Goal: Task Accomplishment & Management: Use online tool/utility

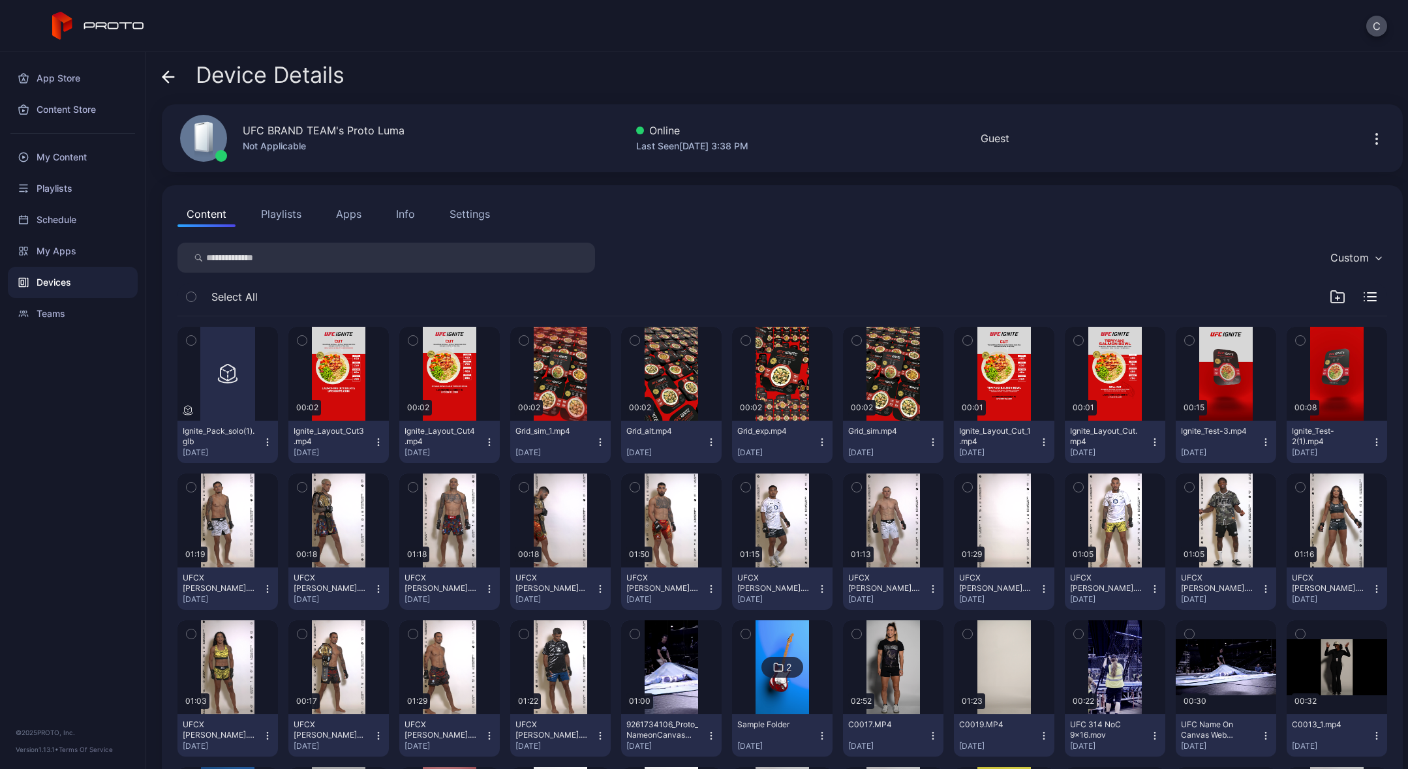
click at [1371, 442] on icon "button" at bounding box center [1376, 442] width 10 height 10
click at [1304, 489] on button "Unassign" at bounding box center [1321, 491] width 111 height 42
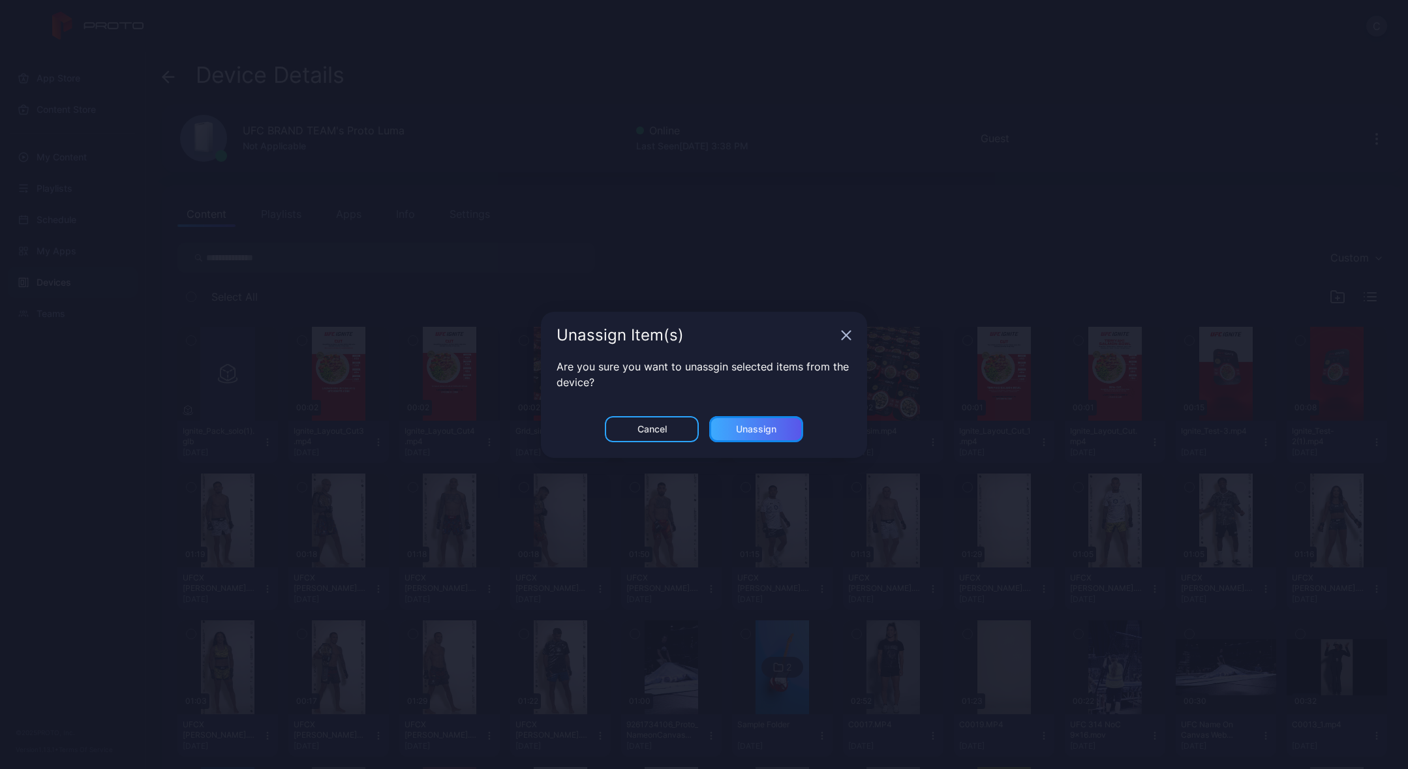
click at [750, 429] on div "Unassign" at bounding box center [756, 429] width 40 height 10
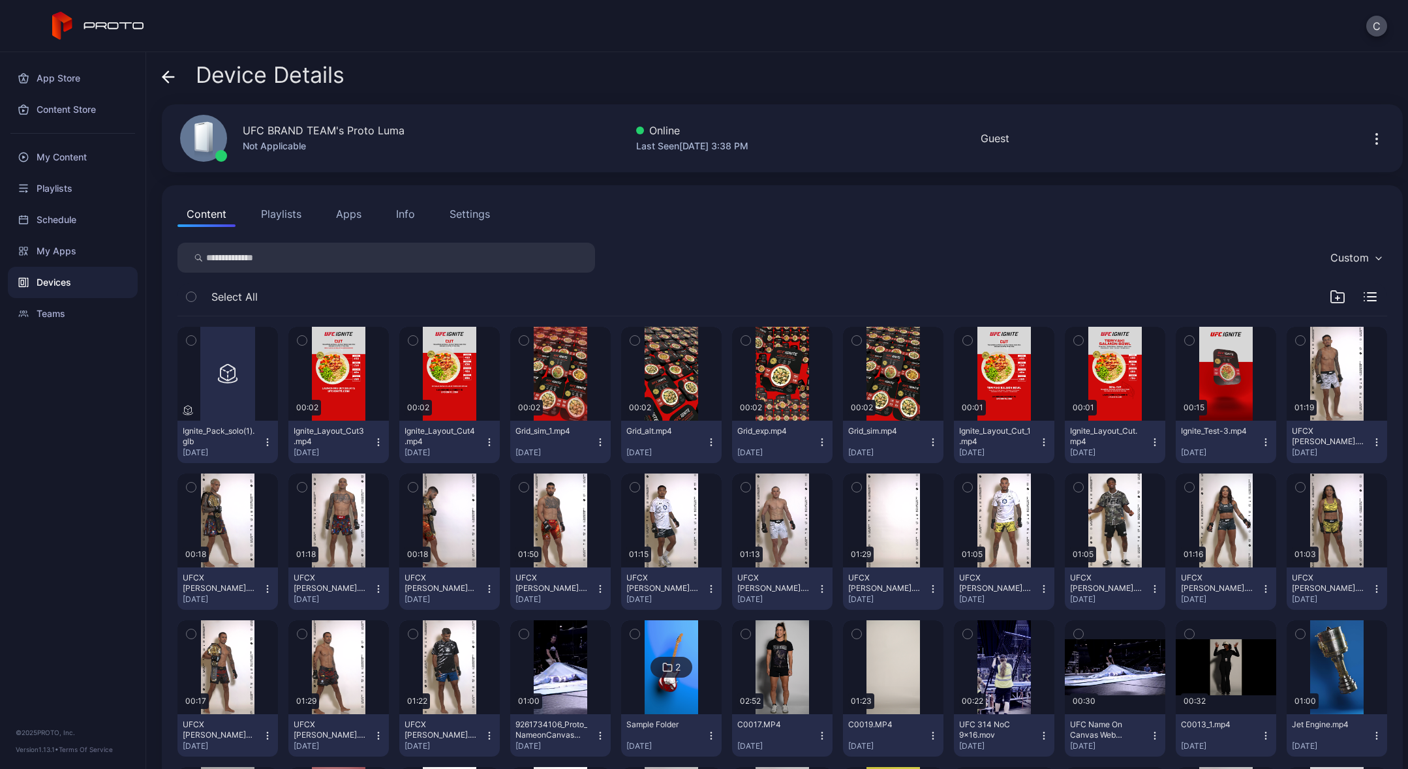
click at [1265, 438] on icon "button" at bounding box center [1265, 438] width 1 height 1
click at [1196, 496] on button "Unassign" at bounding box center [1212, 491] width 111 height 42
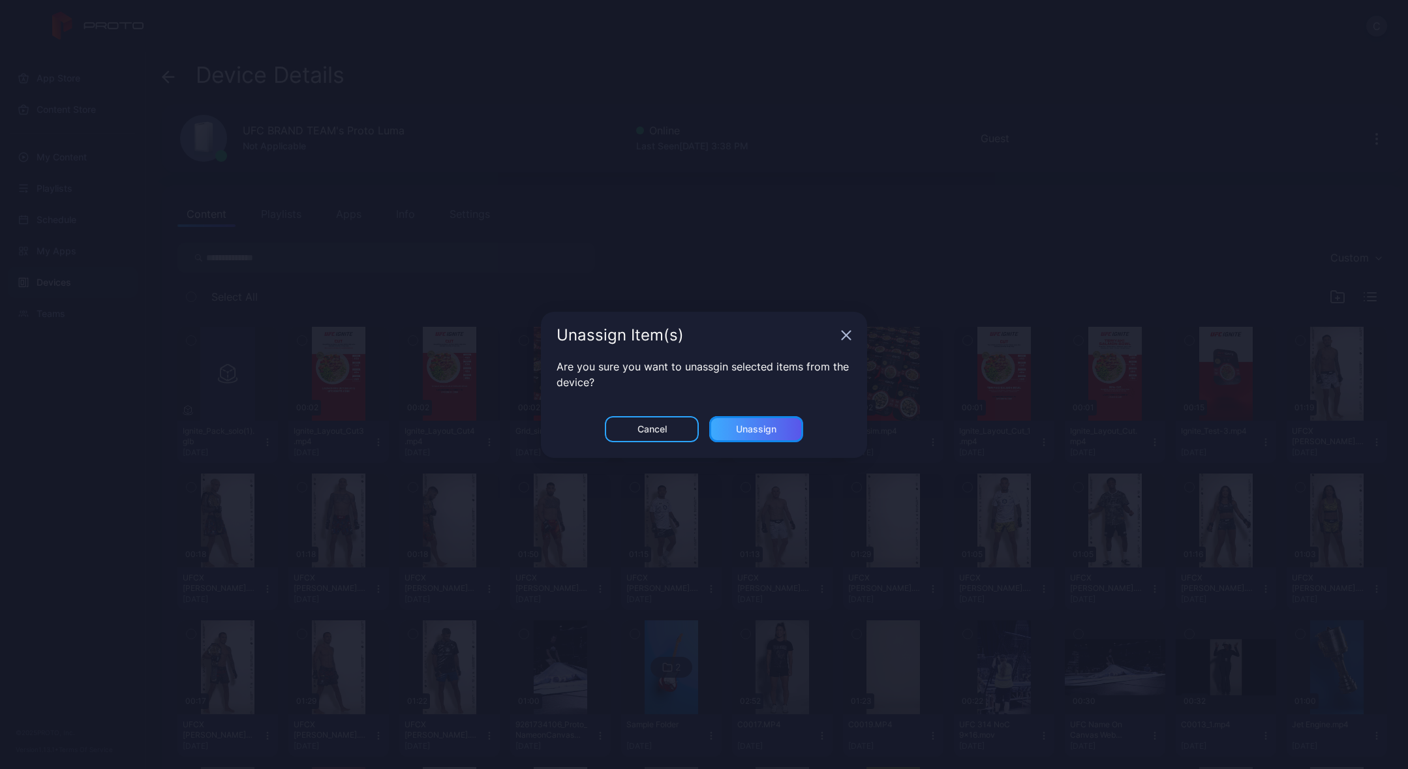
click at [767, 430] on div "Unassign" at bounding box center [756, 429] width 40 height 10
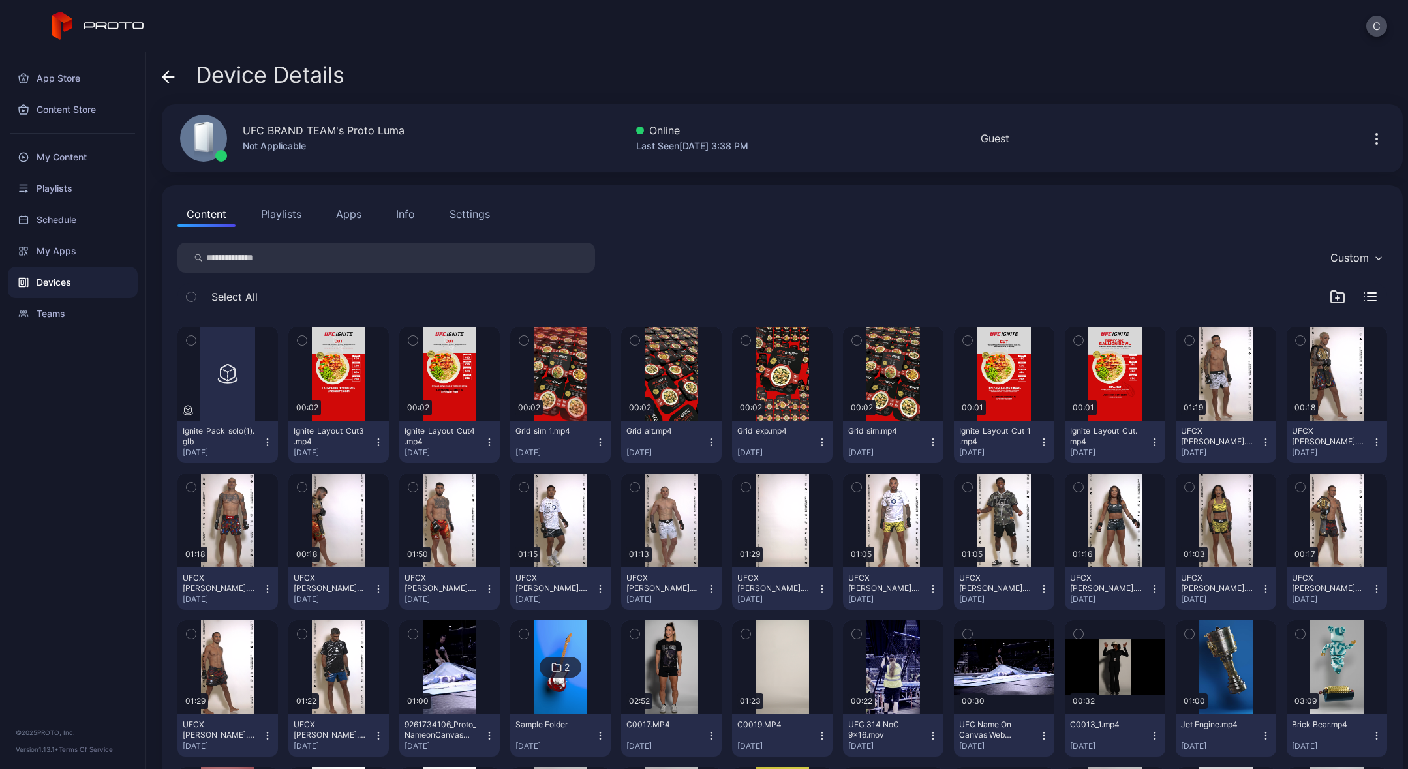
click at [1154, 442] on icon "button" at bounding box center [1154, 442] width 1 height 1
click at [1082, 486] on button "Unassign" at bounding box center [1102, 491] width 111 height 42
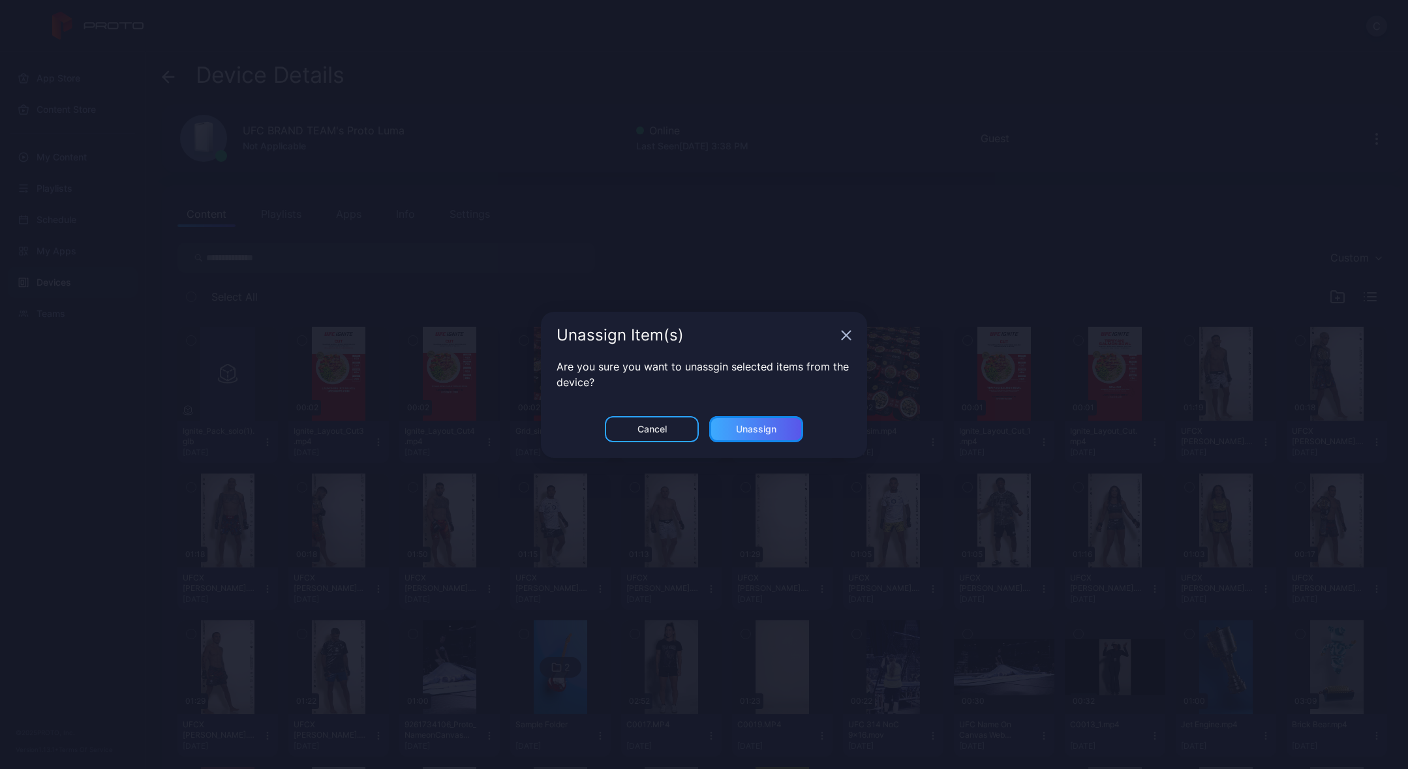
click at [752, 427] on div "Unassign" at bounding box center [756, 429] width 40 height 10
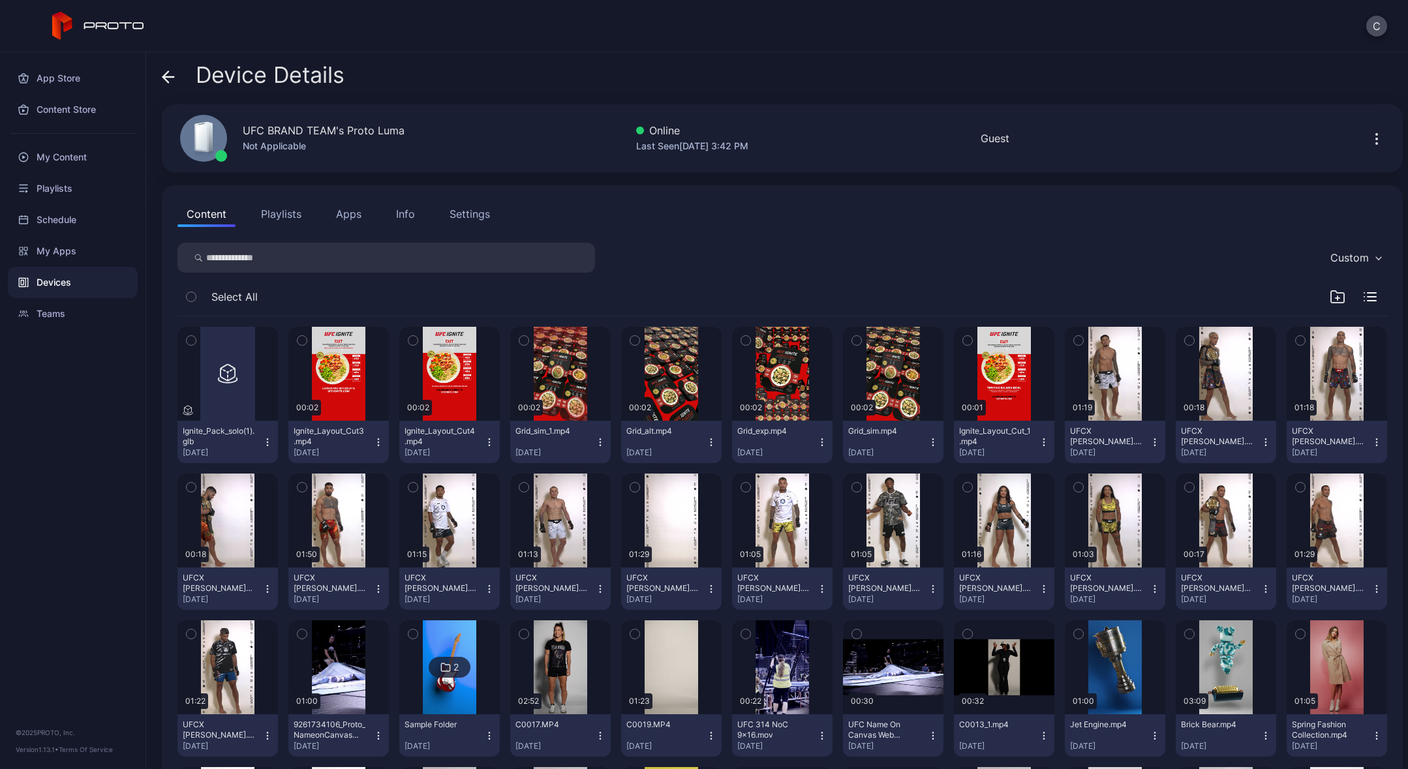
click at [1039, 439] on icon "button" at bounding box center [1044, 442] width 10 height 10
click at [985, 488] on button "Unassign" at bounding box center [993, 491] width 111 height 42
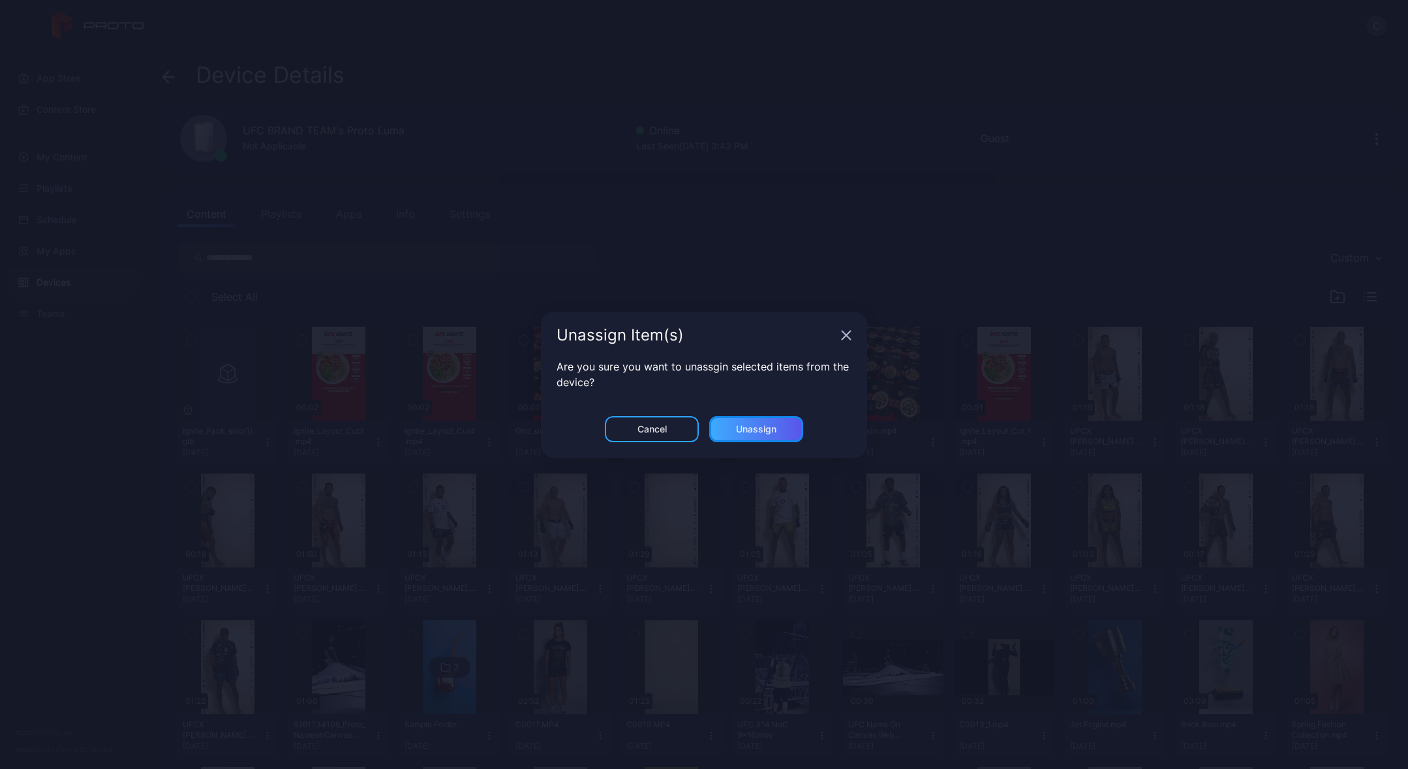
click at [741, 420] on div "Unassign" at bounding box center [756, 429] width 94 height 26
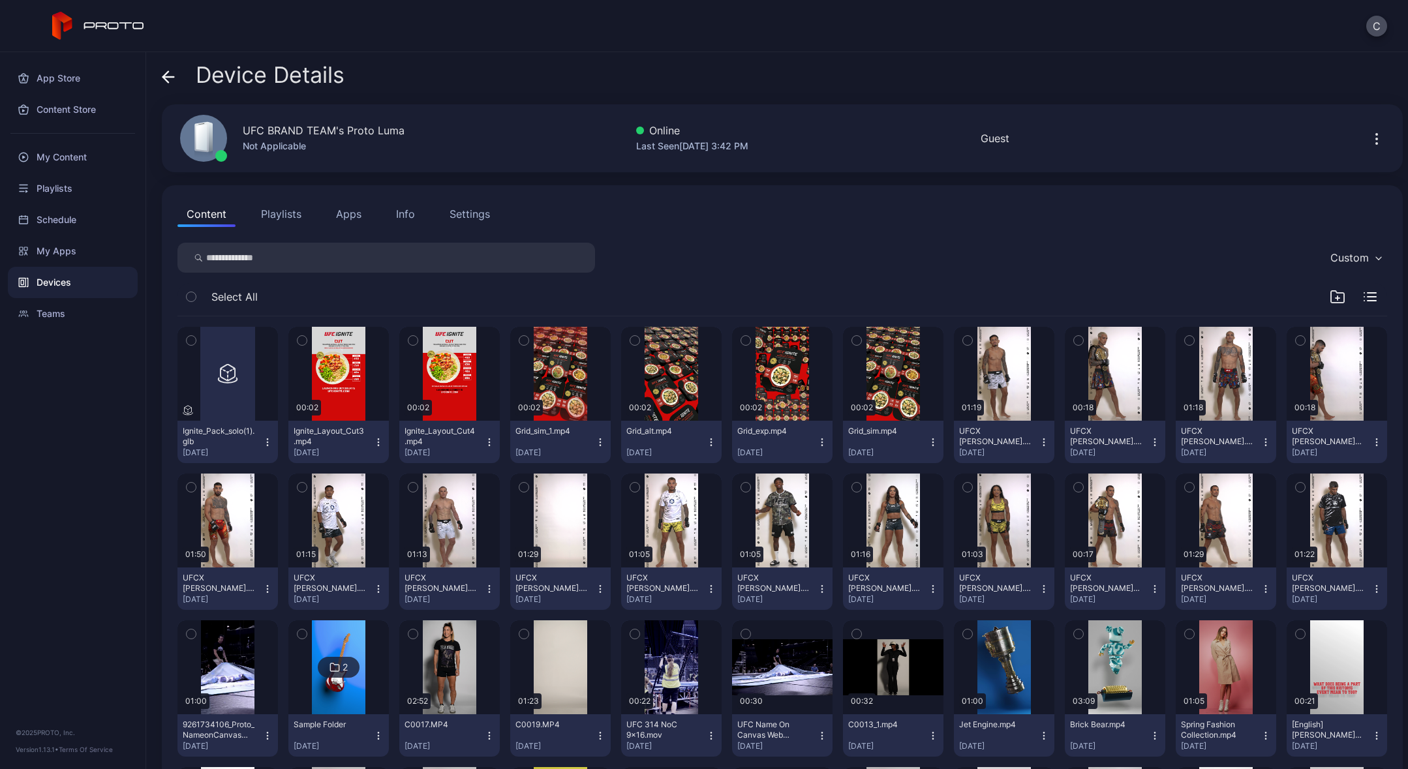
click at [486, 444] on icon "button" at bounding box center [489, 442] width 10 height 10
click at [468, 483] on button "Unassign" at bounding box center [446, 491] width 111 height 42
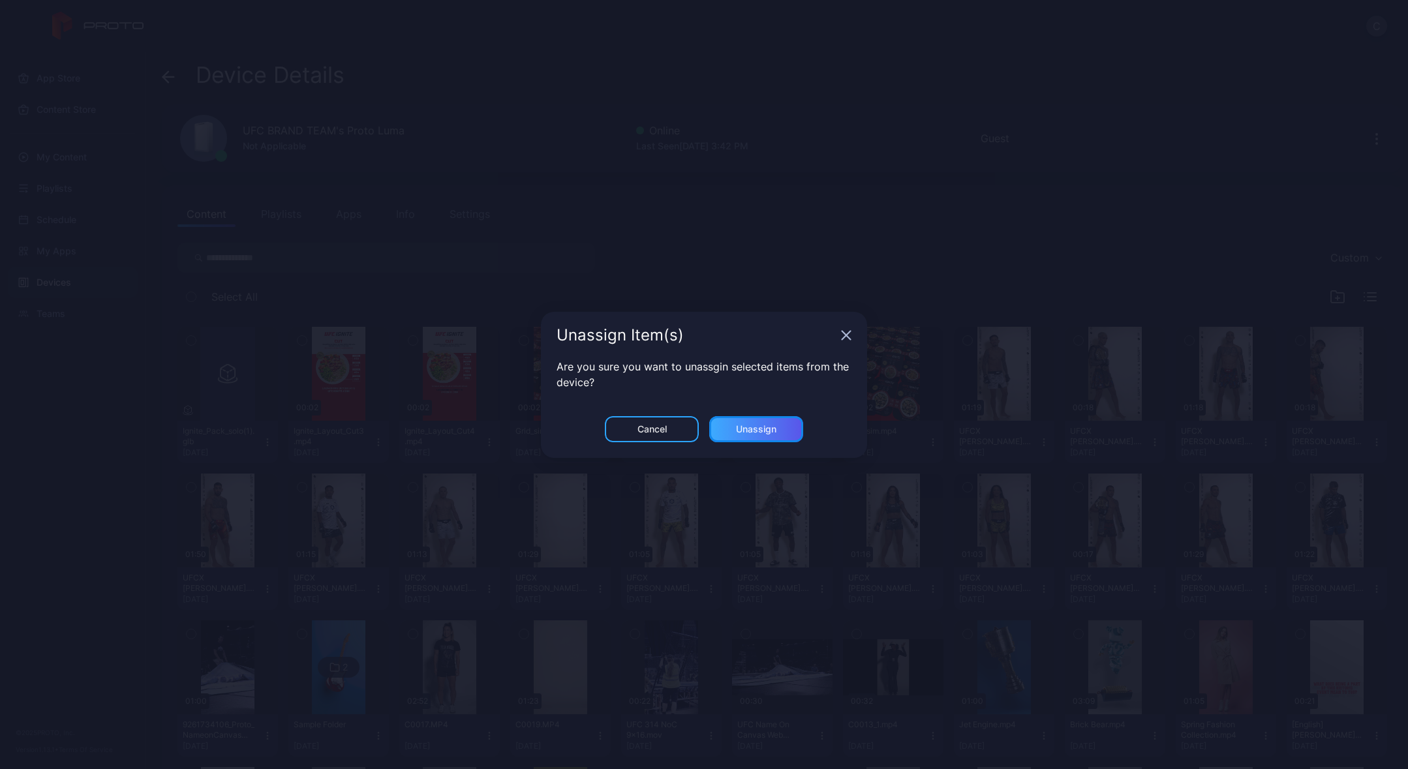
click at [744, 433] on div "Unassign" at bounding box center [756, 429] width 40 height 10
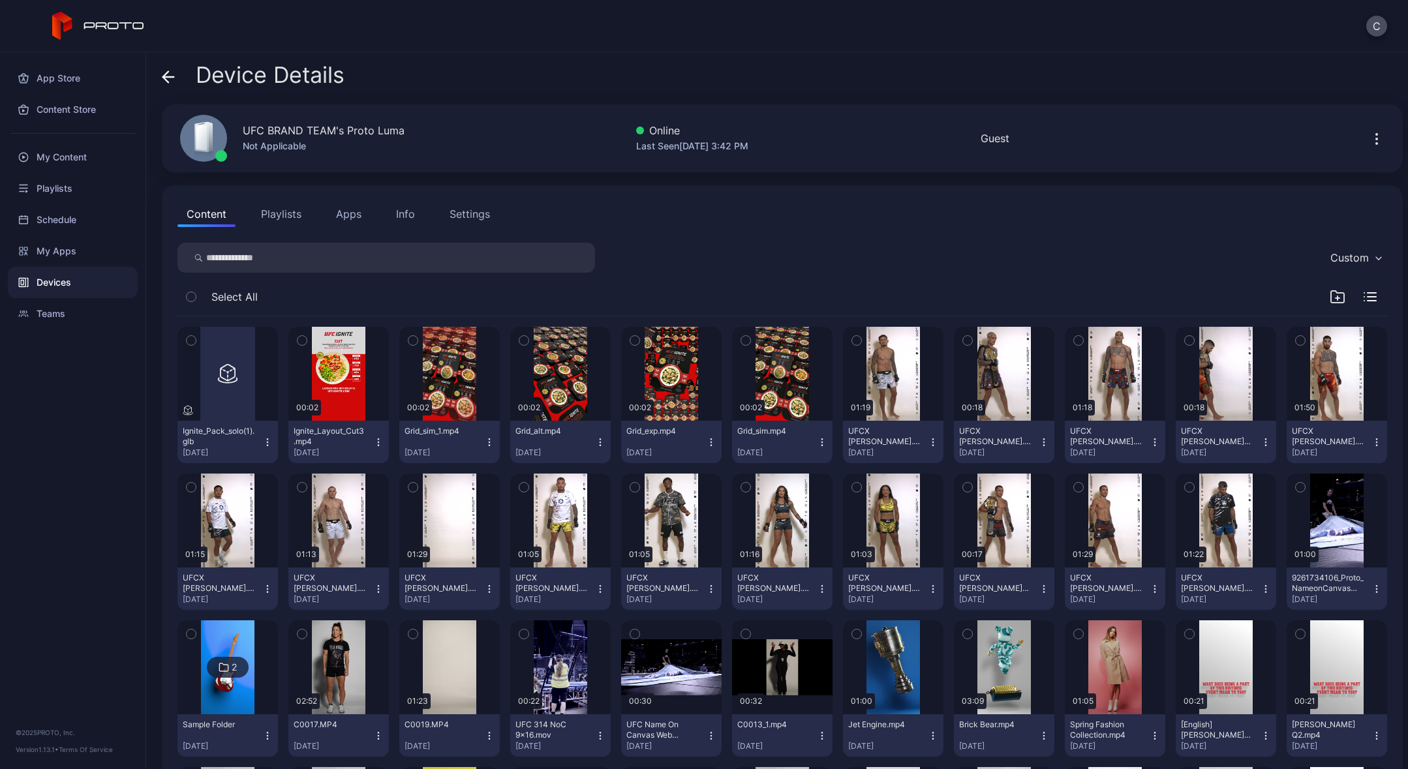
click at [378, 442] on icon "button" at bounding box center [378, 442] width 1 height 1
click at [348, 485] on button "Unassign" at bounding box center [336, 491] width 111 height 42
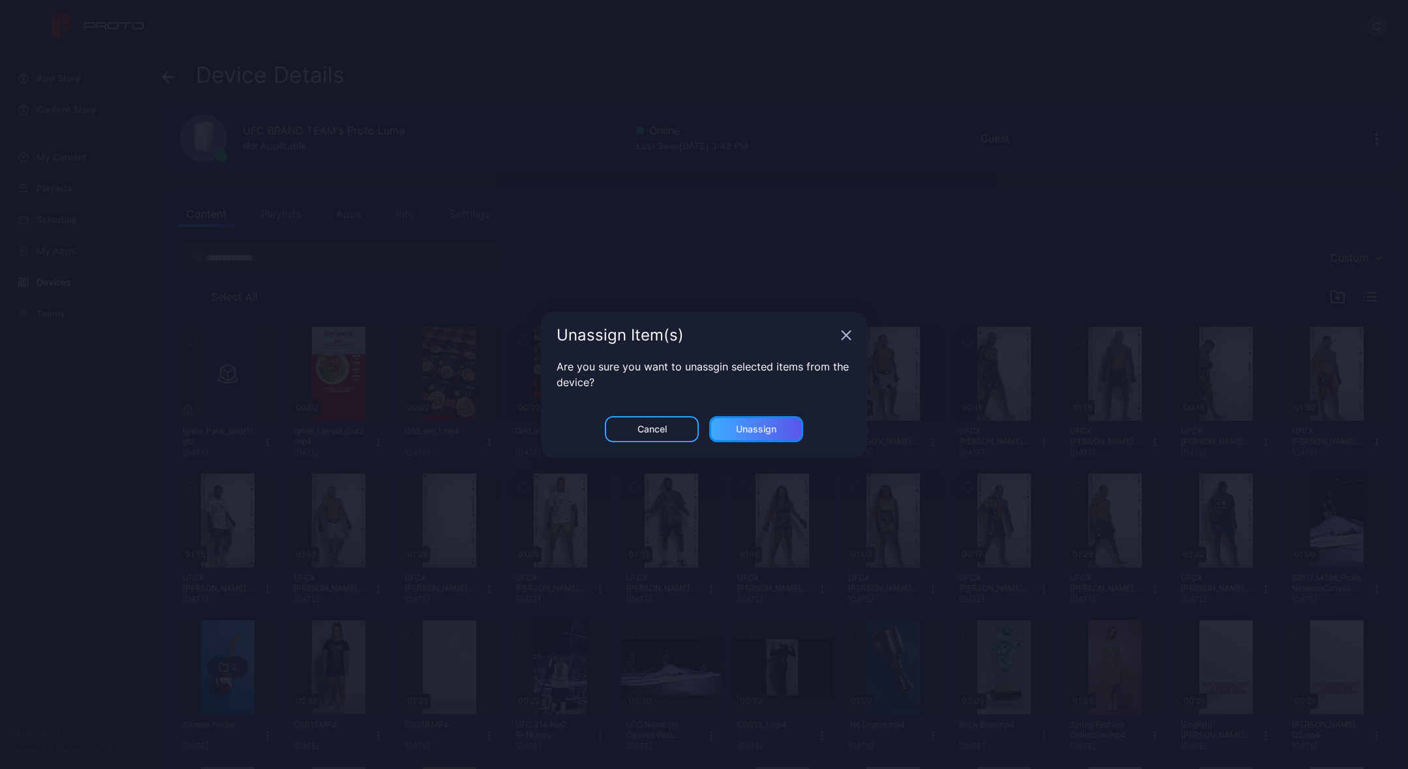
click at [755, 428] on div "Unassign" at bounding box center [756, 429] width 40 height 10
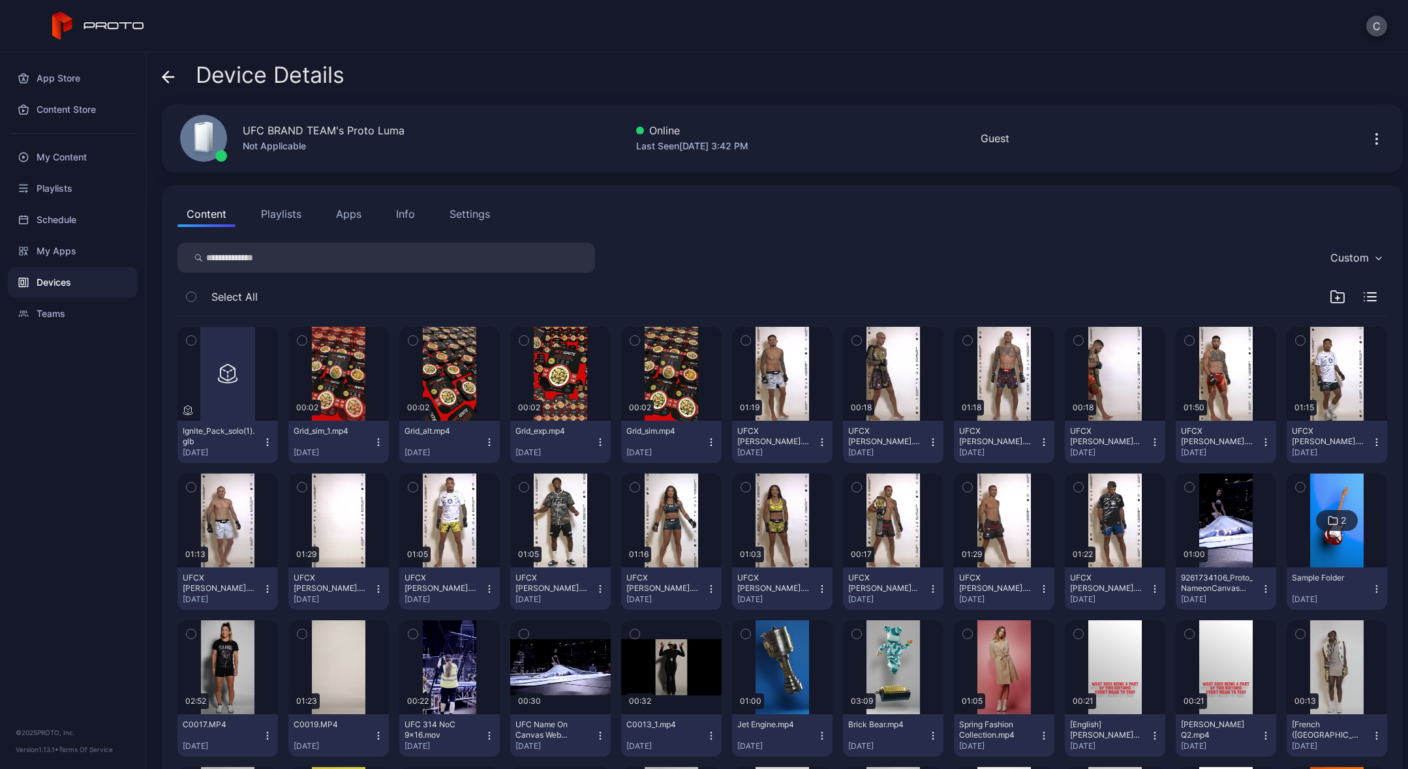
click at [269, 442] on icon "button" at bounding box center [267, 442] width 10 height 10
click at [247, 484] on button "Unassign" at bounding box center [227, 491] width 111 height 42
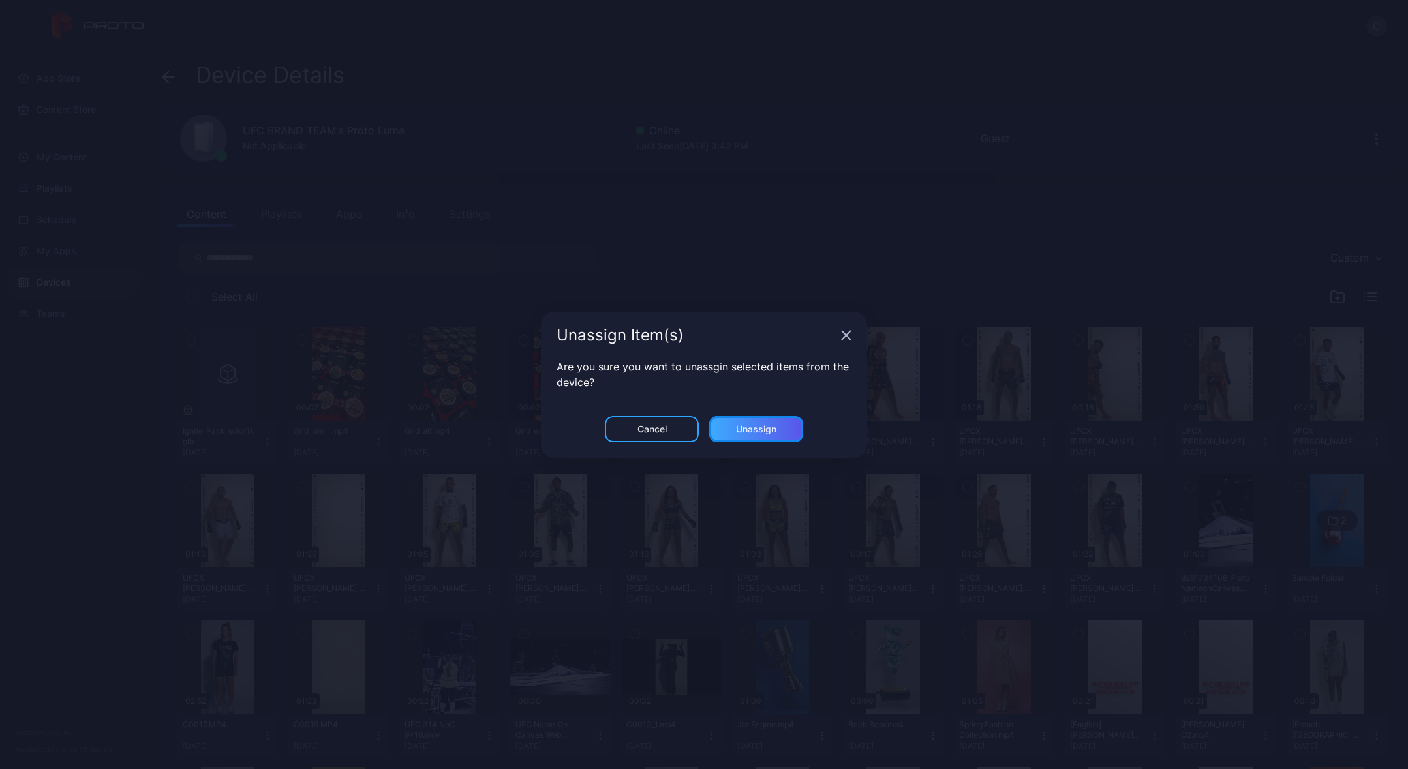
click at [765, 429] on div "Unassign" at bounding box center [756, 429] width 40 height 10
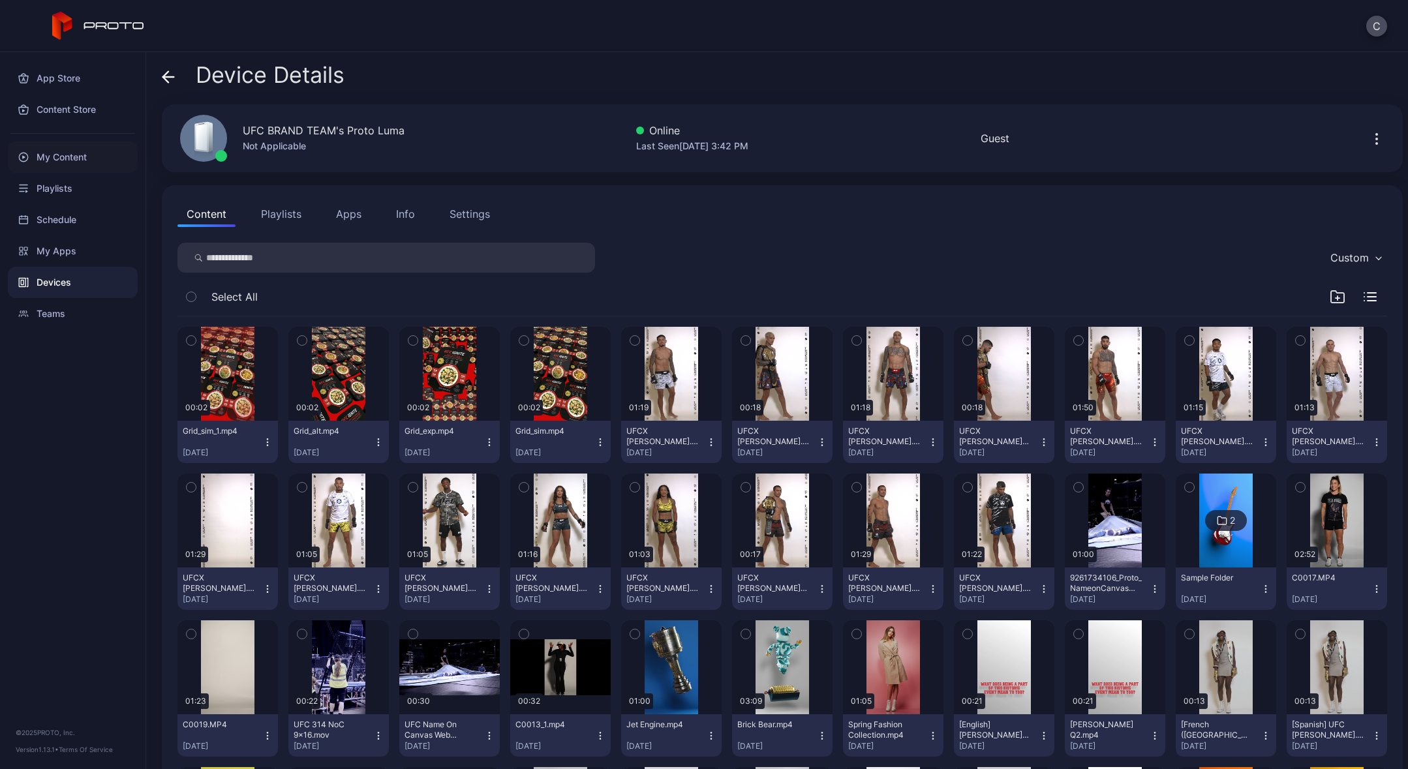
click at [80, 154] on div "My Content" at bounding box center [73, 157] width 130 height 31
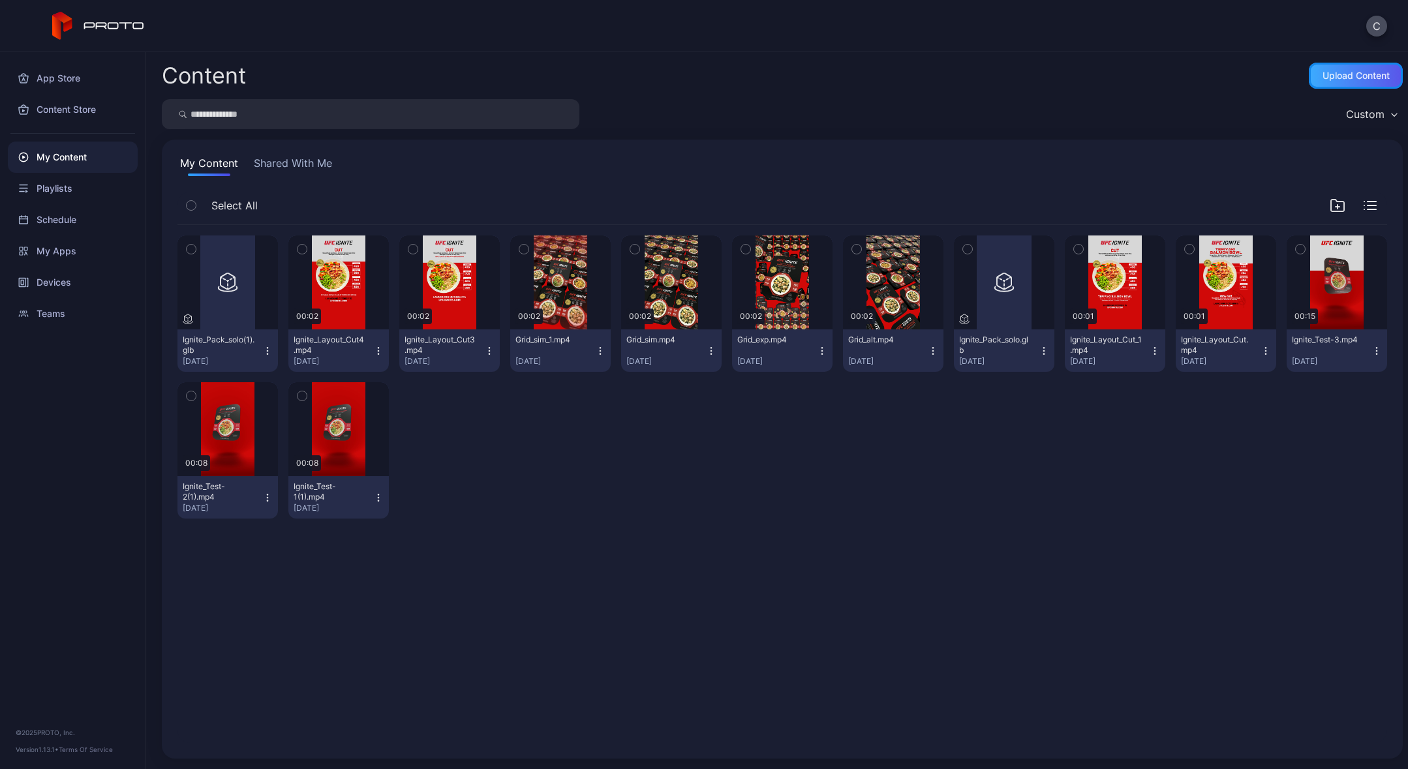
click at [1343, 78] on div "Upload Content" at bounding box center [1355, 75] width 67 height 10
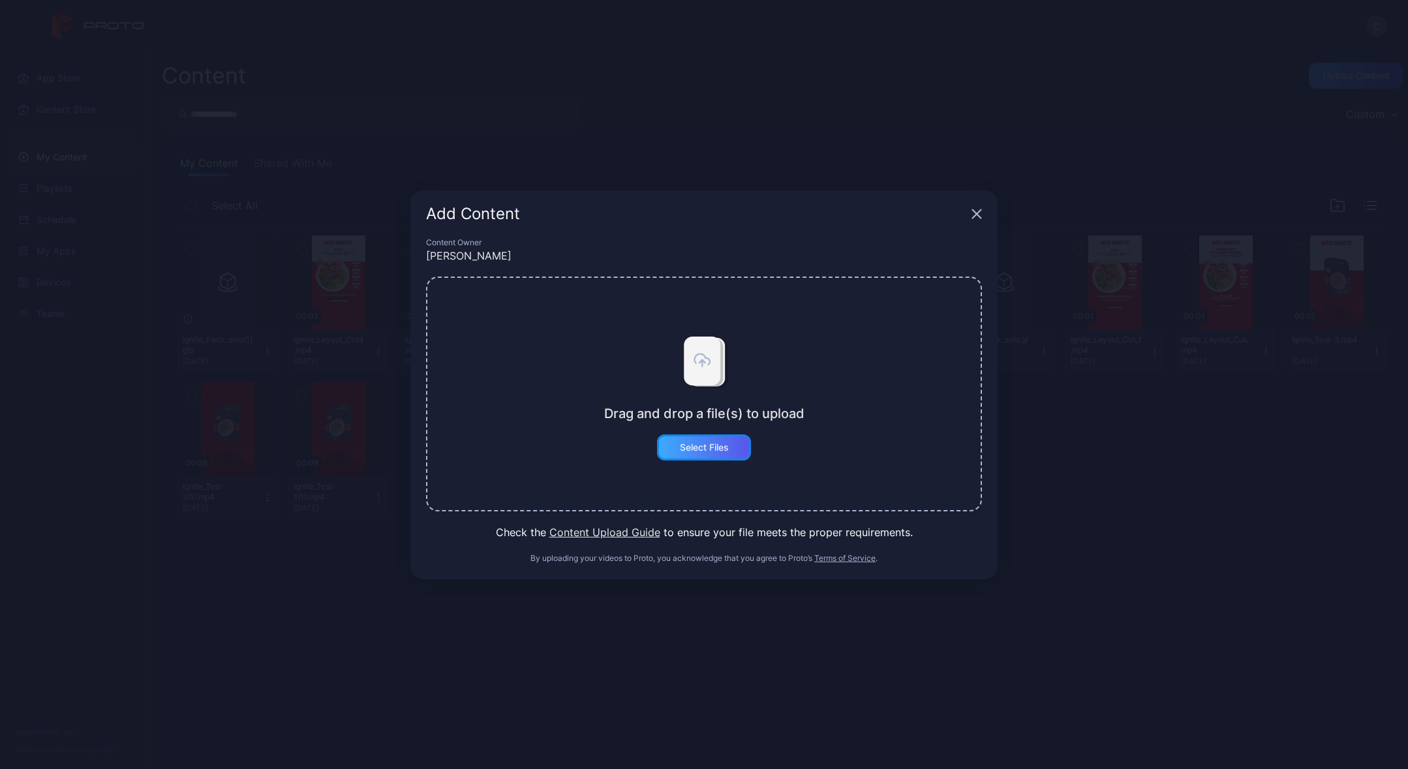
click at [729, 457] on div "Select Files" at bounding box center [704, 447] width 94 height 26
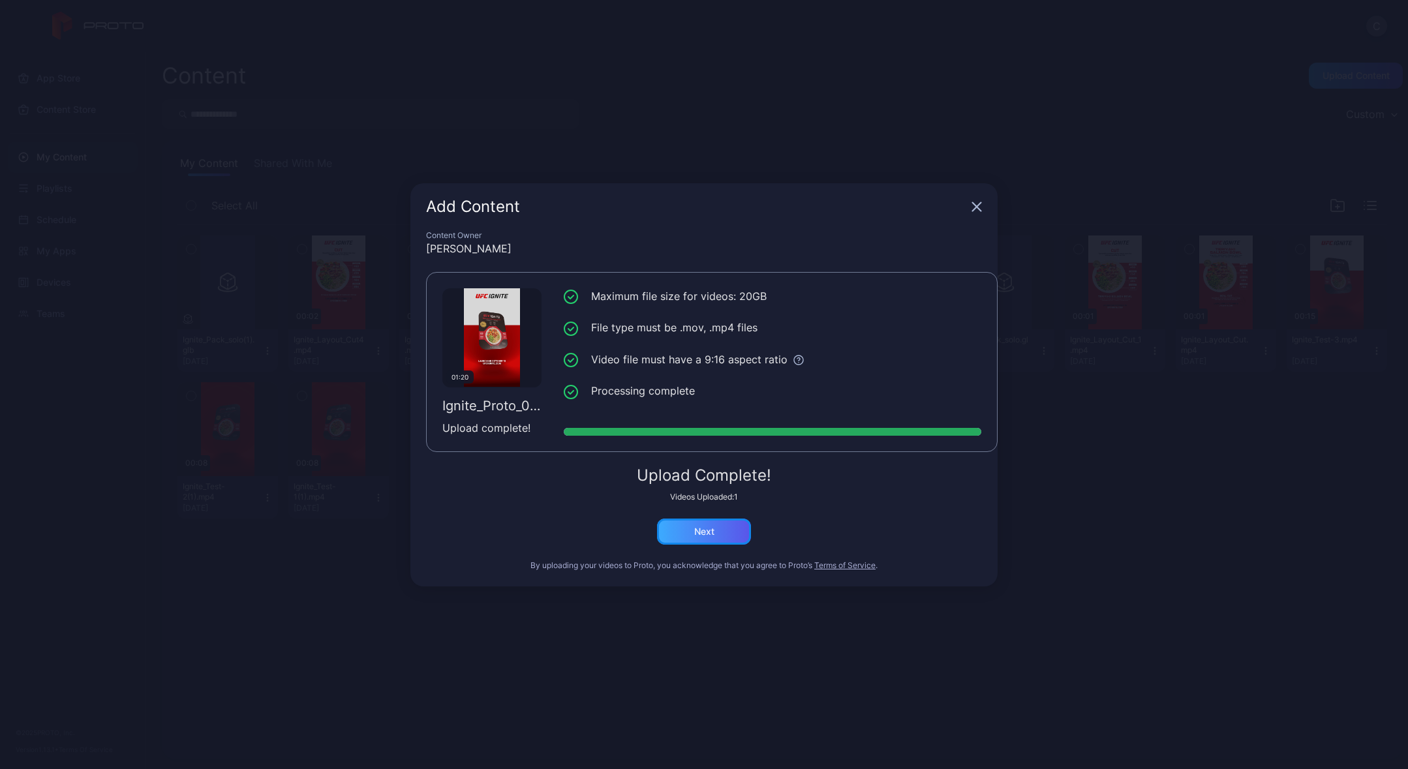
click at [713, 538] on div "Next" at bounding box center [704, 532] width 94 height 26
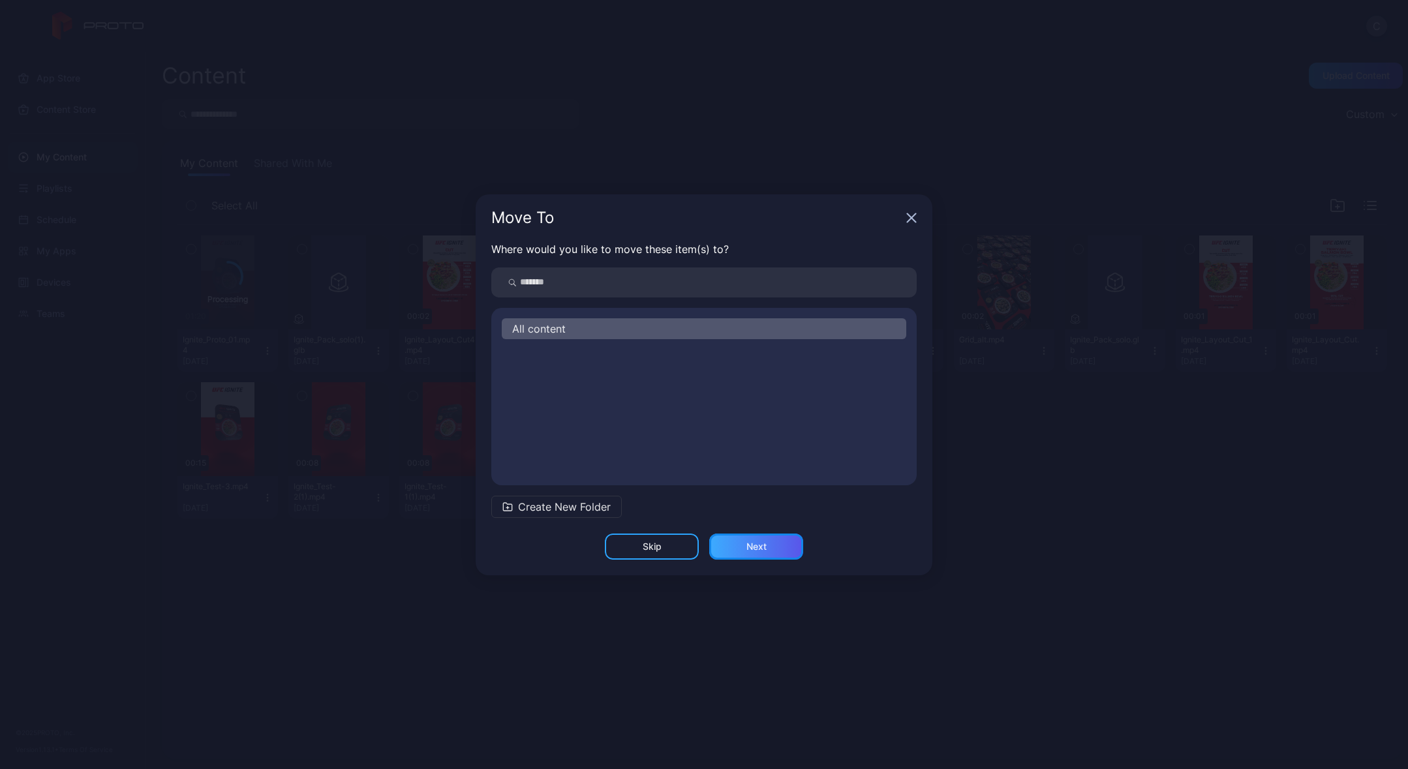
click at [754, 549] on div "Next" at bounding box center [756, 546] width 20 height 10
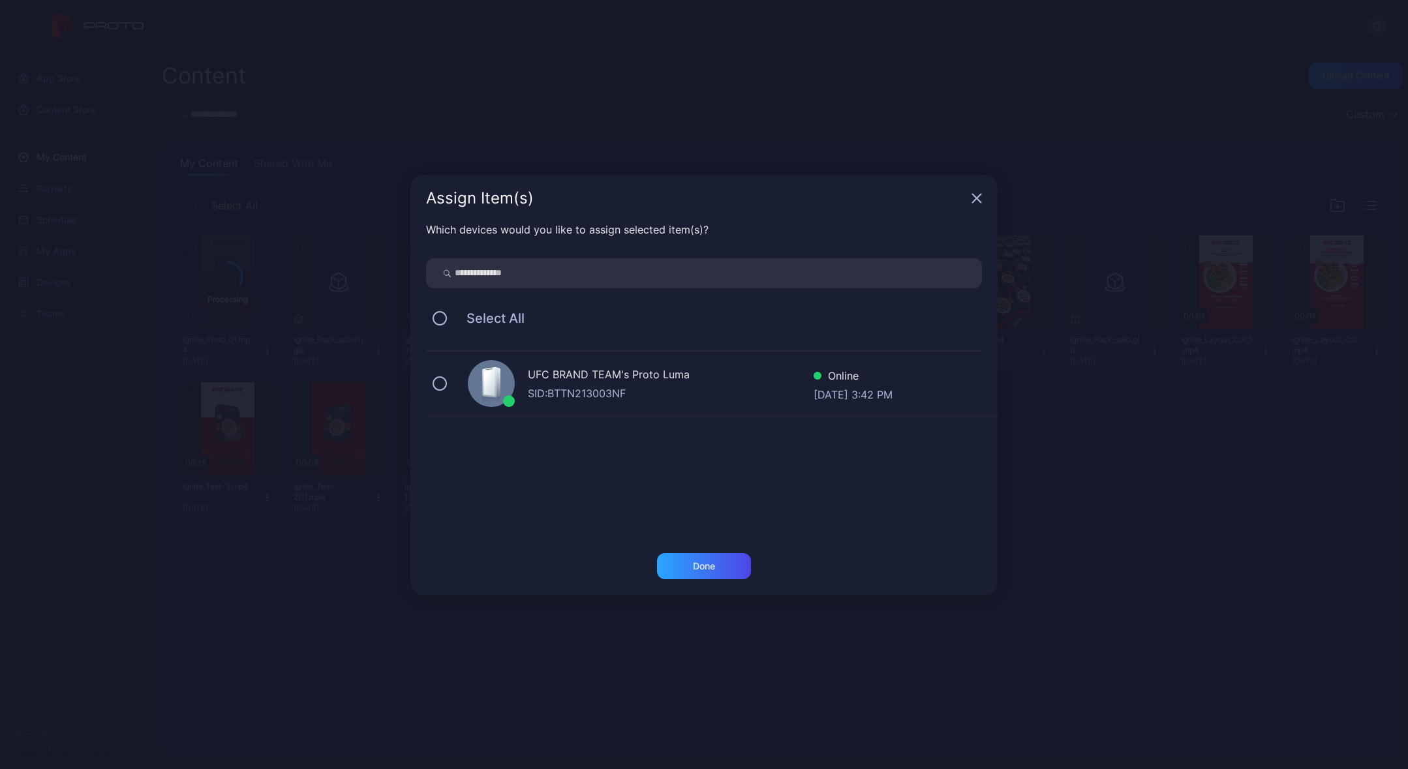
click at [594, 389] on div "SID: BTTN213003NF" at bounding box center [671, 394] width 286 height 16
click at [712, 575] on div "Done" at bounding box center [704, 566] width 94 height 26
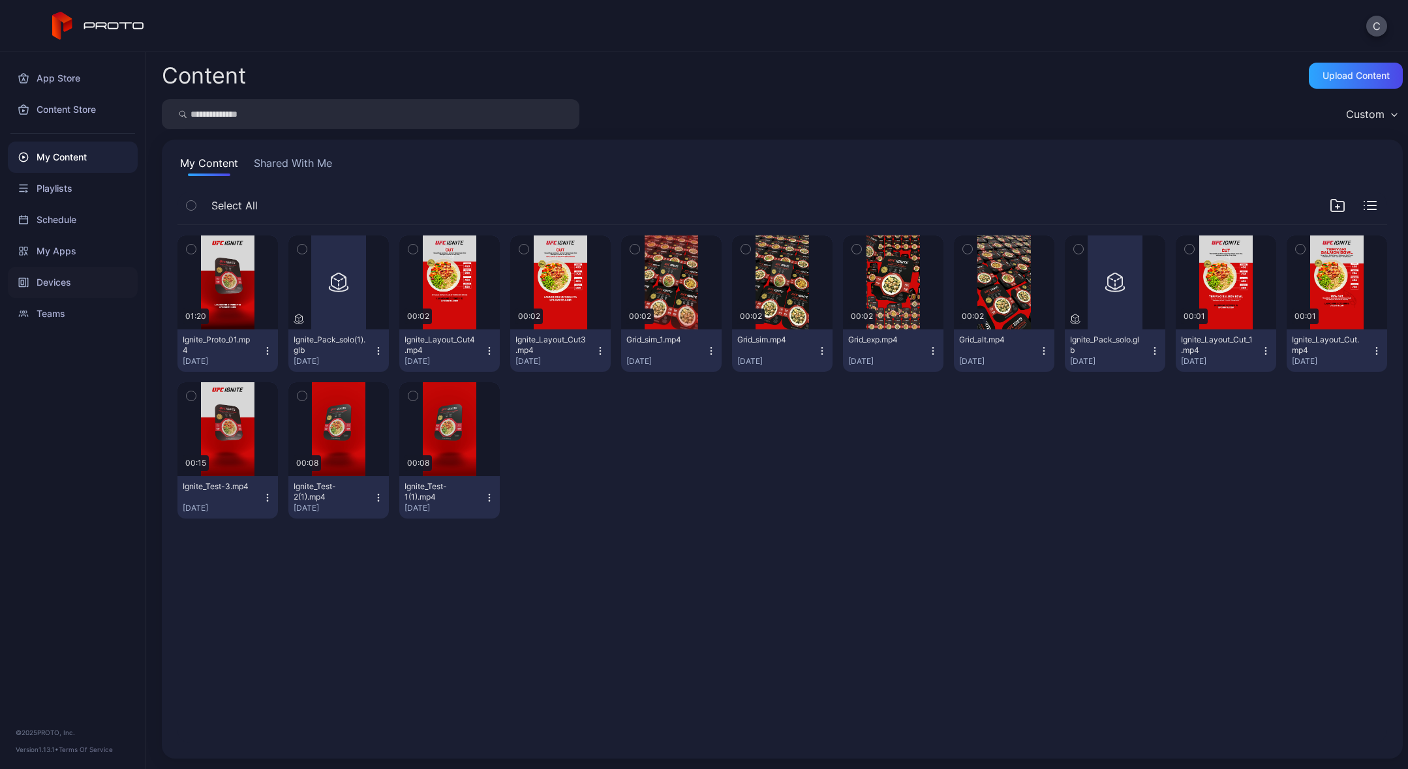
click at [51, 279] on div "Devices" at bounding box center [73, 282] width 130 height 31
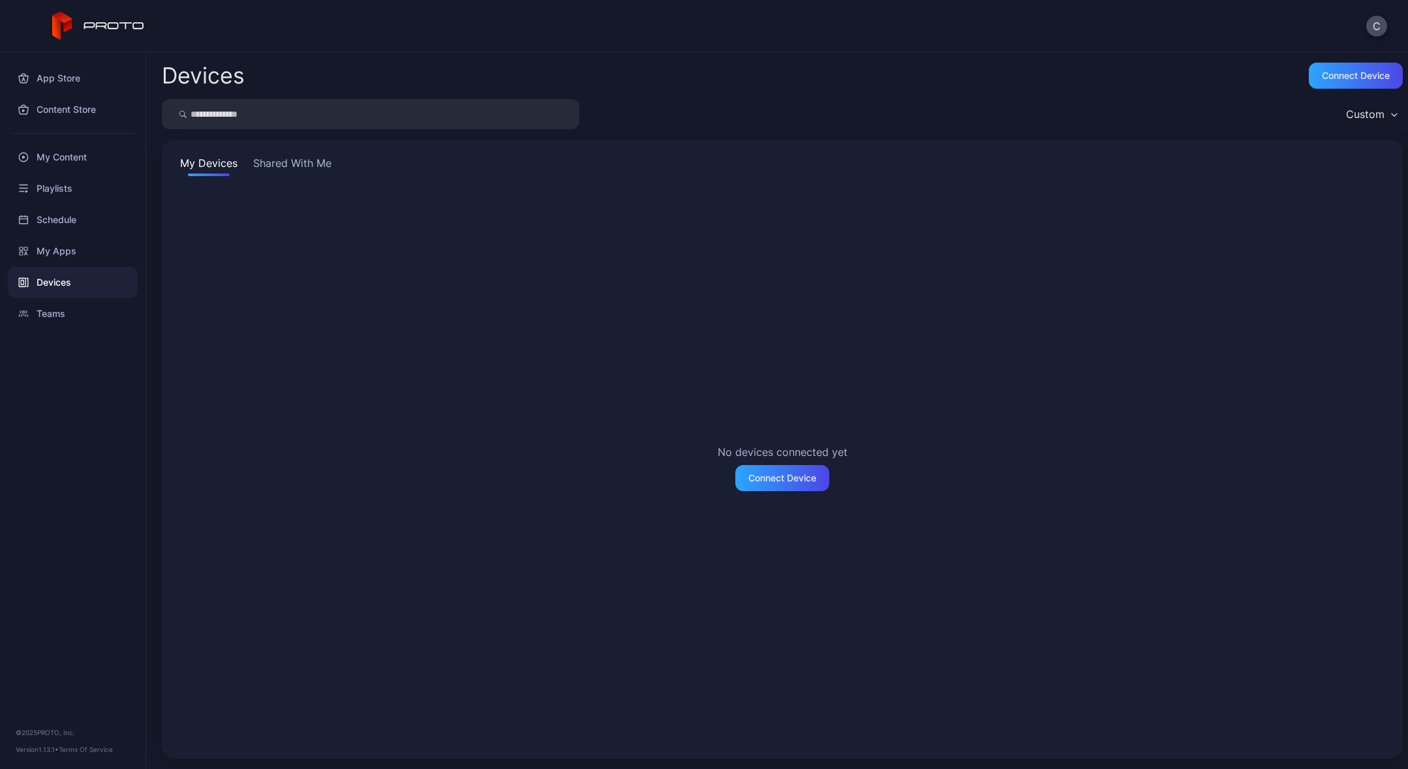
click at [317, 165] on button "Shared With Me" at bounding box center [293, 165] width 84 height 21
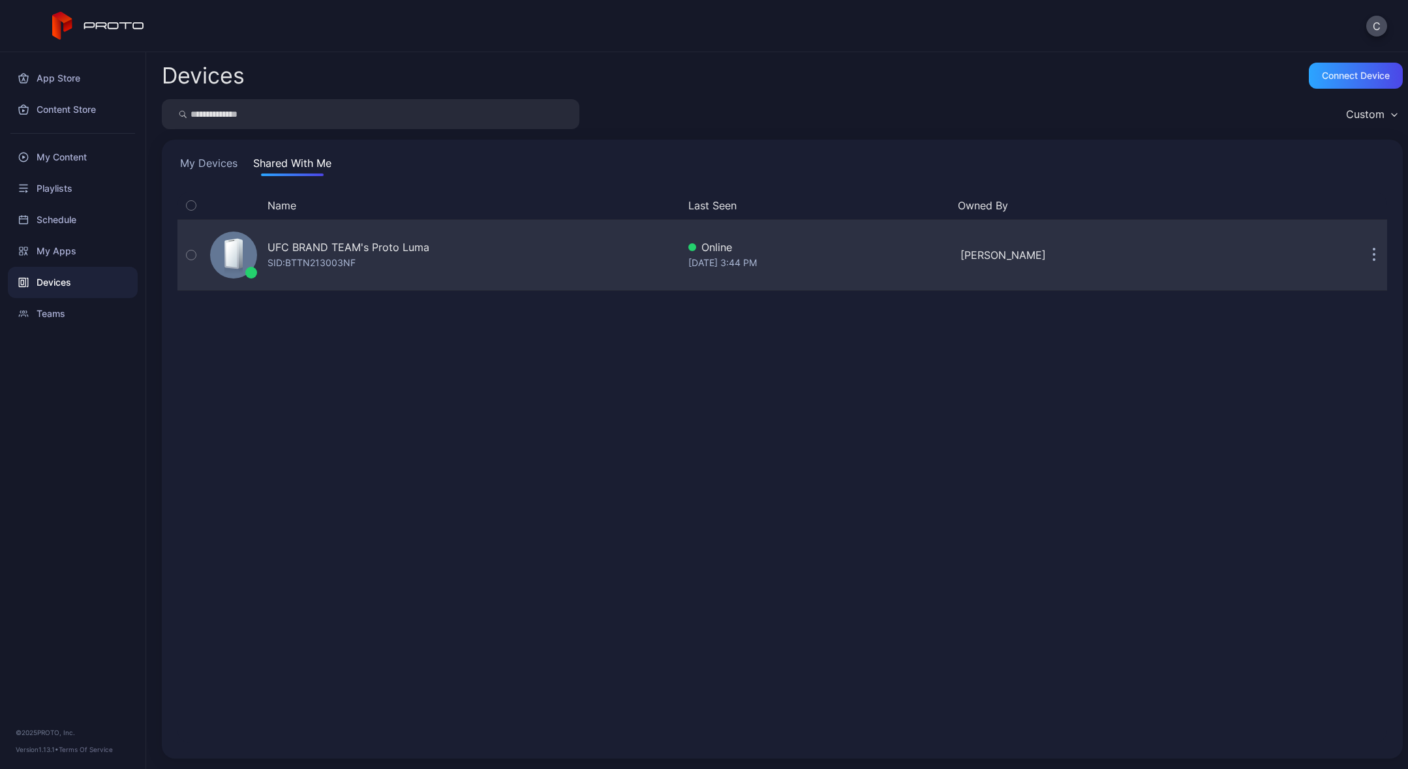
click at [301, 251] on div "UFC BRAND TEAM's Proto Luma" at bounding box center [348, 247] width 162 height 16
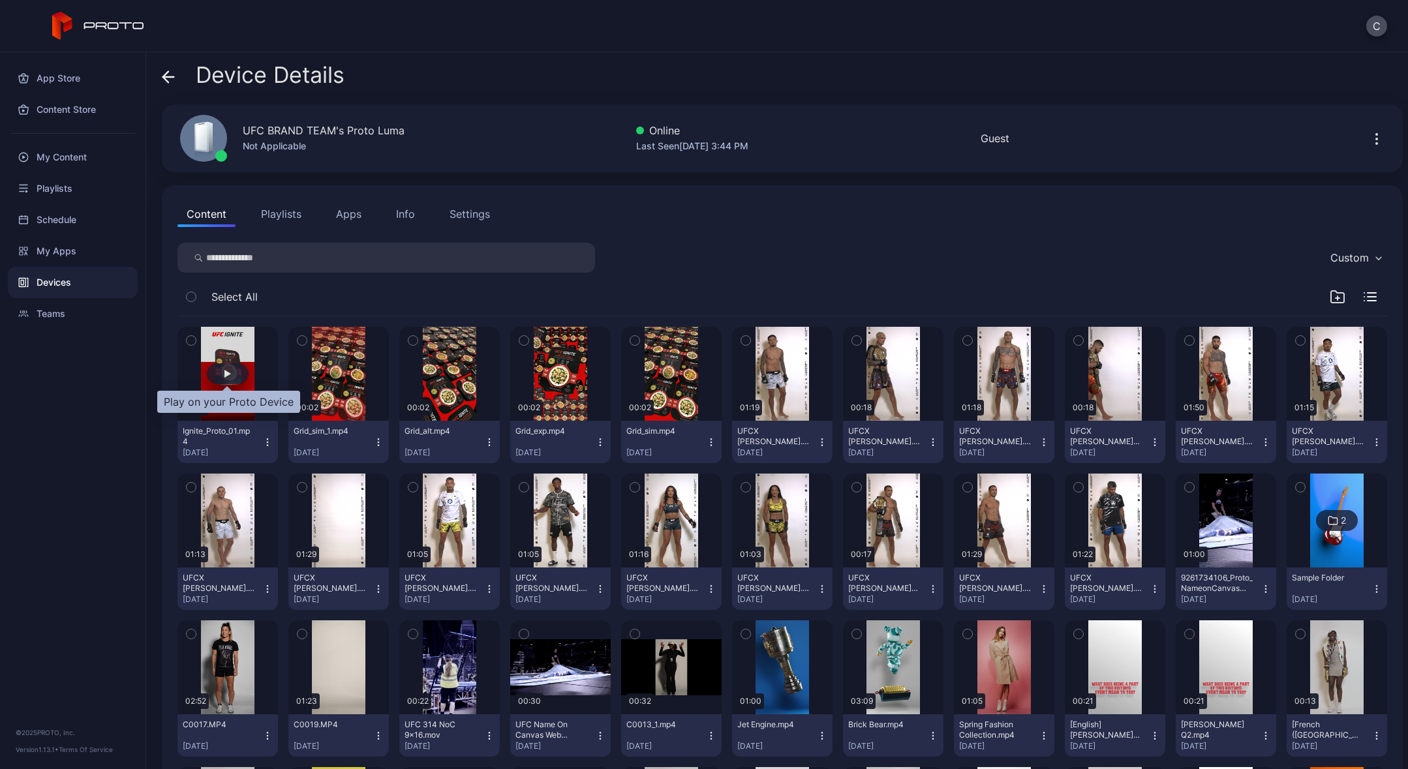
click at [227, 373] on div "button" at bounding box center [227, 374] width 7 height 8
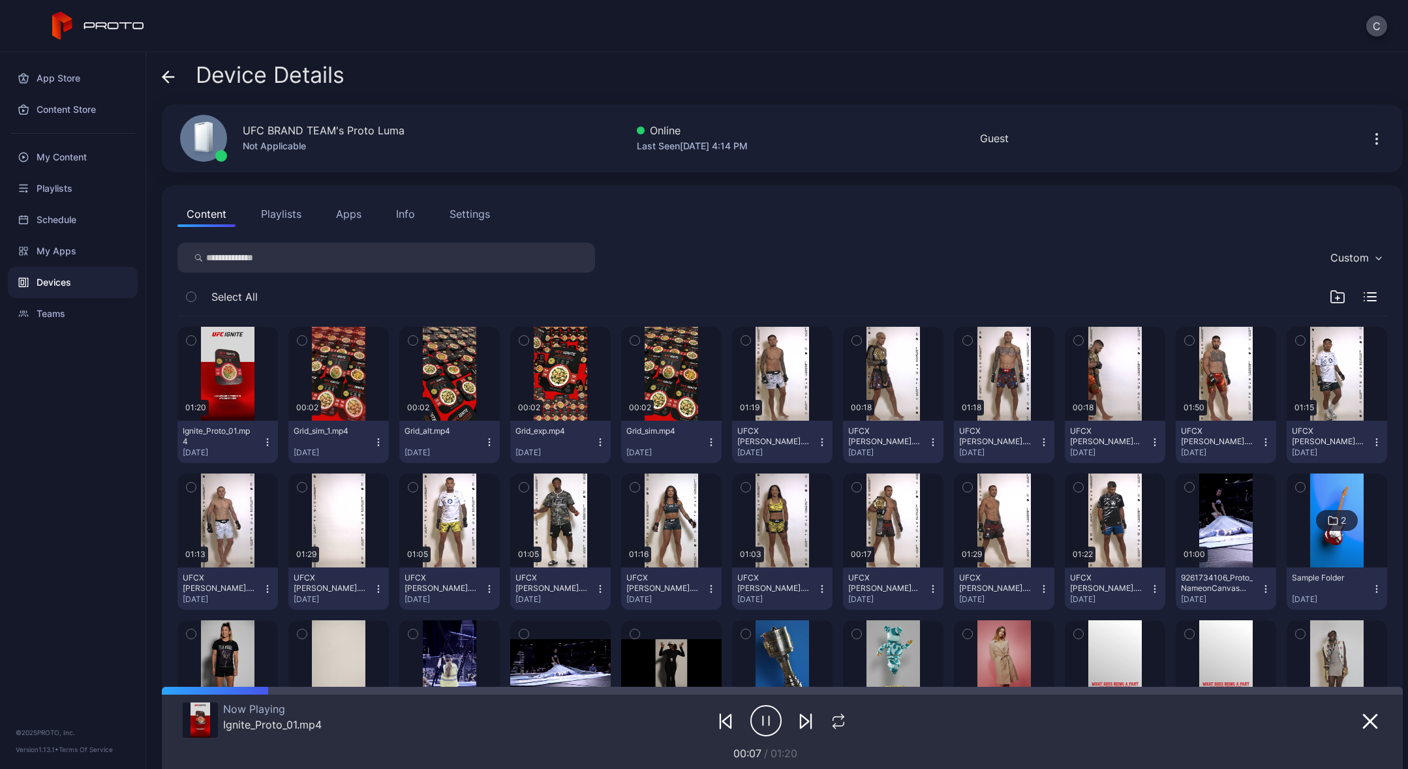
click at [765, 722] on icon "button" at bounding box center [765, 721] width 31 height 33
click at [267, 441] on icon "button" at bounding box center [267, 442] width 10 height 10
click at [242, 484] on button "Unassign" at bounding box center [227, 491] width 111 height 42
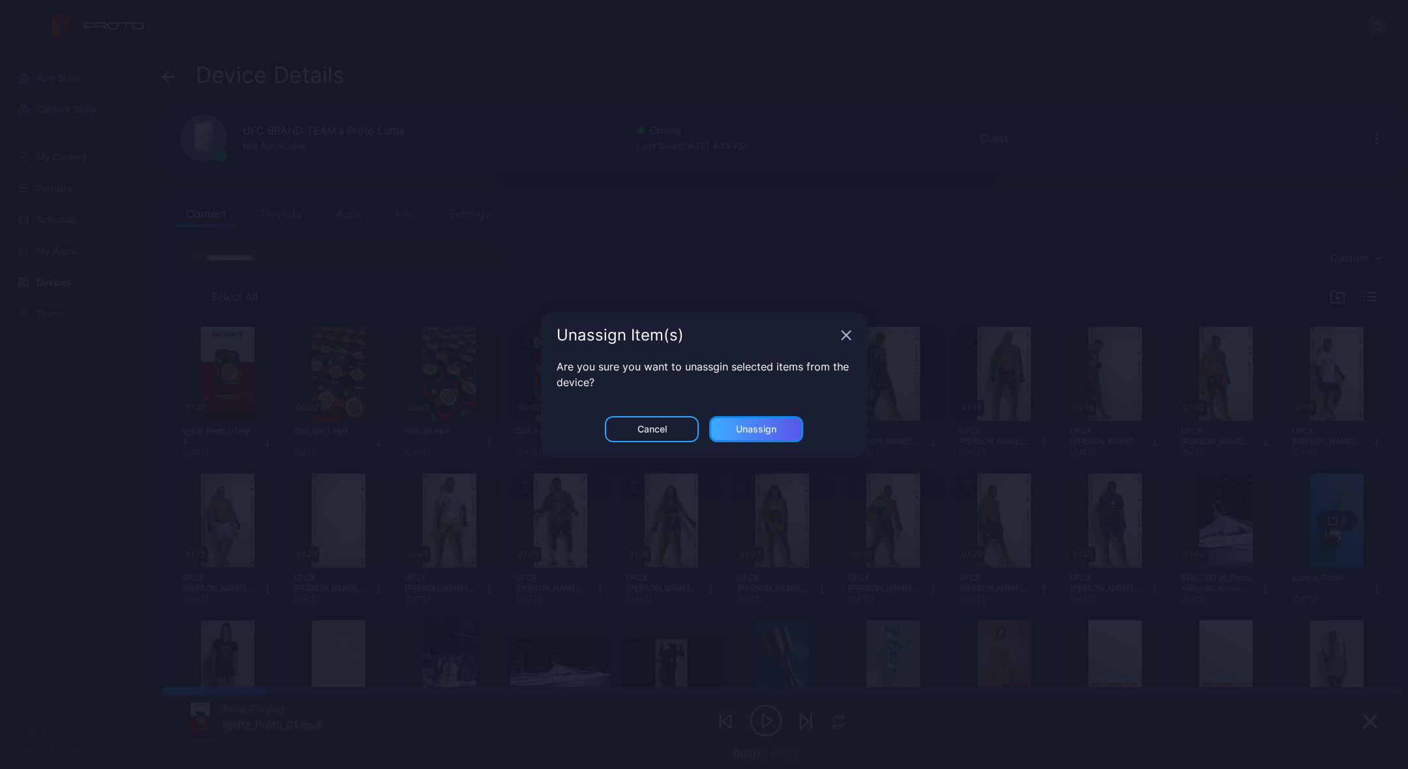
click at [752, 433] on div "Unassign" at bounding box center [756, 429] width 40 height 10
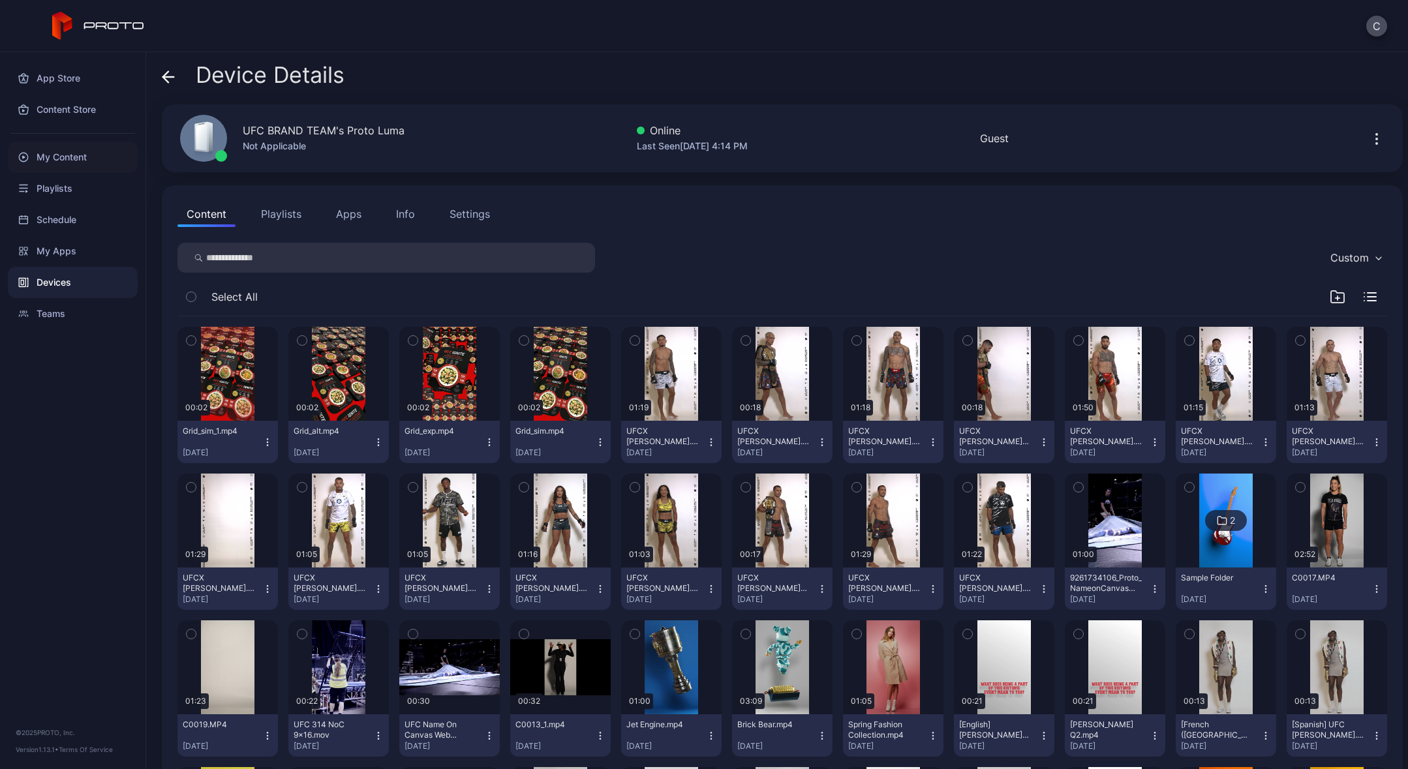
click at [68, 162] on div "My Content" at bounding box center [73, 157] width 130 height 31
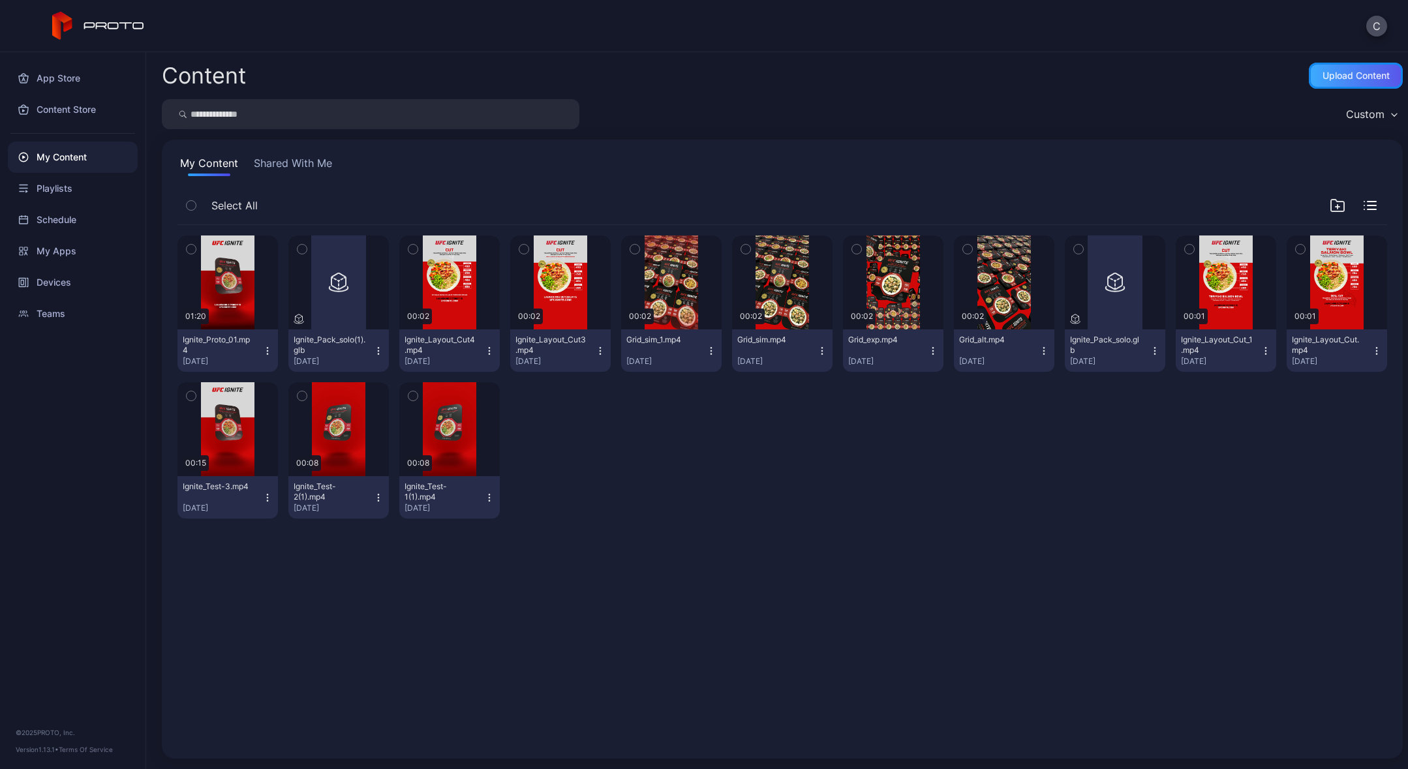
click at [1341, 76] on div "Upload Content" at bounding box center [1355, 75] width 67 height 10
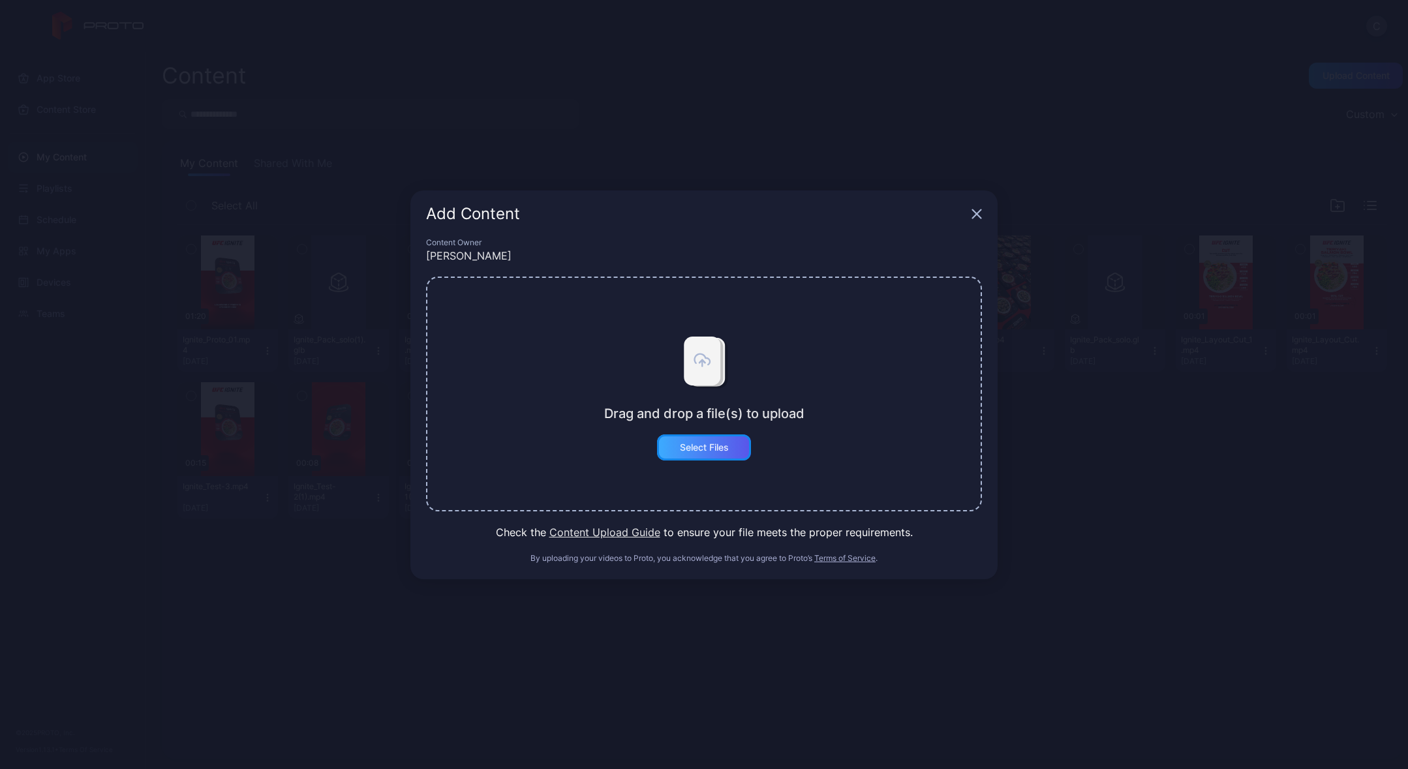
click at [715, 446] on div "Select Files" at bounding box center [704, 447] width 49 height 10
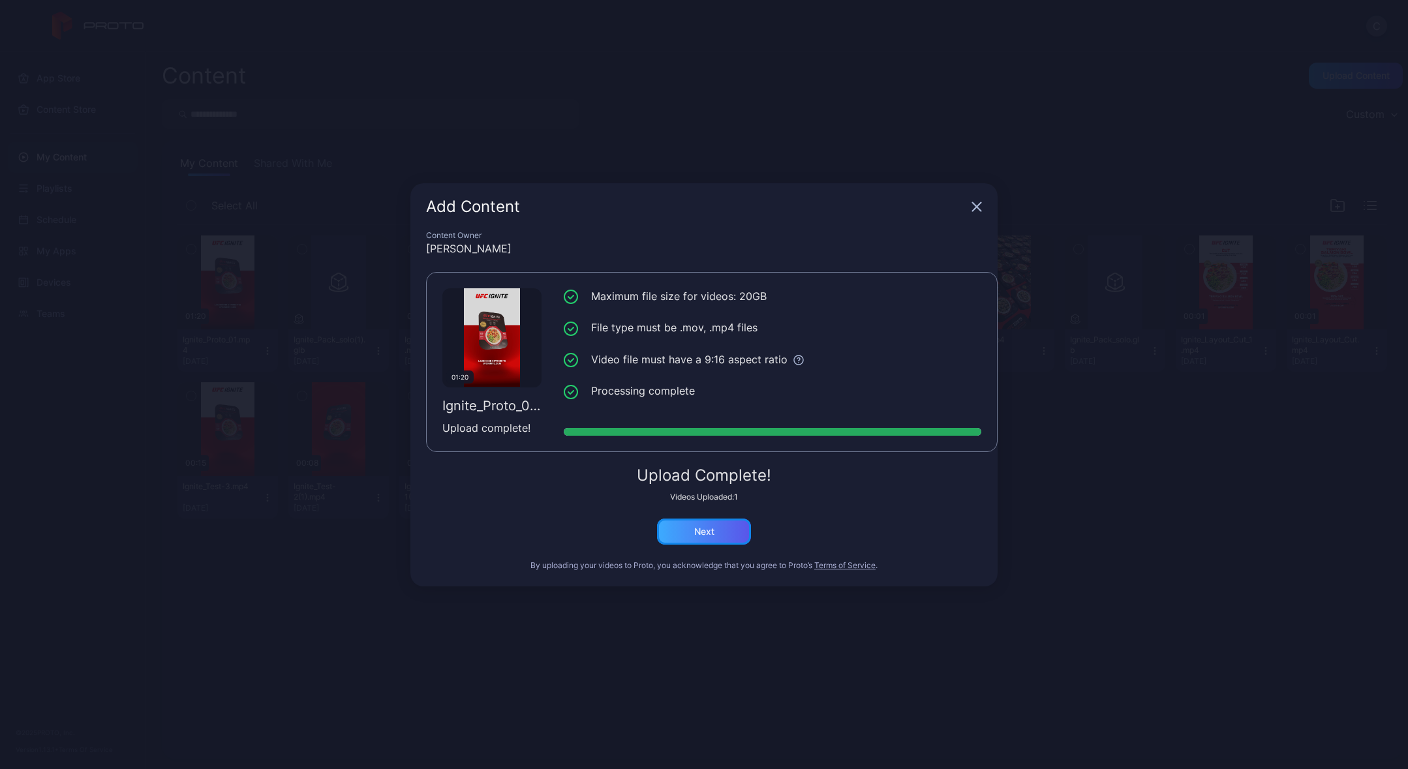
click at [710, 528] on div "Next" at bounding box center [704, 531] width 20 height 10
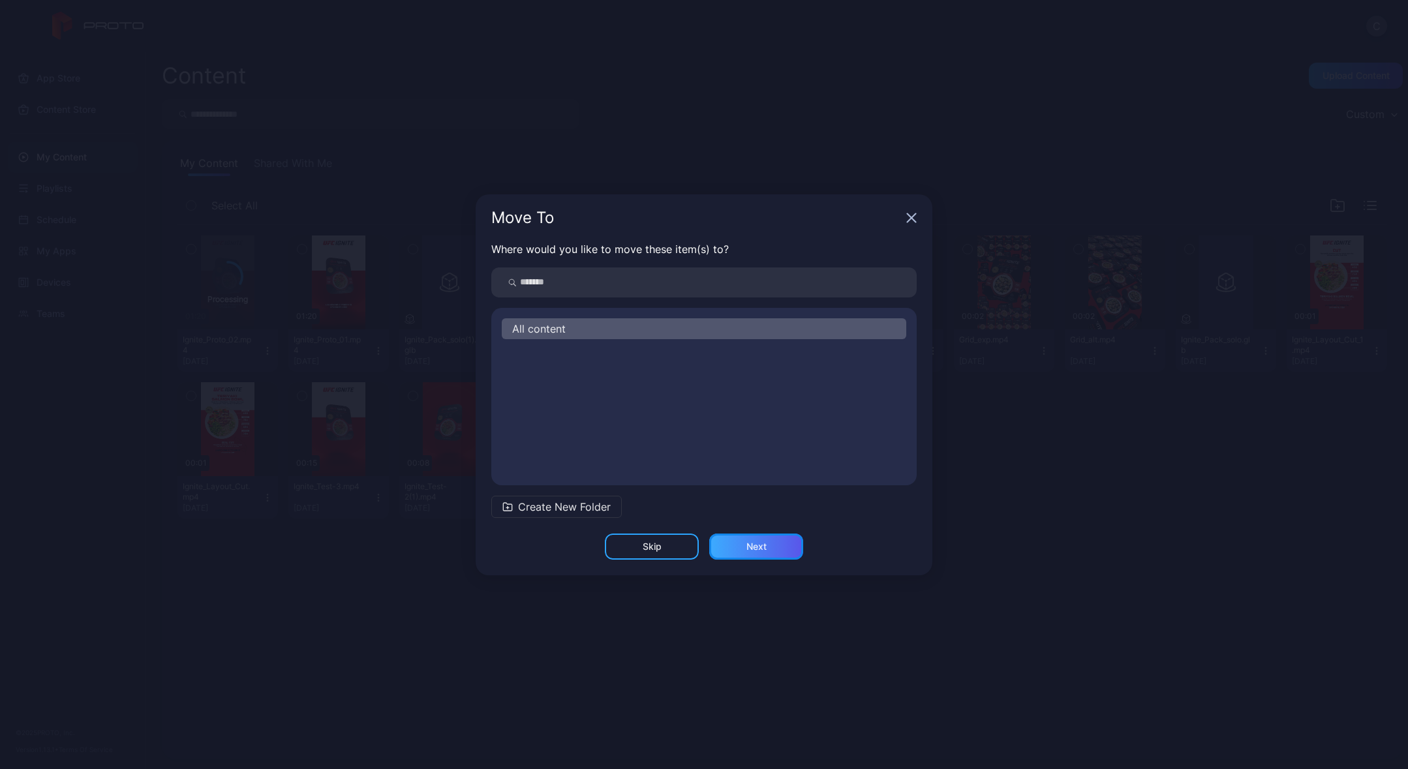
click at [764, 545] on div "Next" at bounding box center [756, 546] width 20 height 10
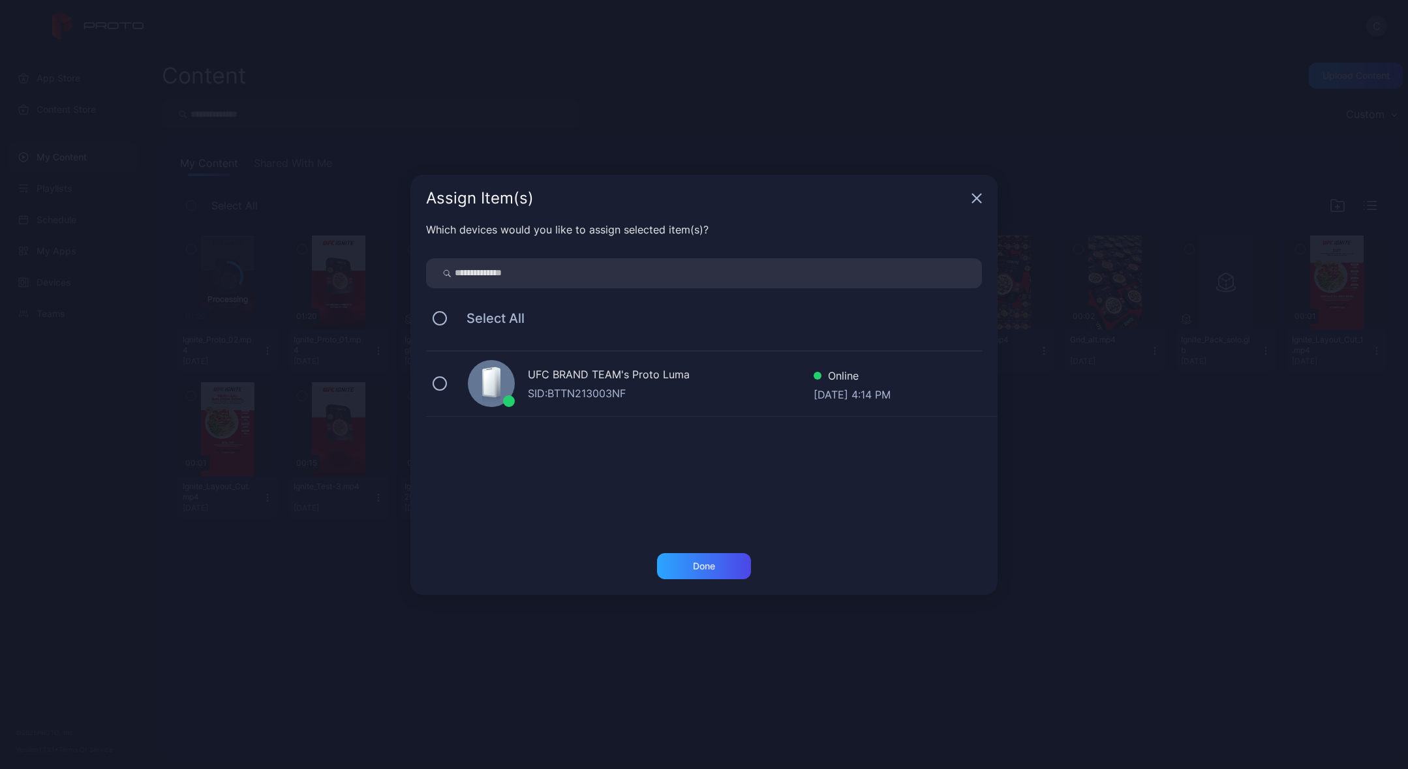
click at [566, 386] on div "SID: BTTN213003NF" at bounding box center [671, 394] width 286 height 16
click at [703, 566] on div "Done" at bounding box center [704, 566] width 22 height 10
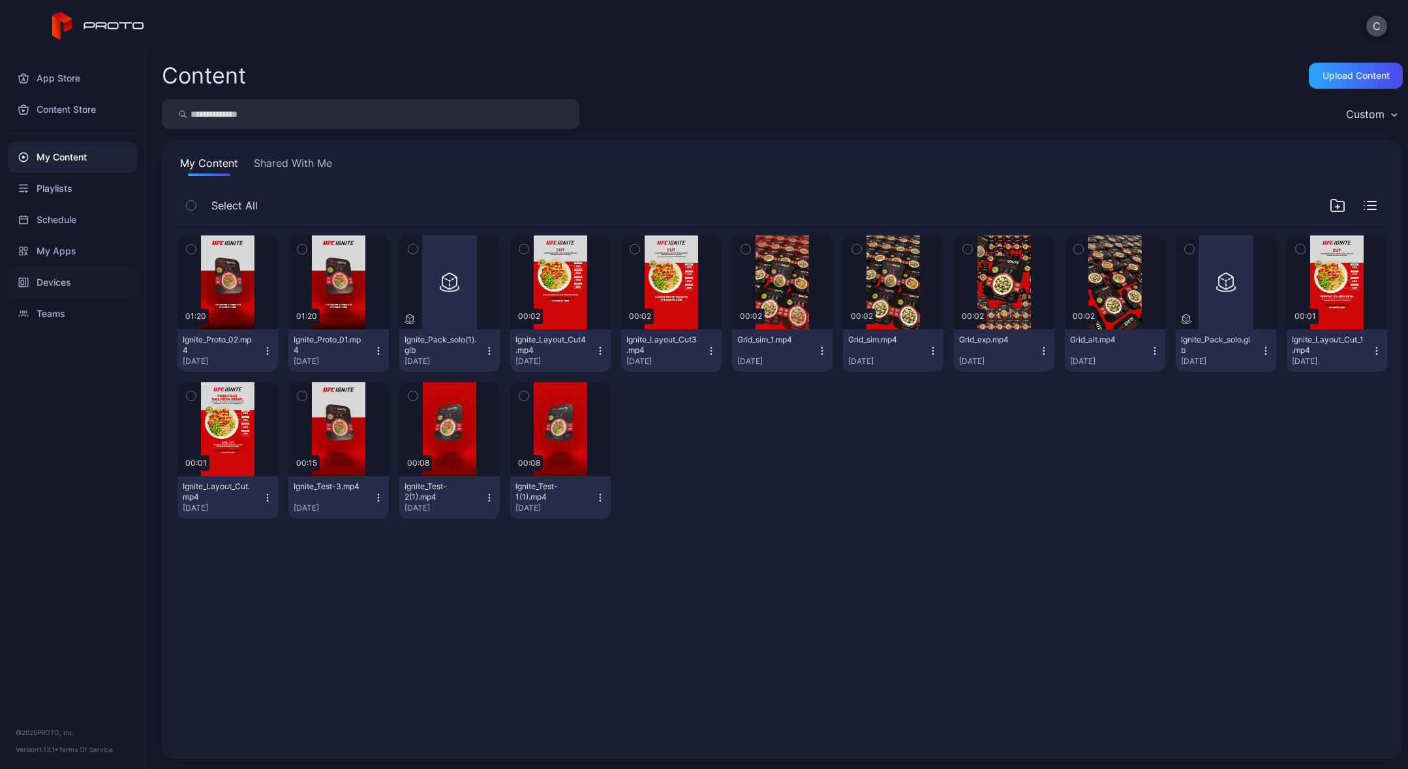
click at [62, 283] on div "Devices" at bounding box center [73, 282] width 130 height 31
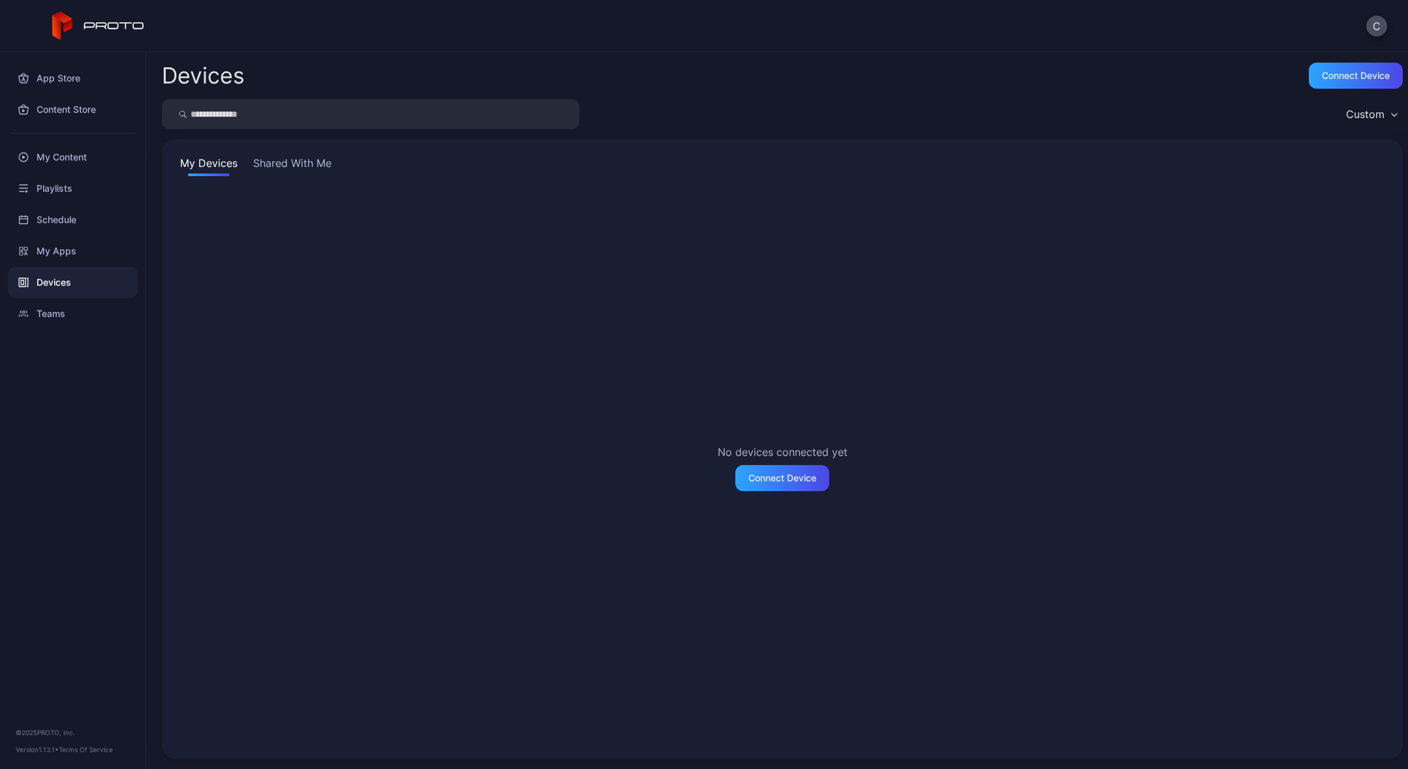
click at [312, 153] on div "My Devices Shared With Me No devices connected yet Connect Device" at bounding box center [782, 449] width 1241 height 619
click at [312, 157] on button "Shared With Me" at bounding box center [293, 165] width 84 height 21
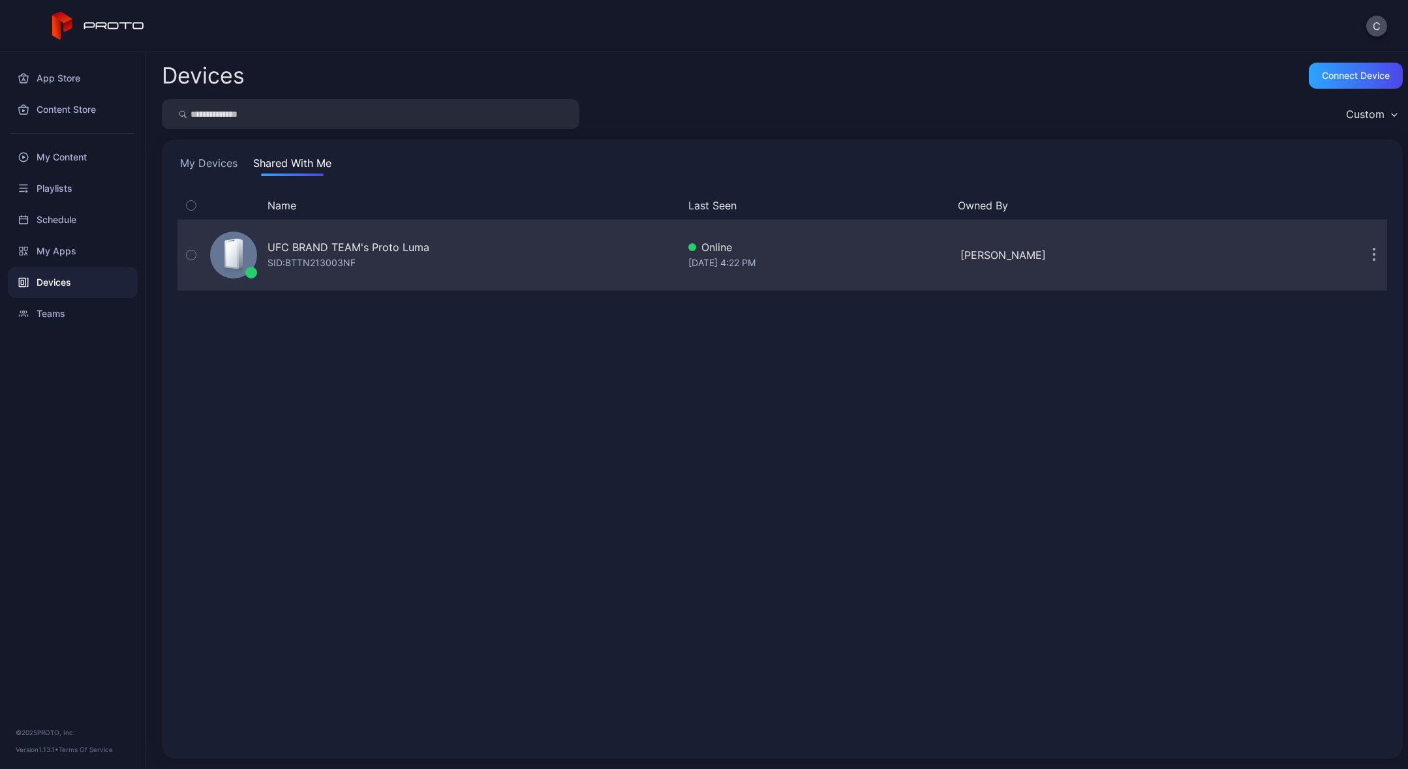
click at [298, 255] on div "SID: BTTN213003NF" at bounding box center [311, 263] width 88 height 16
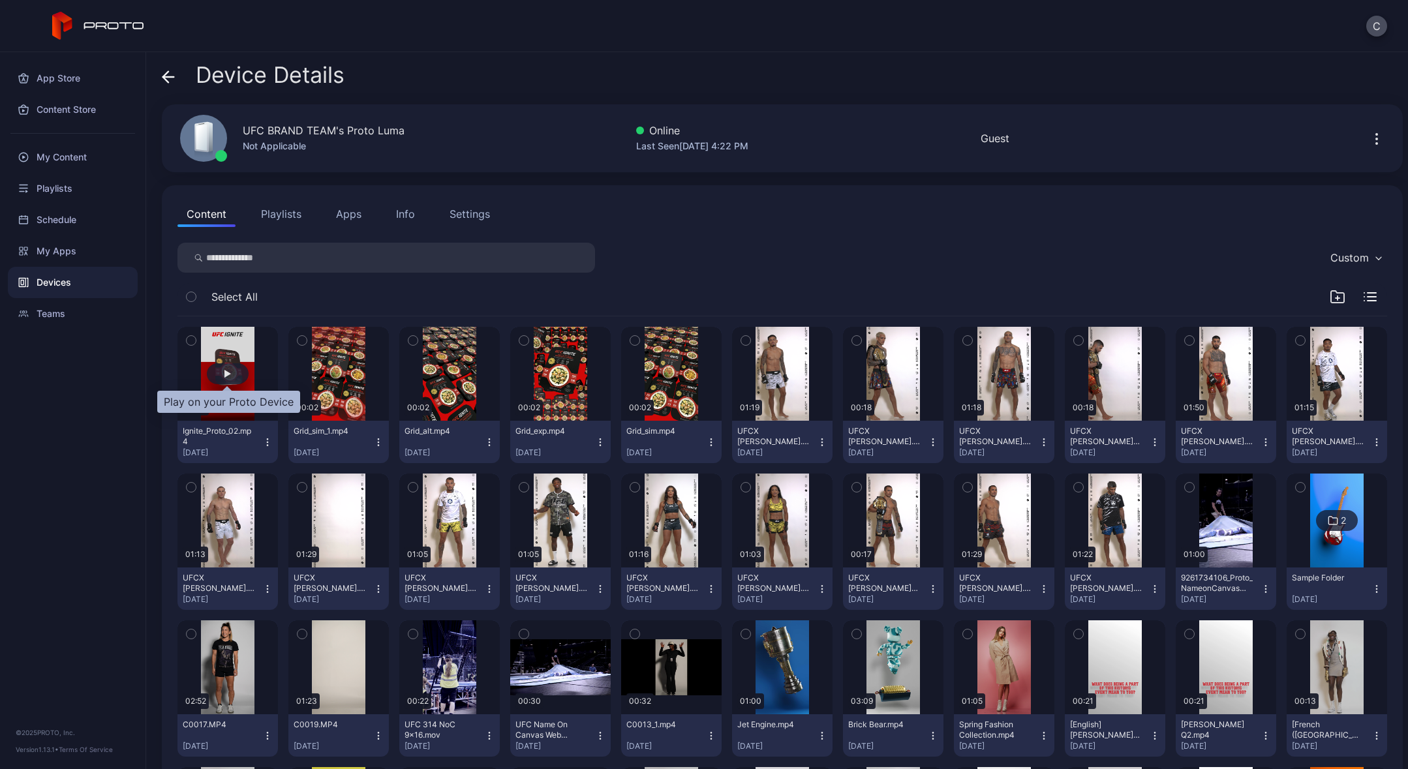
click at [225, 372] on div "button" at bounding box center [227, 374] width 7 height 8
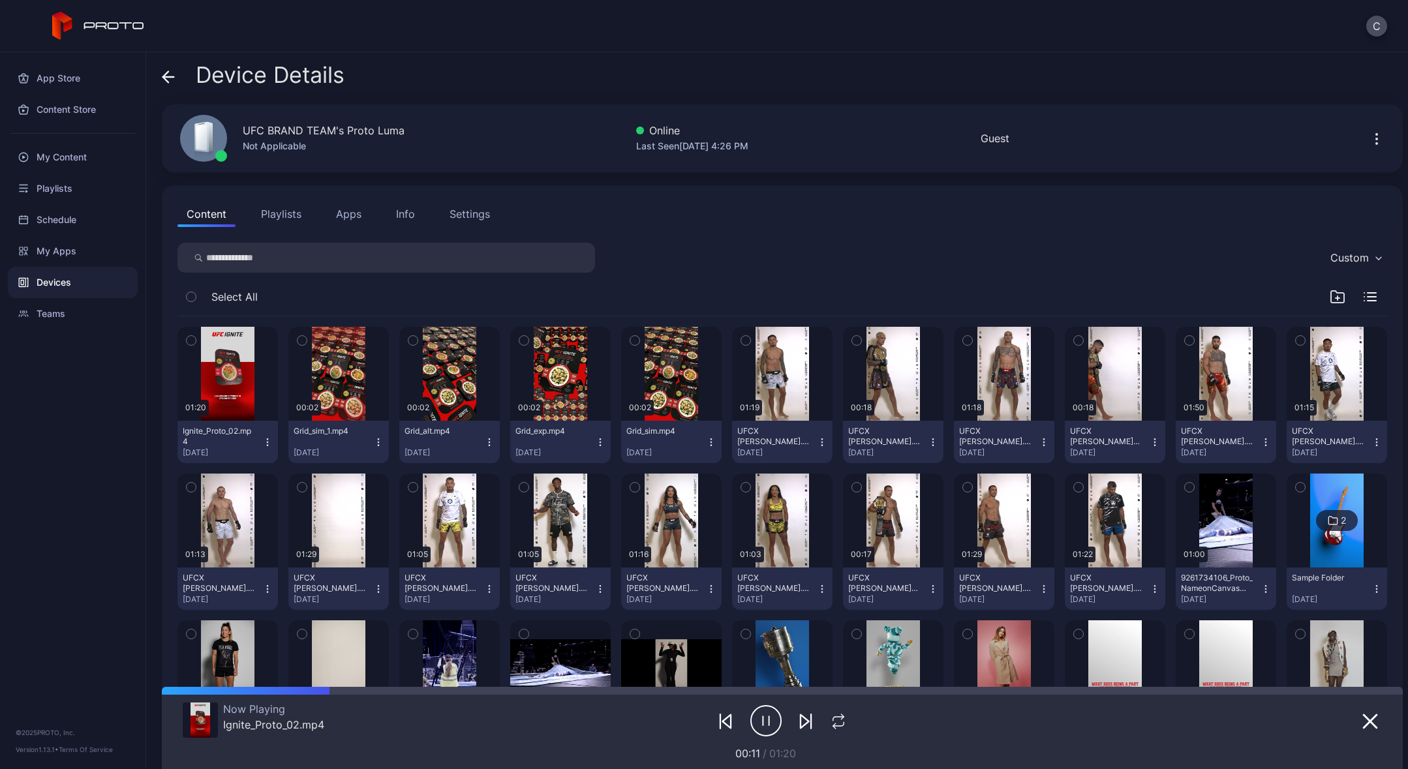
click at [762, 724] on icon "button" at bounding box center [765, 721] width 31 height 33
click at [1363, 723] on icon "button" at bounding box center [1369, 721] width 13 height 13
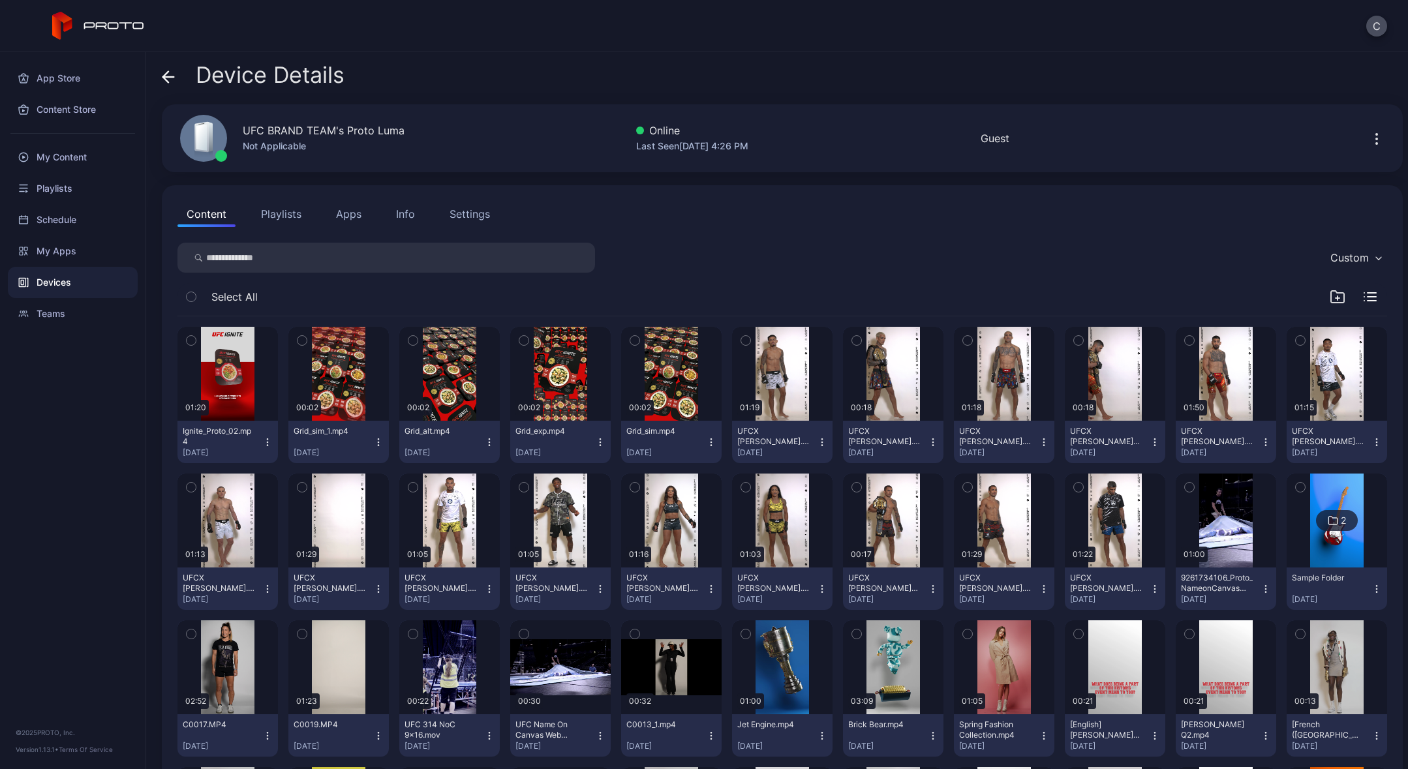
click at [267, 443] on icon "button" at bounding box center [267, 442] width 10 height 10
click at [234, 487] on button "Unassign" at bounding box center [227, 491] width 111 height 42
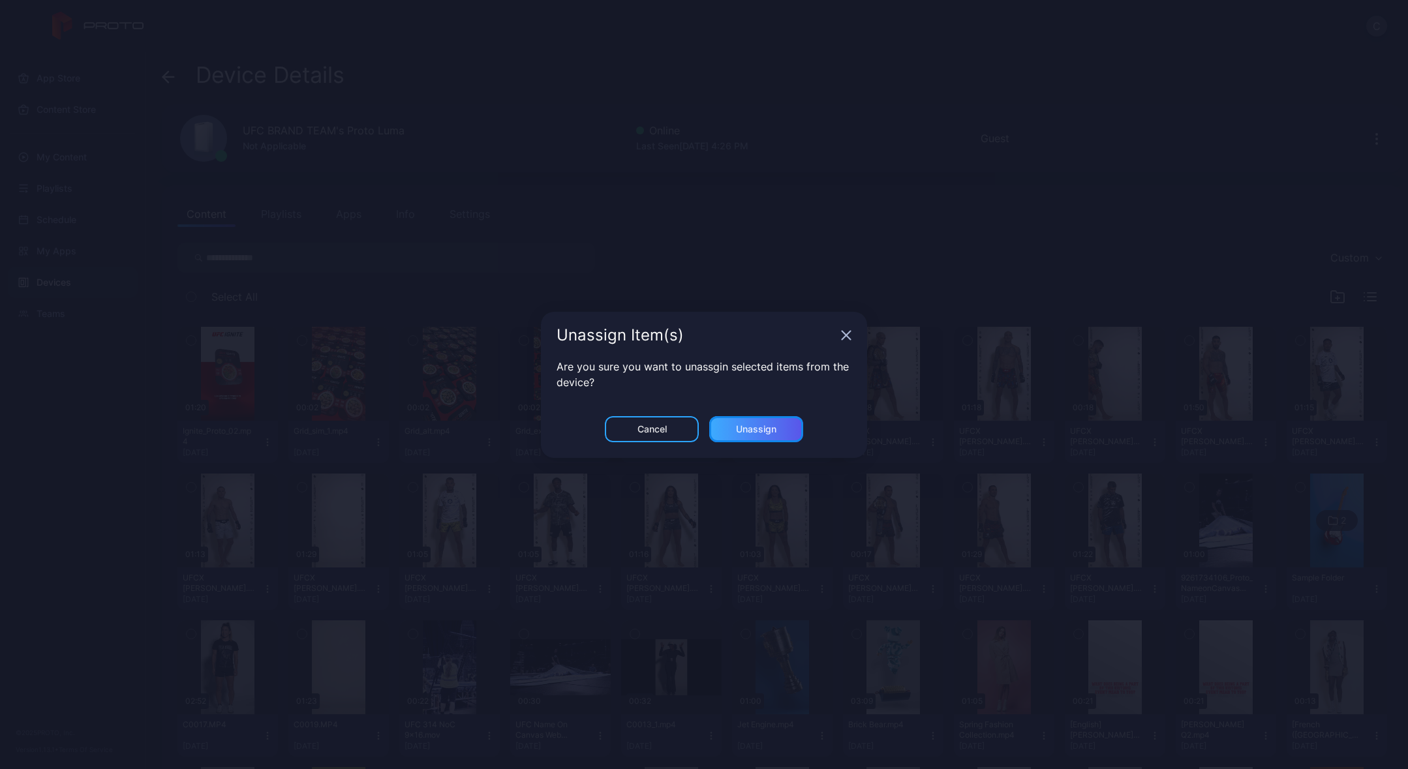
click at [759, 429] on div "Unassign" at bounding box center [756, 429] width 40 height 10
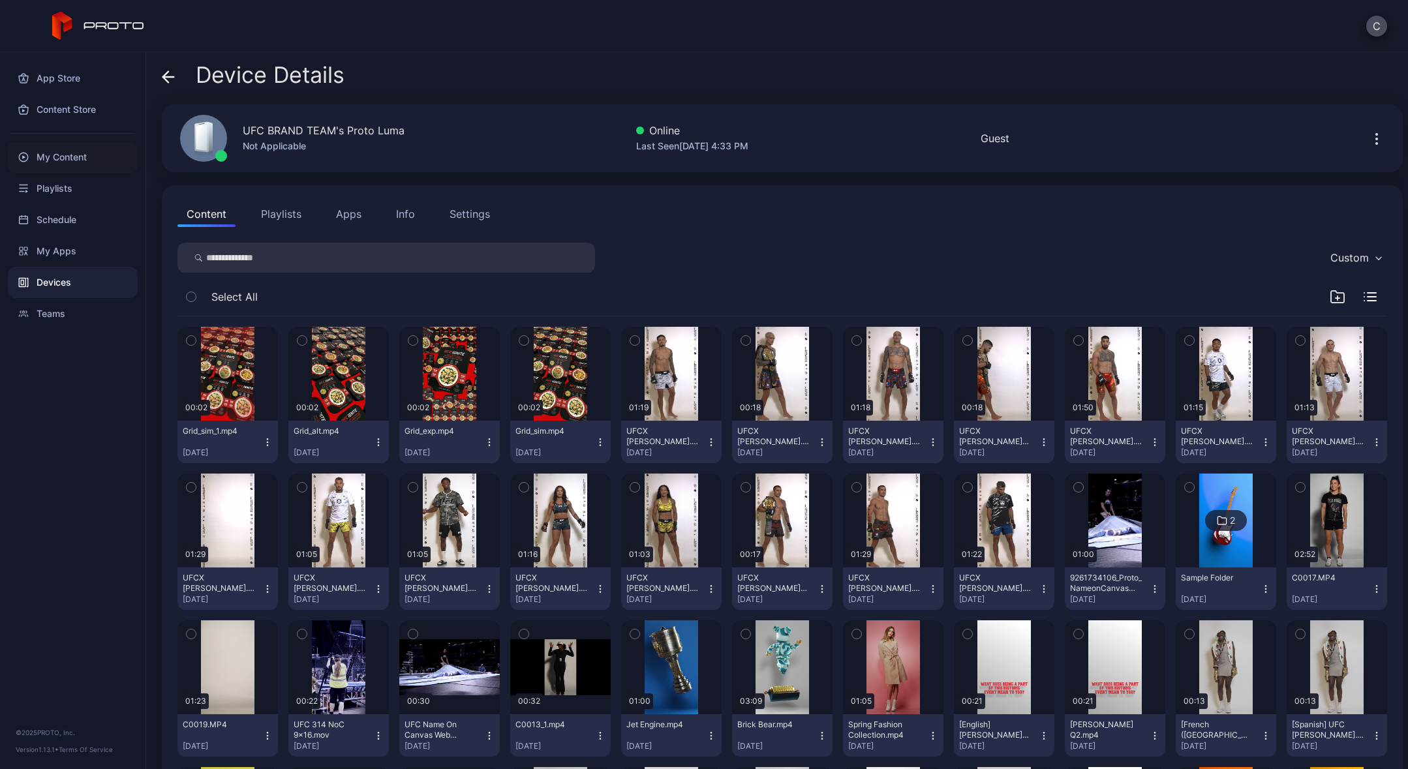
click at [75, 159] on div "My Content" at bounding box center [73, 157] width 130 height 31
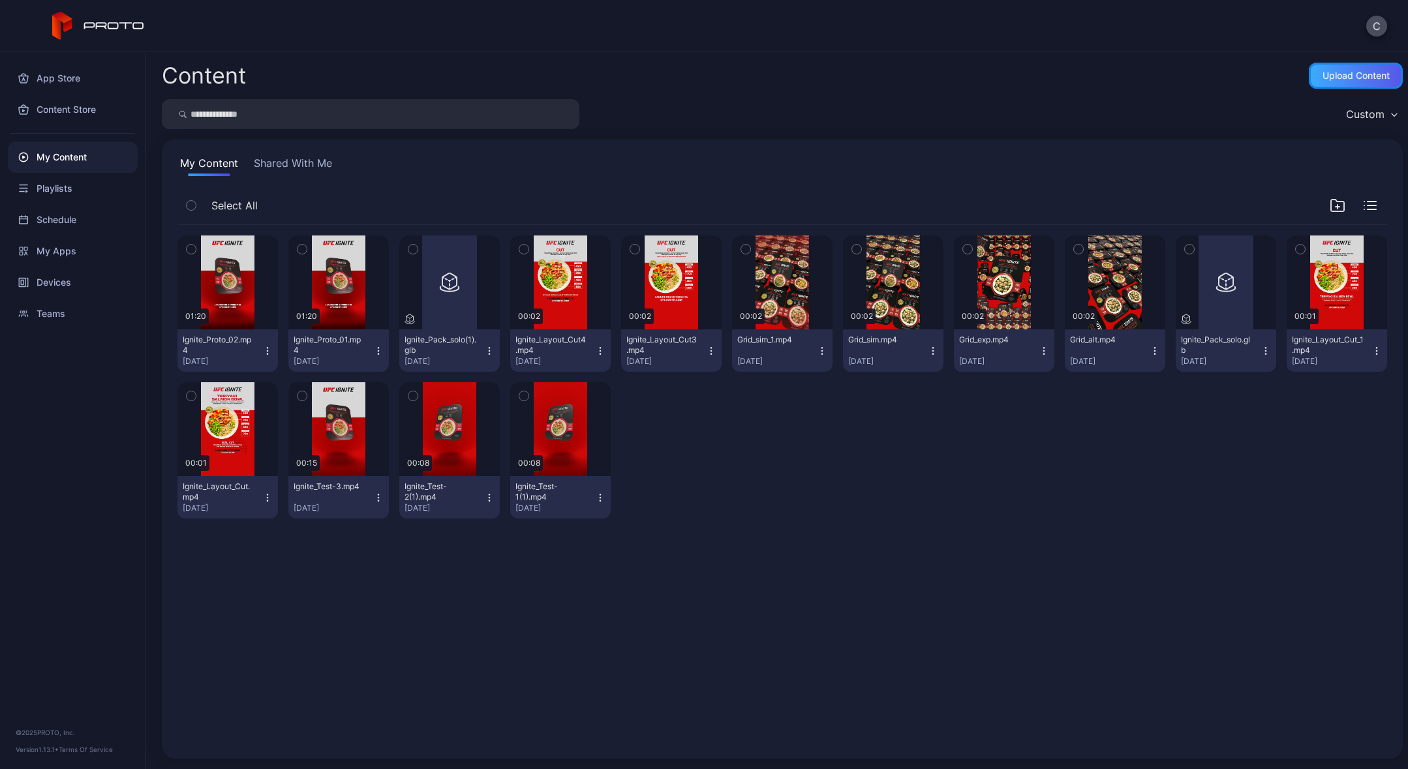
click at [1332, 80] on div "Upload Content" at bounding box center [1355, 75] width 67 height 10
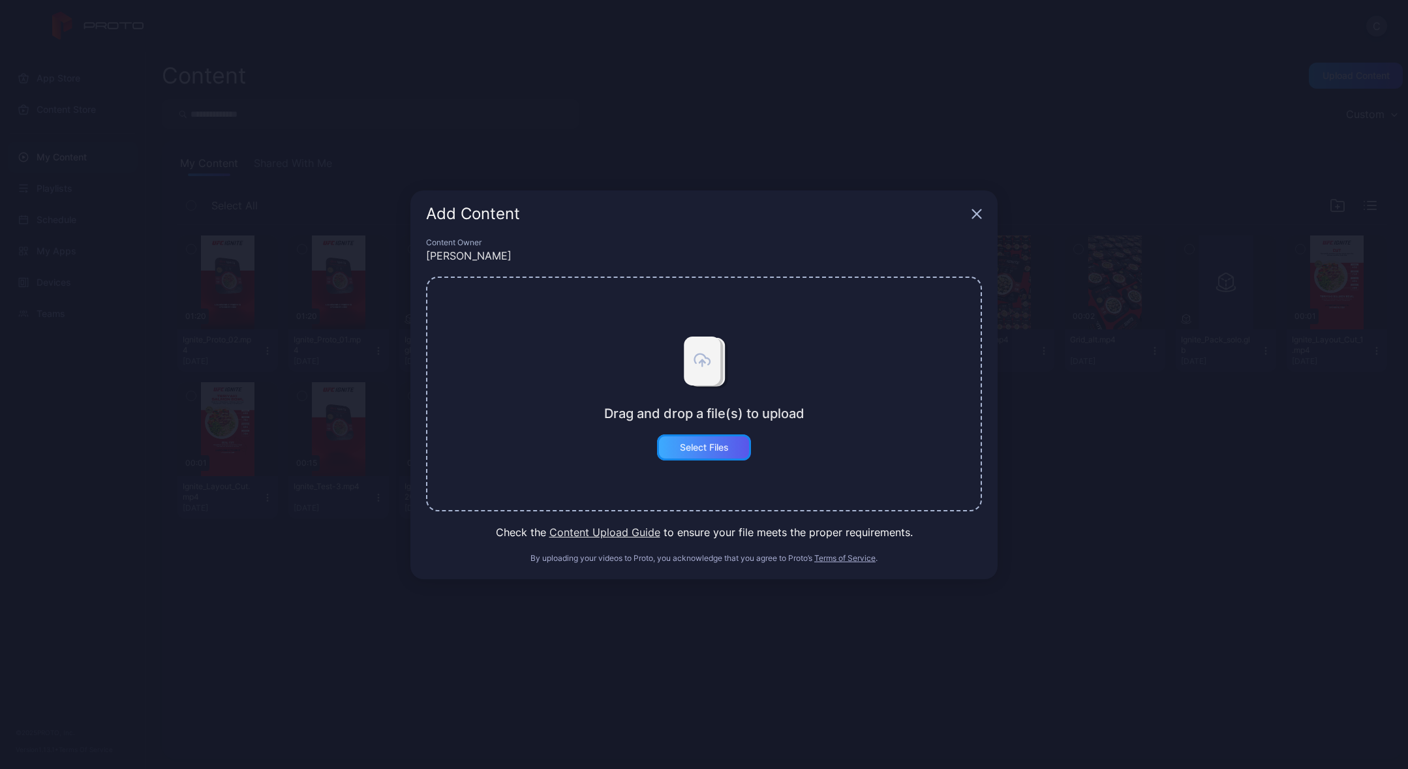
click at [731, 453] on div "Select Files" at bounding box center [704, 447] width 94 height 26
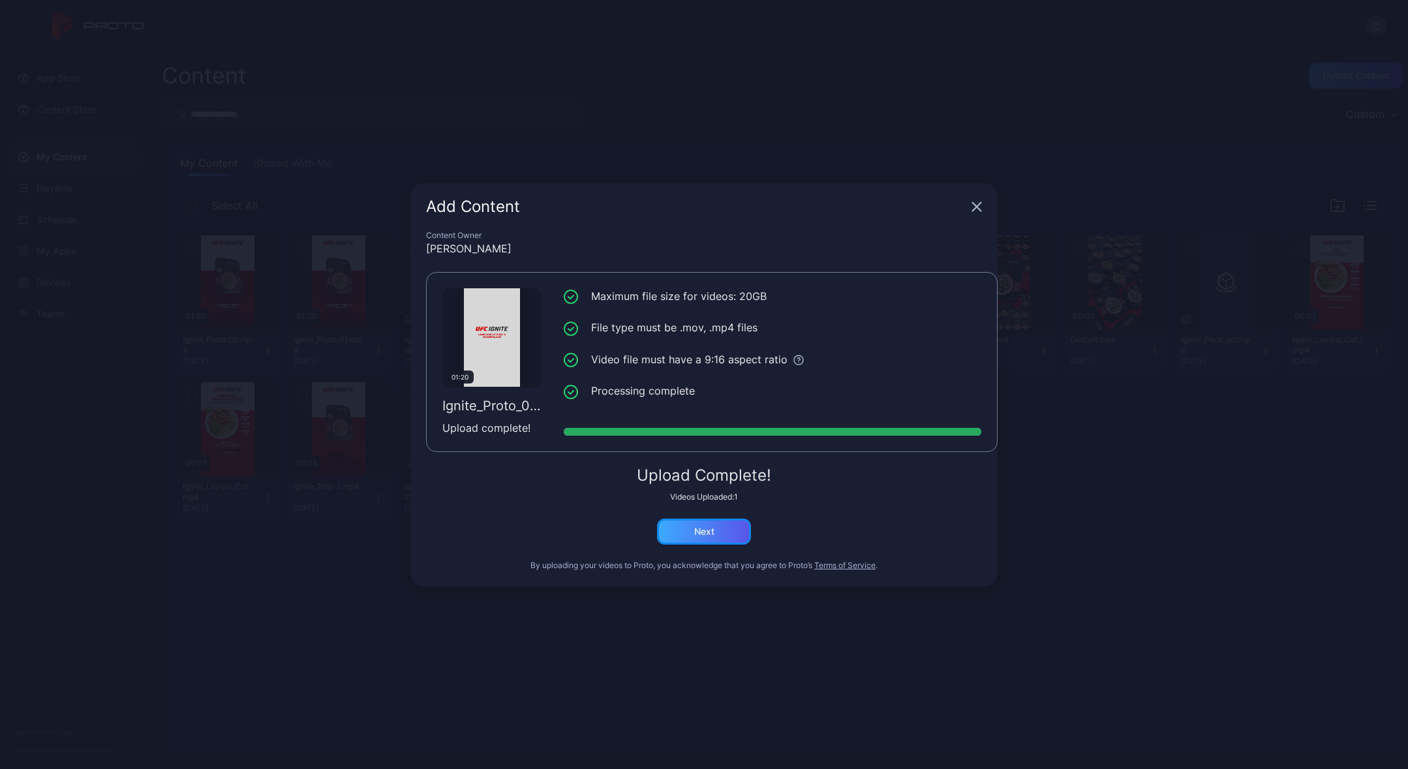
click at [712, 531] on div "Next" at bounding box center [704, 531] width 20 height 10
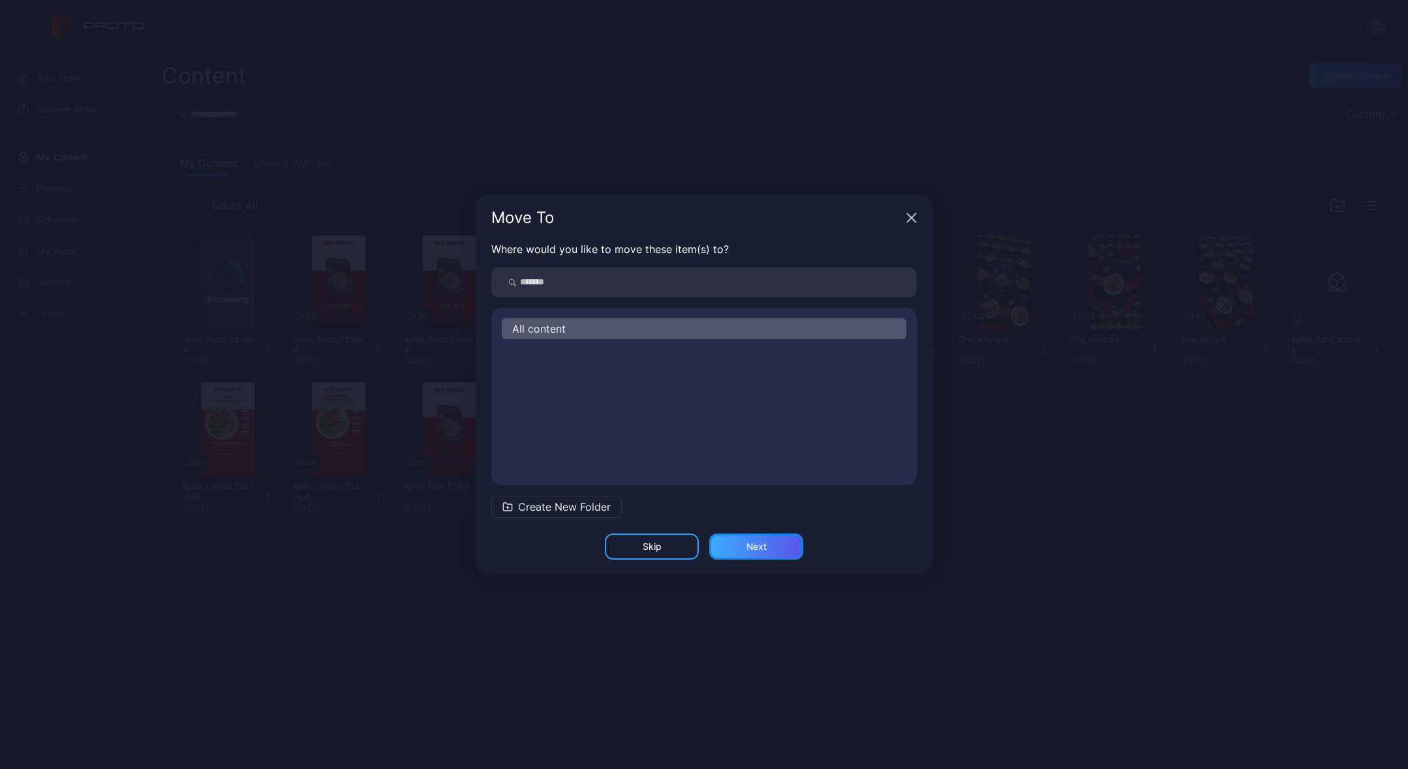
click at [774, 556] on div "Next" at bounding box center [756, 547] width 94 height 26
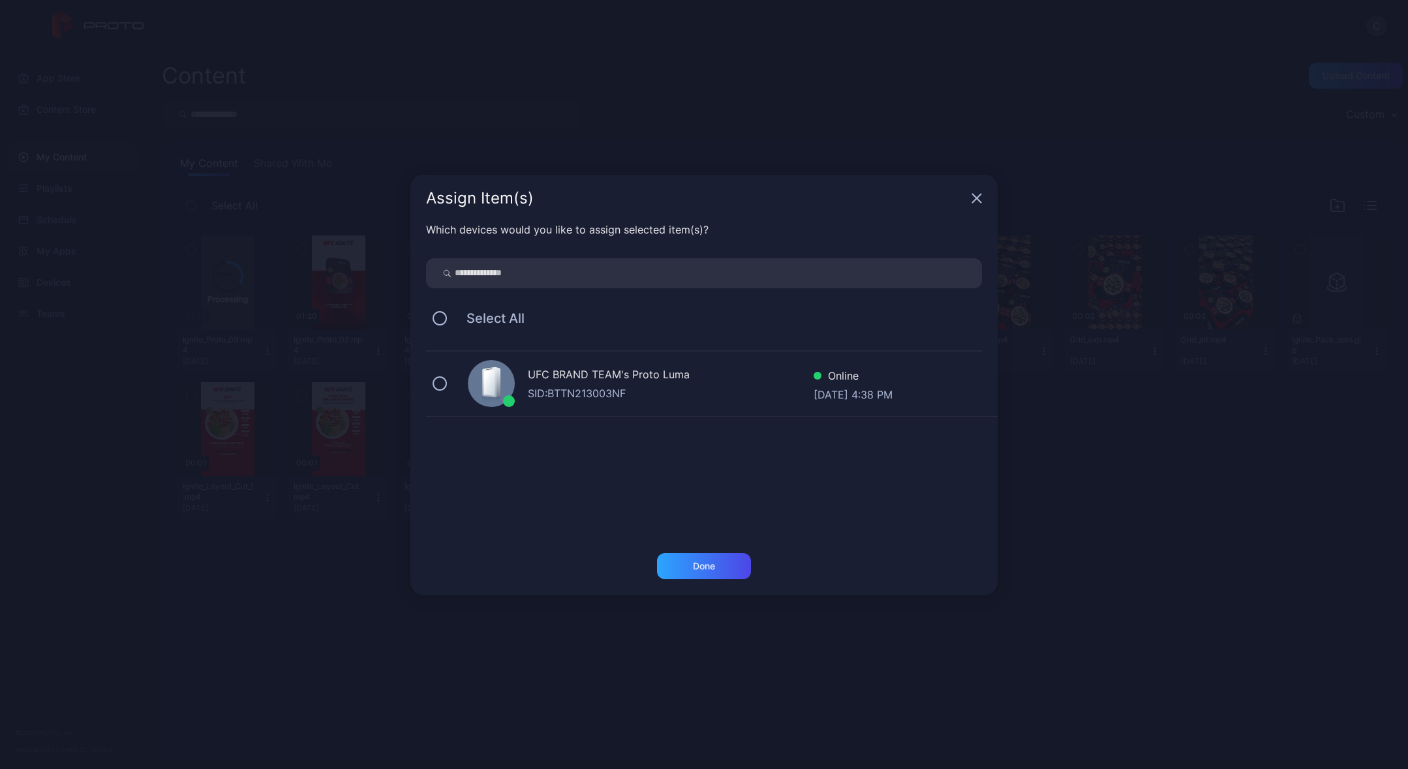
click at [566, 388] on div "SID: BTTN213003NF" at bounding box center [671, 394] width 286 height 16
click at [695, 566] on div "Done" at bounding box center [704, 566] width 22 height 10
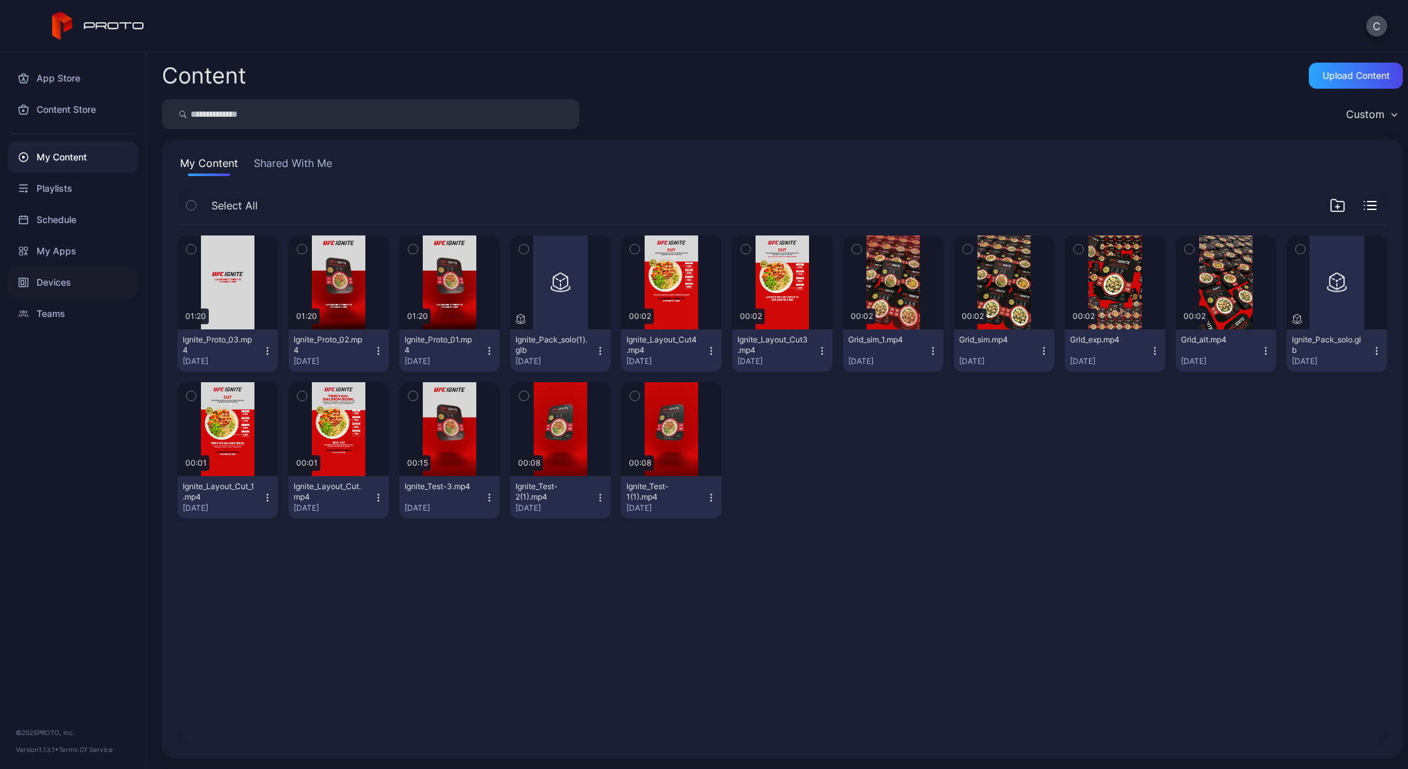
click at [60, 277] on div "Devices" at bounding box center [73, 282] width 130 height 31
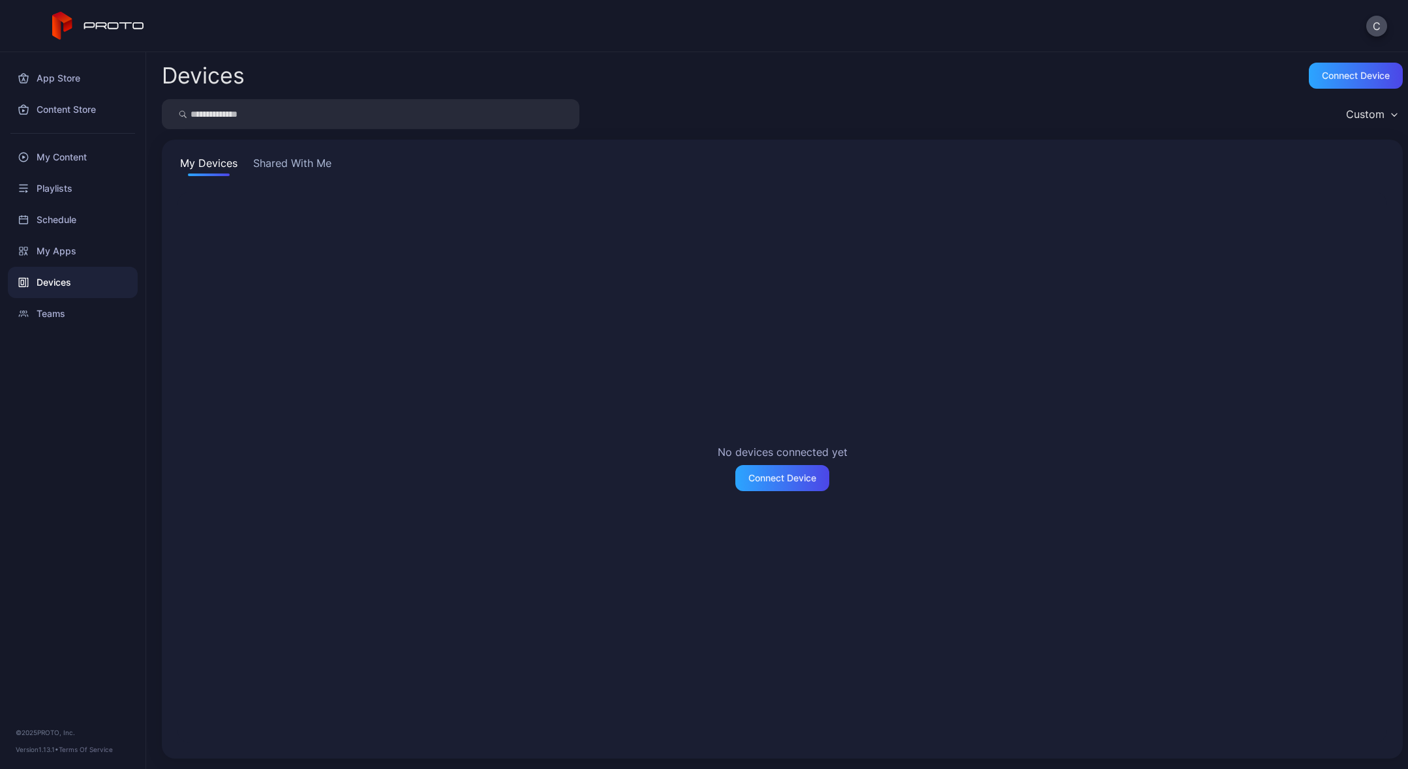
click at [303, 160] on button "Shared With Me" at bounding box center [293, 165] width 84 height 21
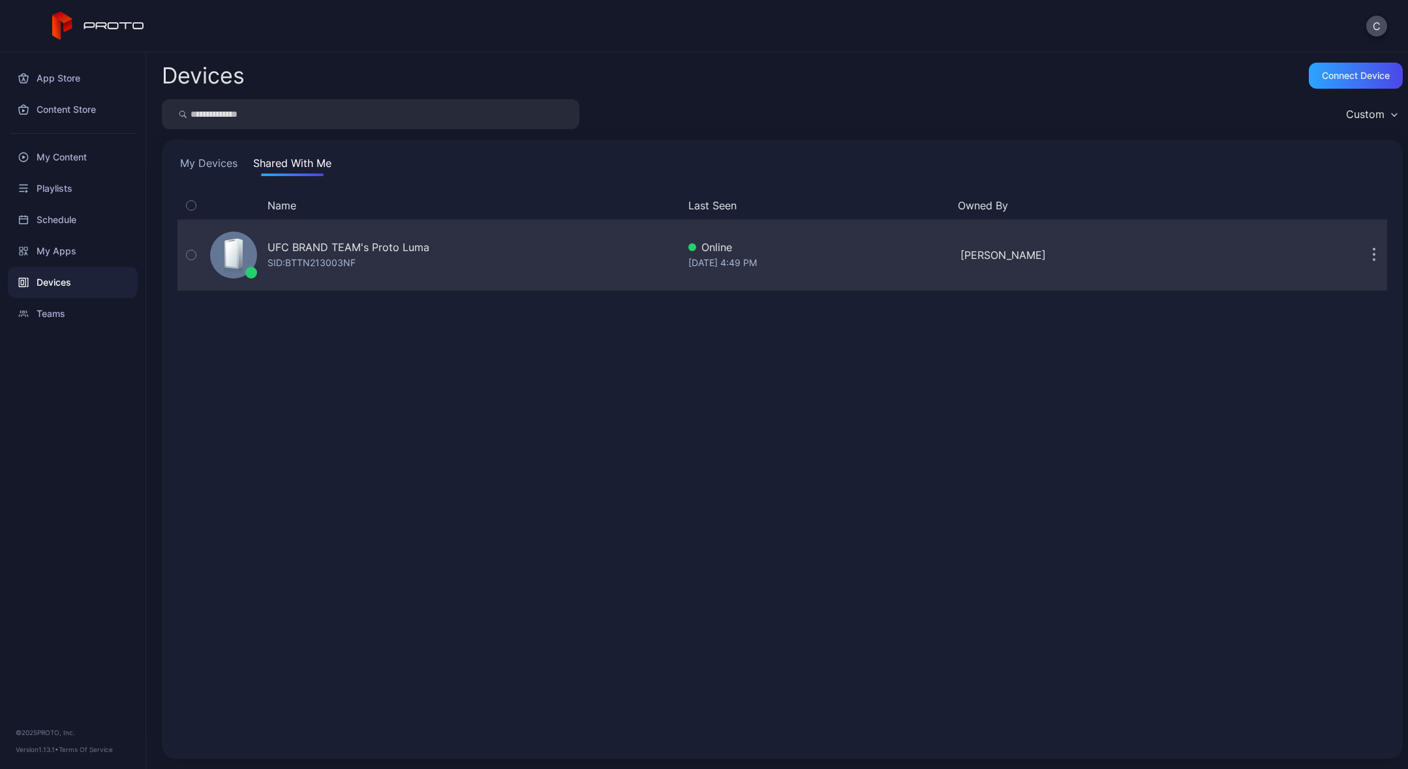
click at [305, 264] on div "SID: BTTN213003NF" at bounding box center [311, 263] width 88 height 16
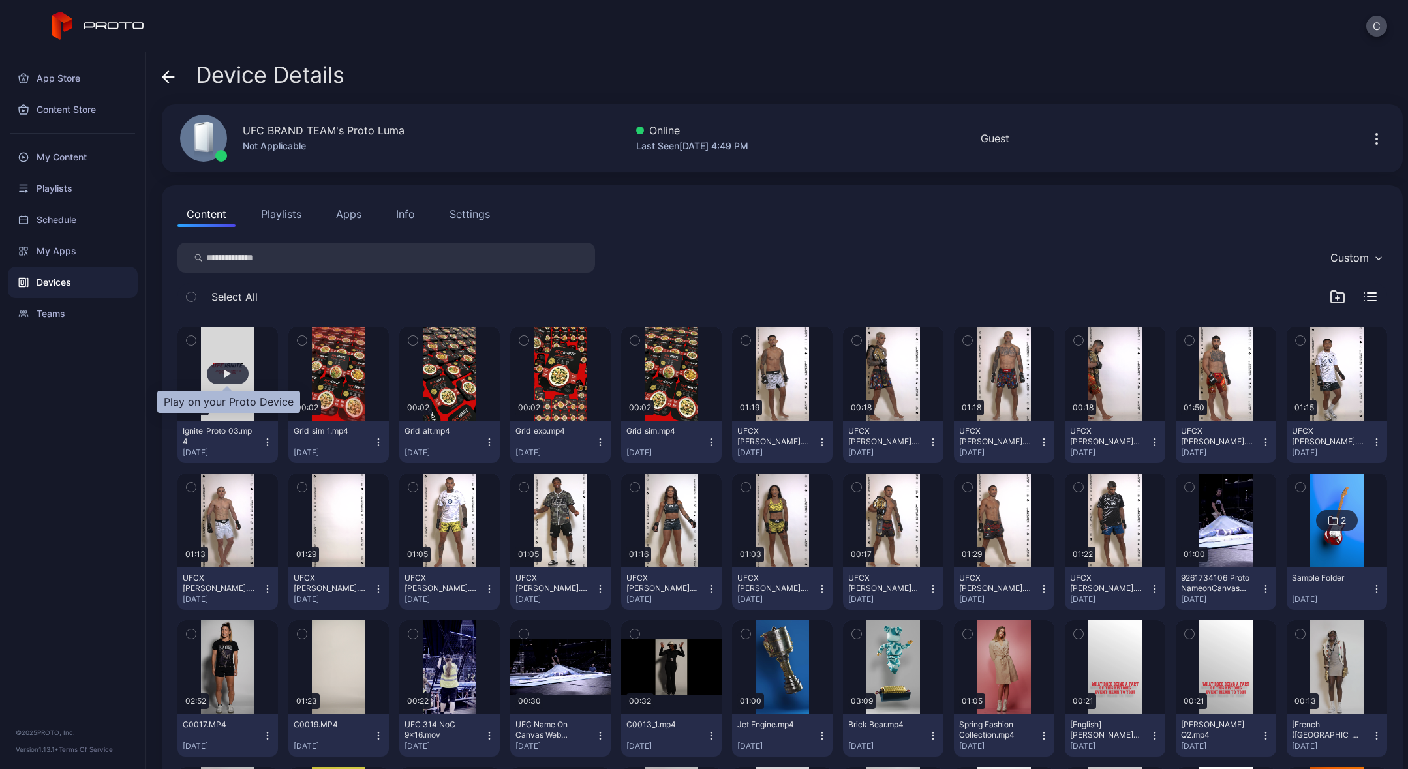
click at [216, 371] on div "button" at bounding box center [228, 373] width 42 height 21
click at [264, 442] on icon "button" at bounding box center [267, 442] width 10 height 10
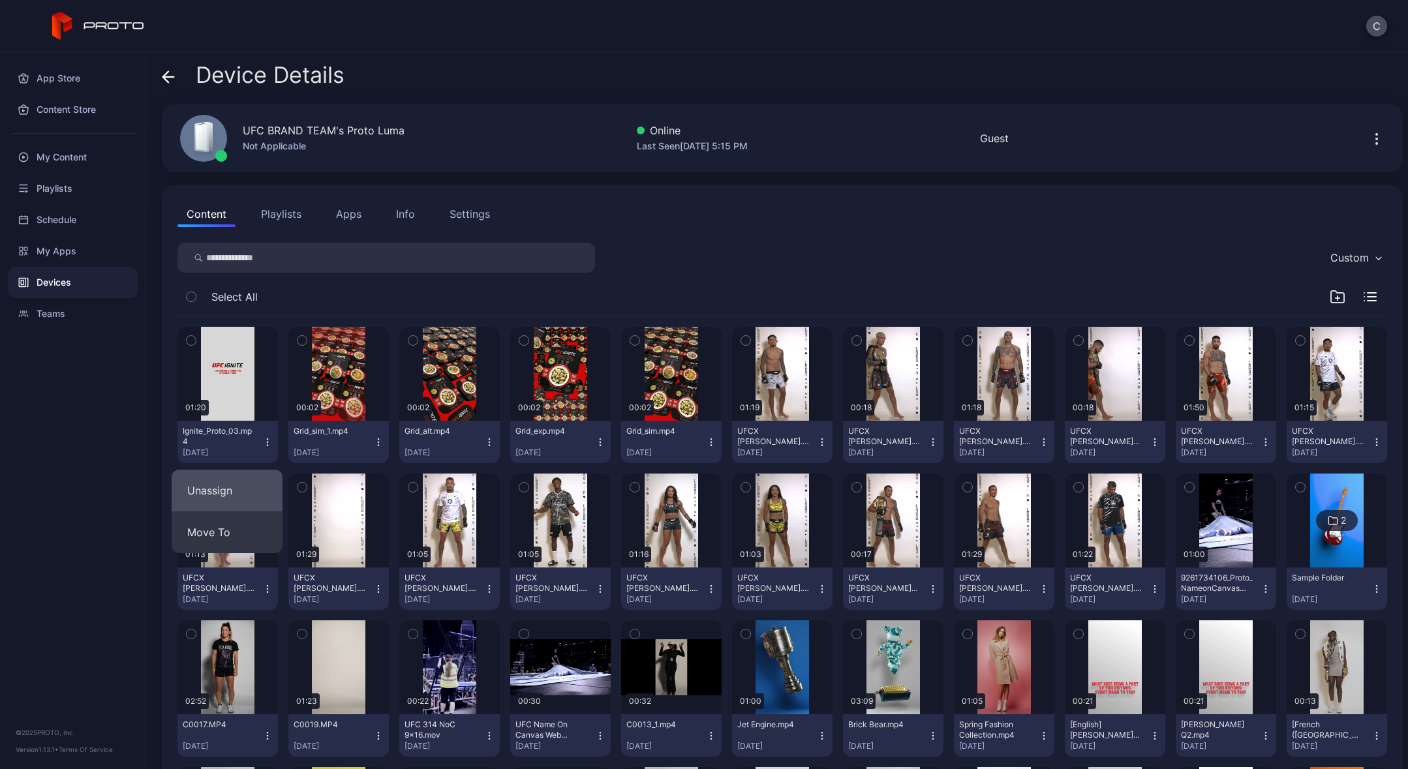
click at [243, 492] on button "Unassign" at bounding box center [227, 491] width 111 height 42
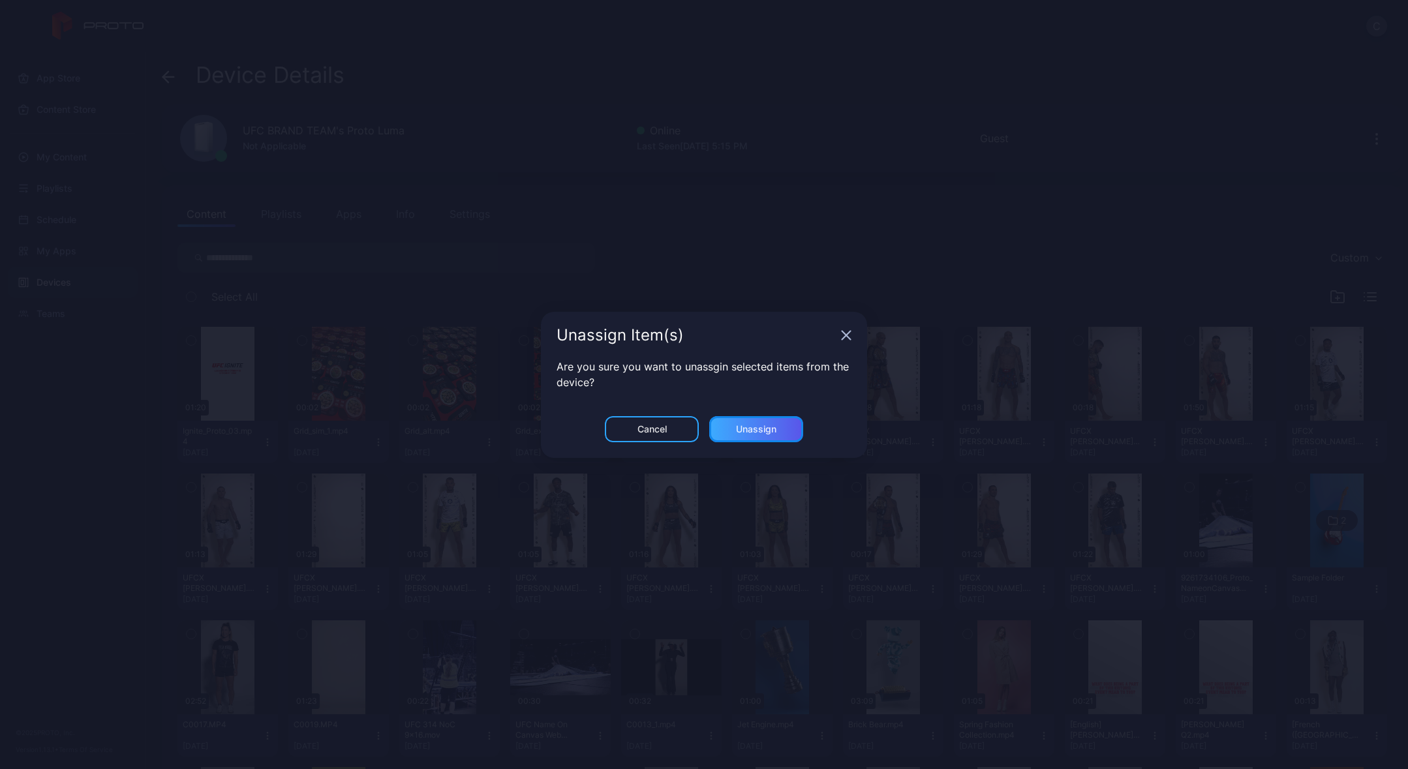
click at [741, 427] on div "Unassign" at bounding box center [756, 429] width 40 height 10
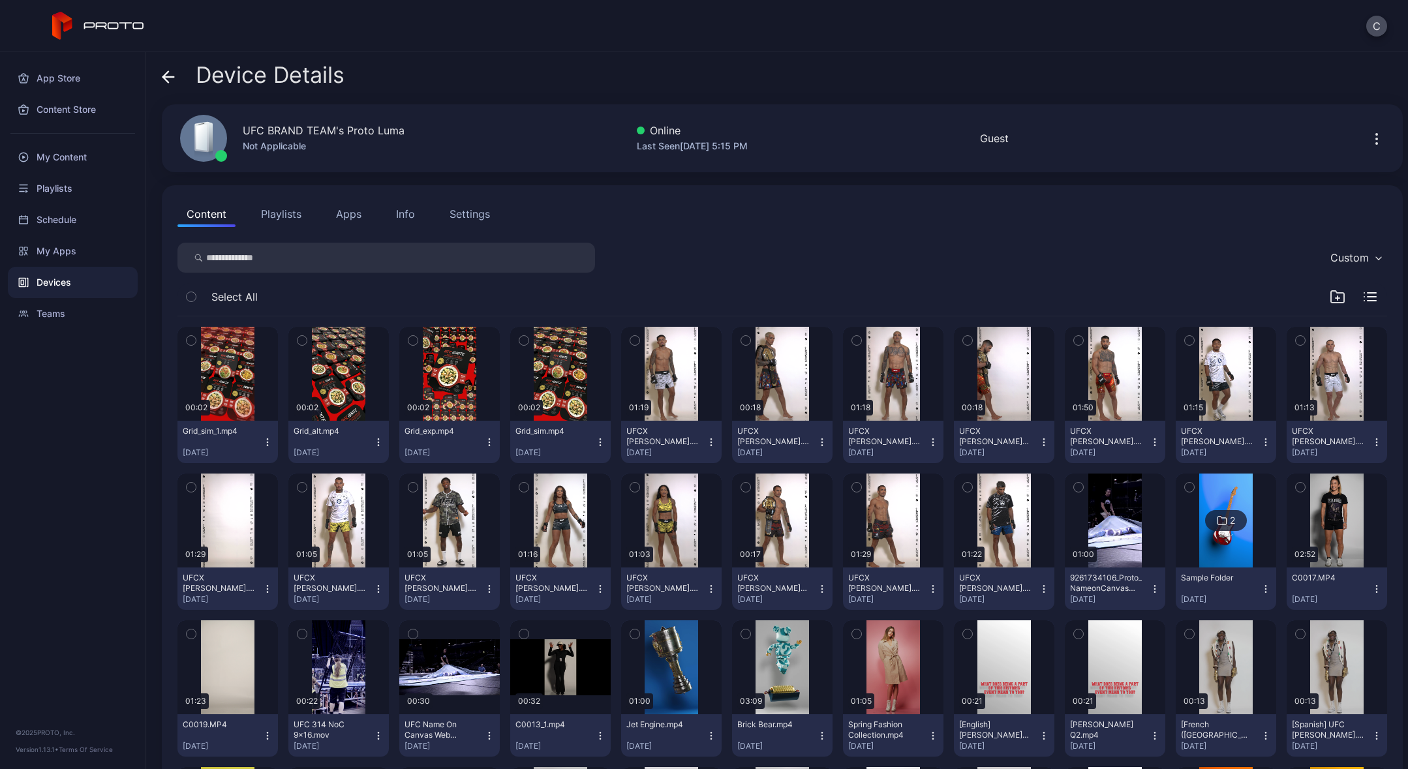
click at [268, 444] on icon "button" at bounding box center [267, 442] width 10 height 10
click at [256, 491] on button "Unassign" at bounding box center [227, 491] width 111 height 42
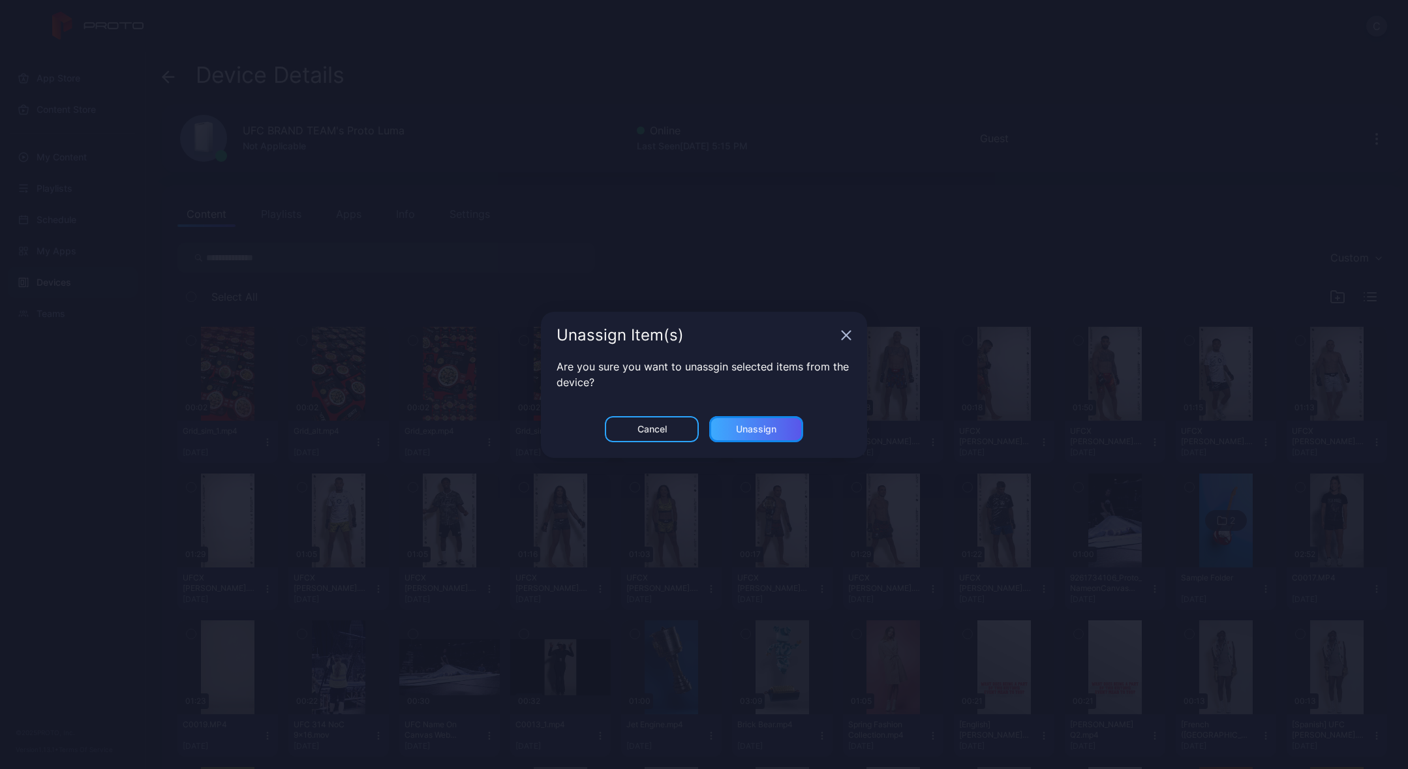
click at [780, 432] on div "Unassign" at bounding box center [756, 429] width 94 height 26
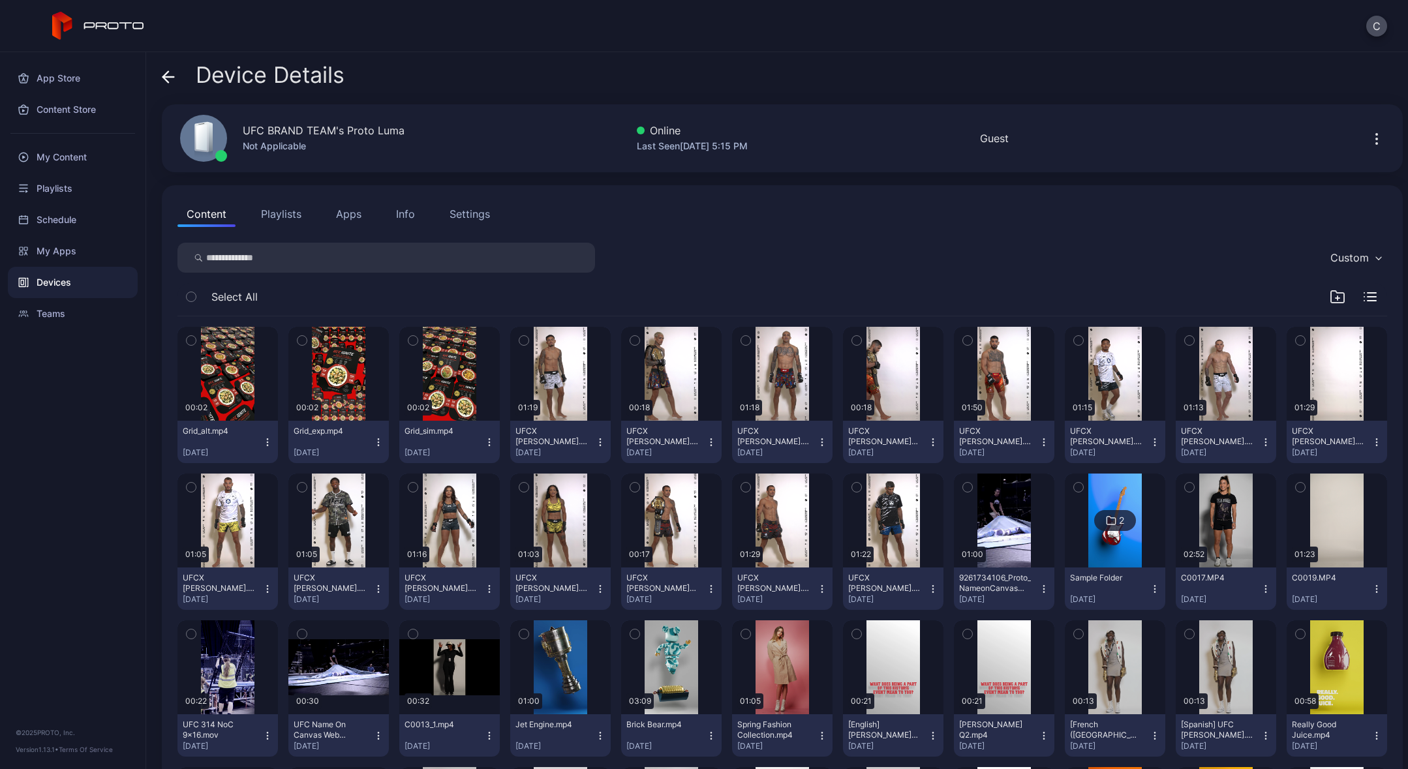
click at [264, 437] on icon "button" at bounding box center [267, 442] width 10 height 10
click at [234, 487] on button "Unassign" at bounding box center [227, 491] width 111 height 42
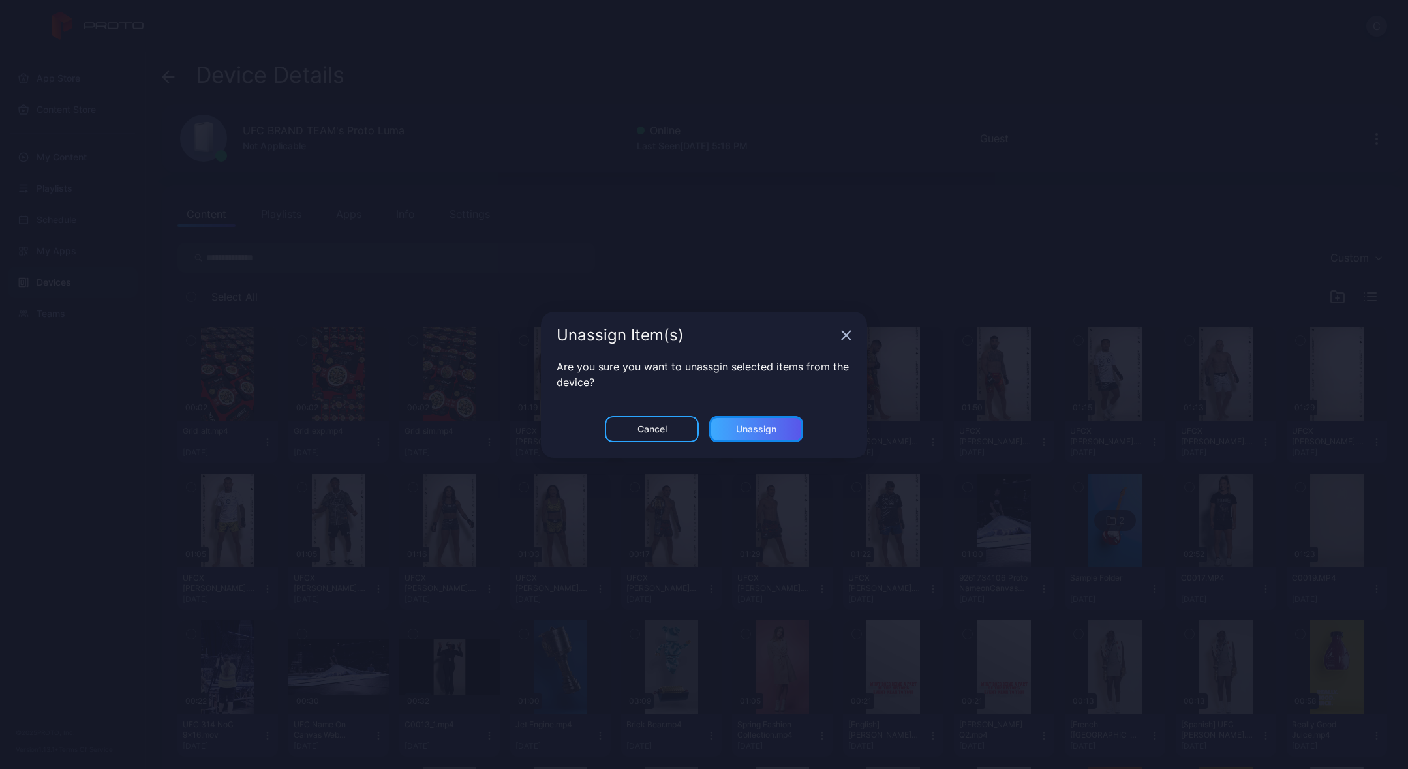
click at [762, 429] on div "Unassign" at bounding box center [756, 429] width 40 height 10
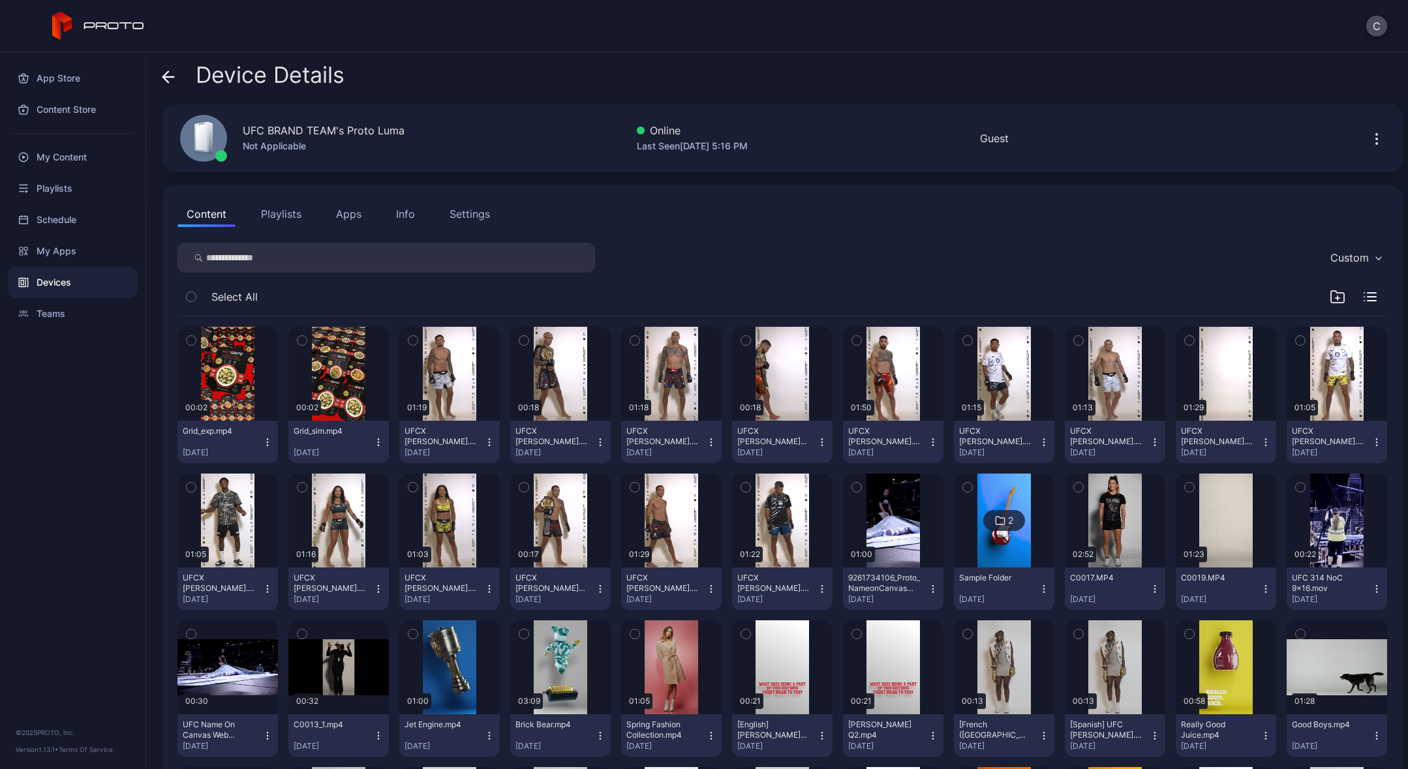
click at [267, 442] on icon "button" at bounding box center [267, 442] width 1 height 1
click at [261, 485] on button "Unassign" at bounding box center [227, 491] width 111 height 42
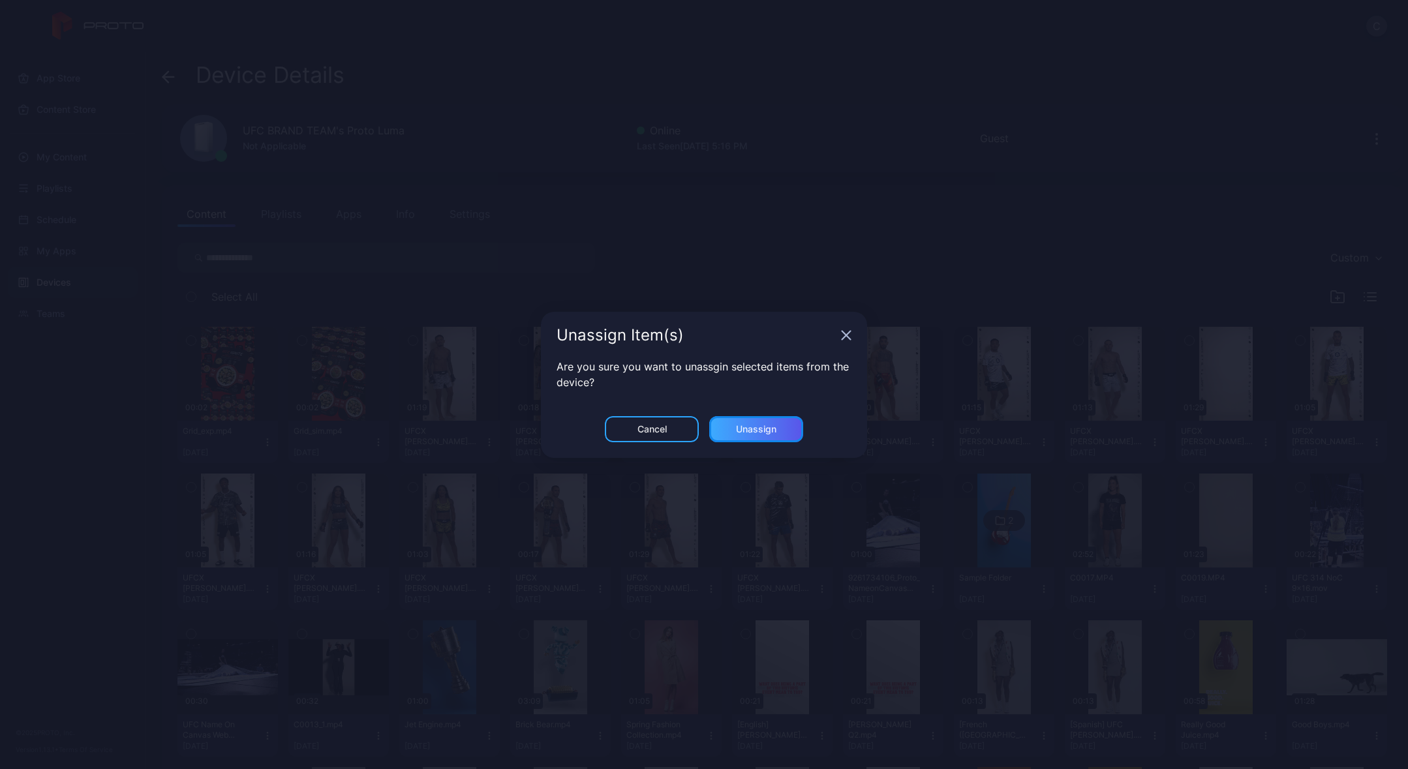
click at [787, 427] on div "Unassign" at bounding box center [756, 429] width 94 height 26
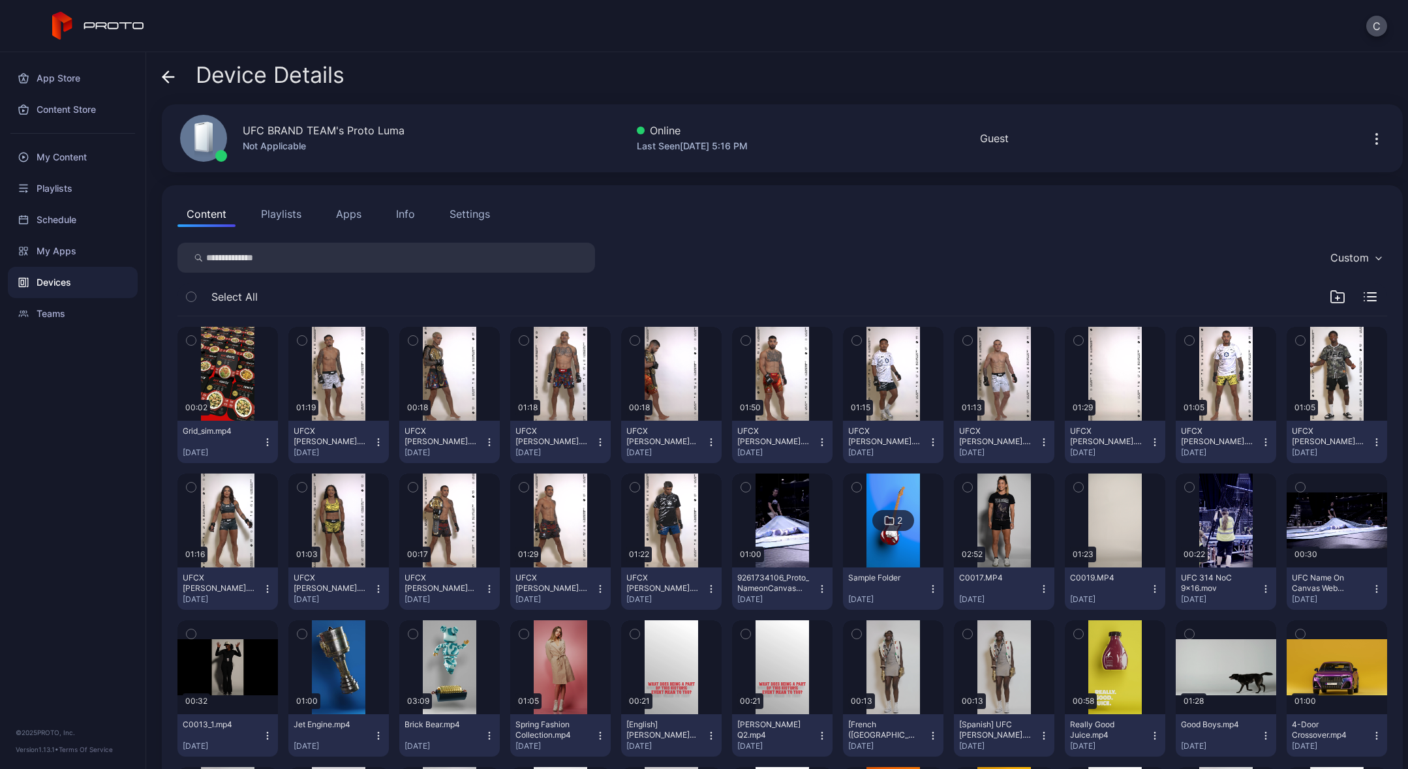
click at [264, 442] on icon "button" at bounding box center [267, 442] width 10 height 10
click at [236, 485] on button "Unassign" at bounding box center [227, 491] width 111 height 42
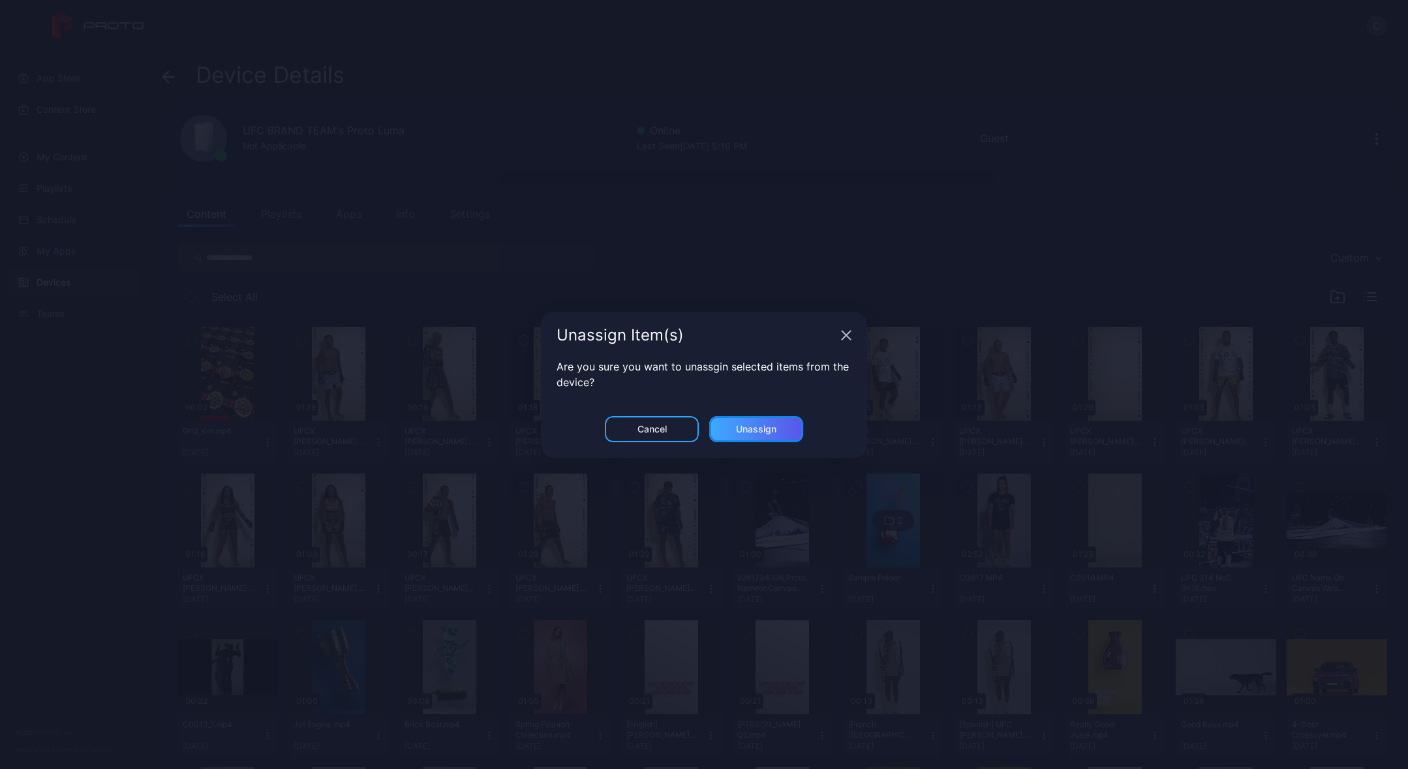
click at [740, 431] on div "Unassign" at bounding box center [756, 429] width 40 height 10
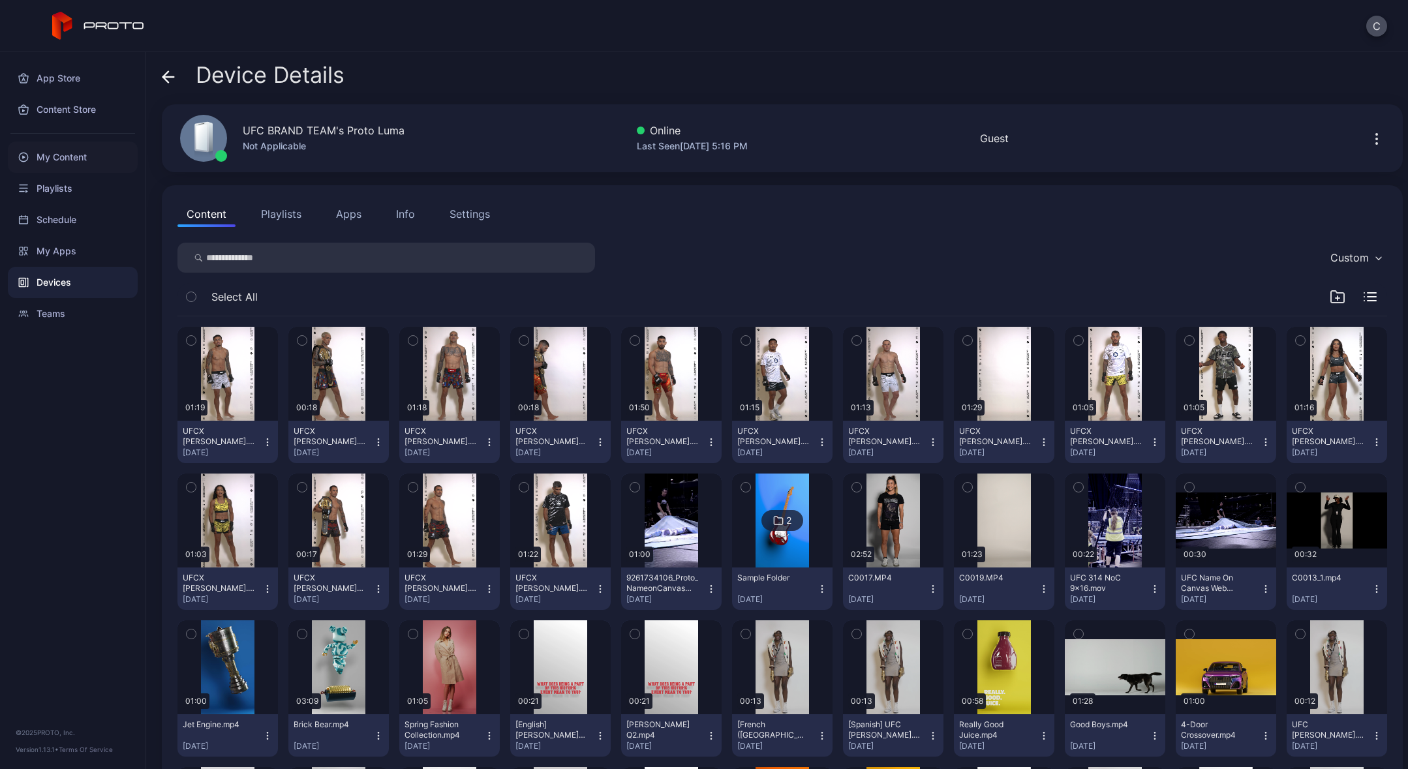
click at [68, 153] on div "My Content" at bounding box center [73, 157] width 130 height 31
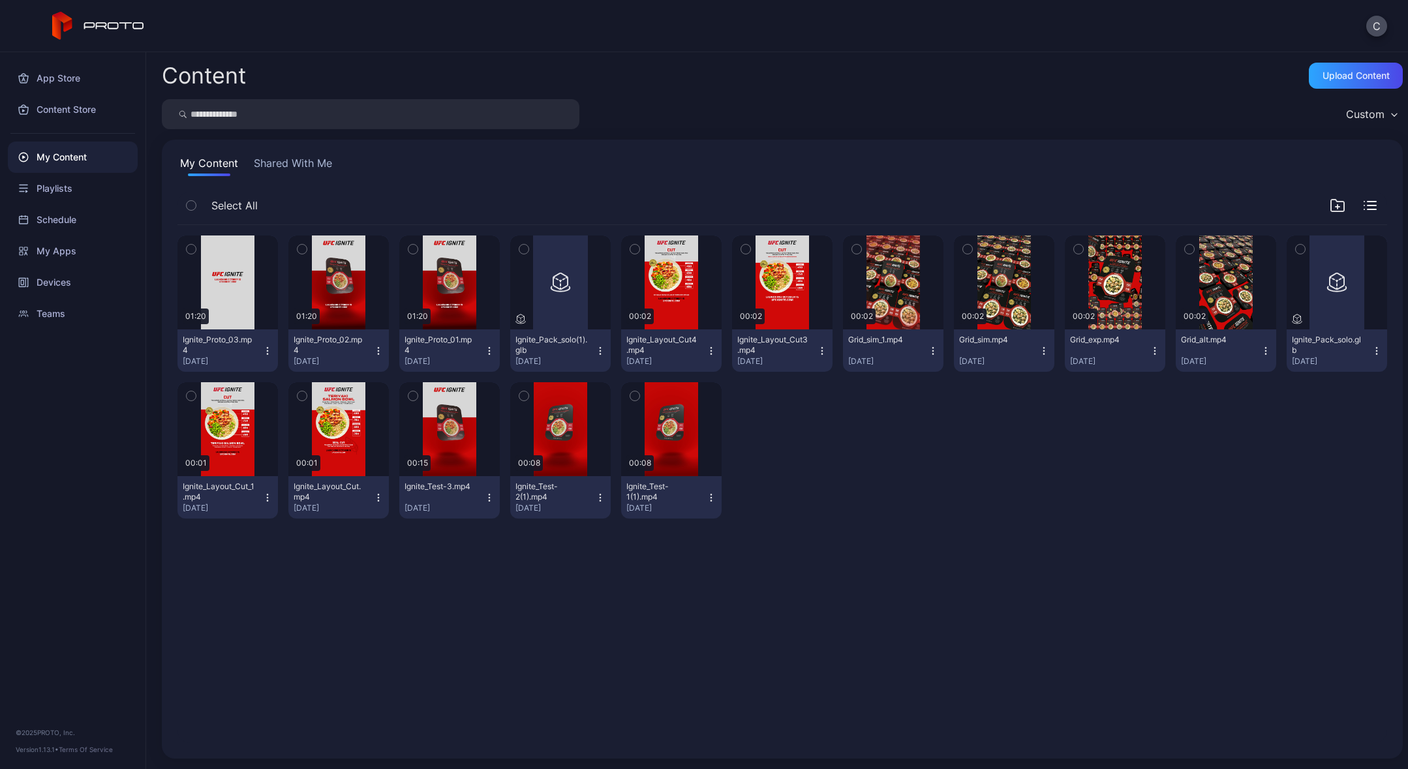
click at [191, 204] on icon "button" at bounding box center [191, 205] width 9 height 14
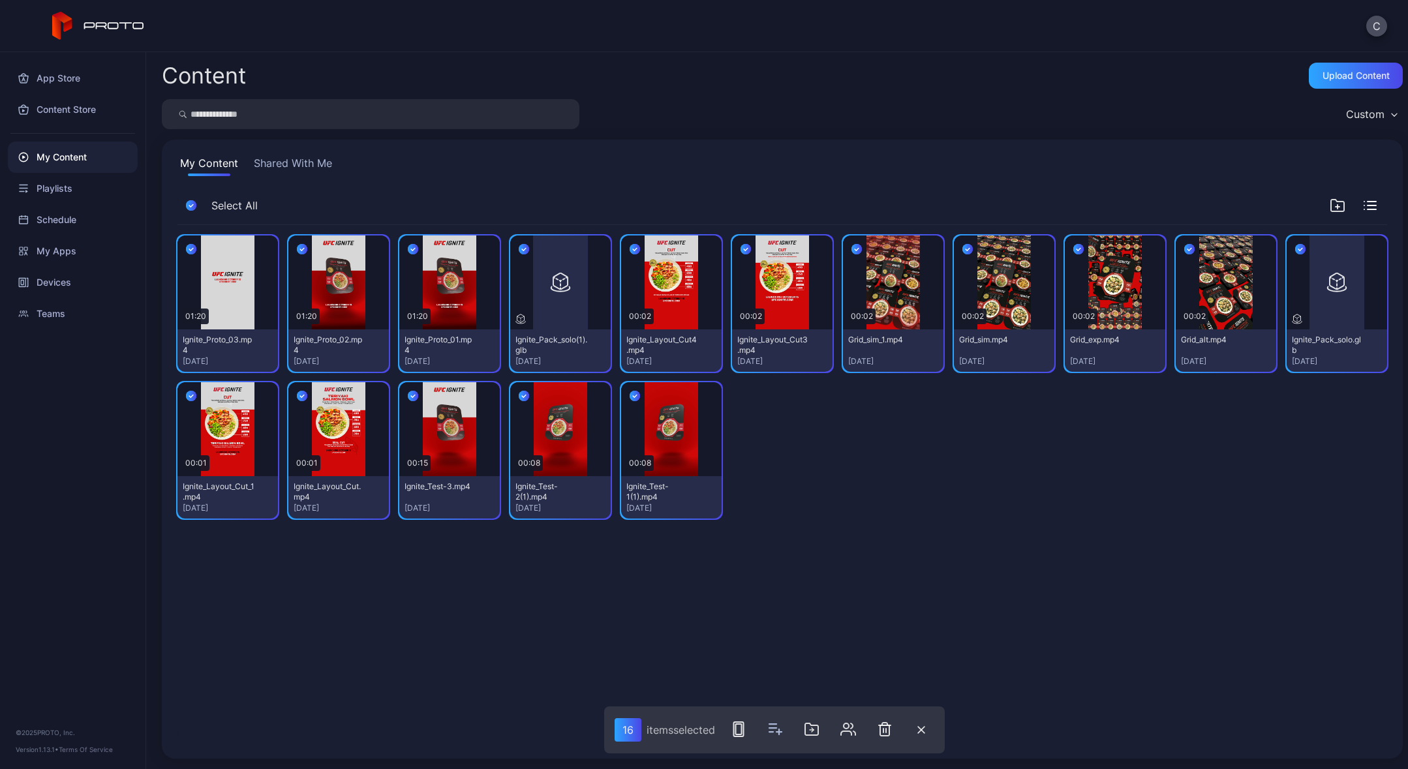
click at [1295, 247] on icon "button" at bounding box center [1300, 249] width 10 height 14
click at [889, 730] on icon "button" at bounding box center [885, 730] width 16 height 16
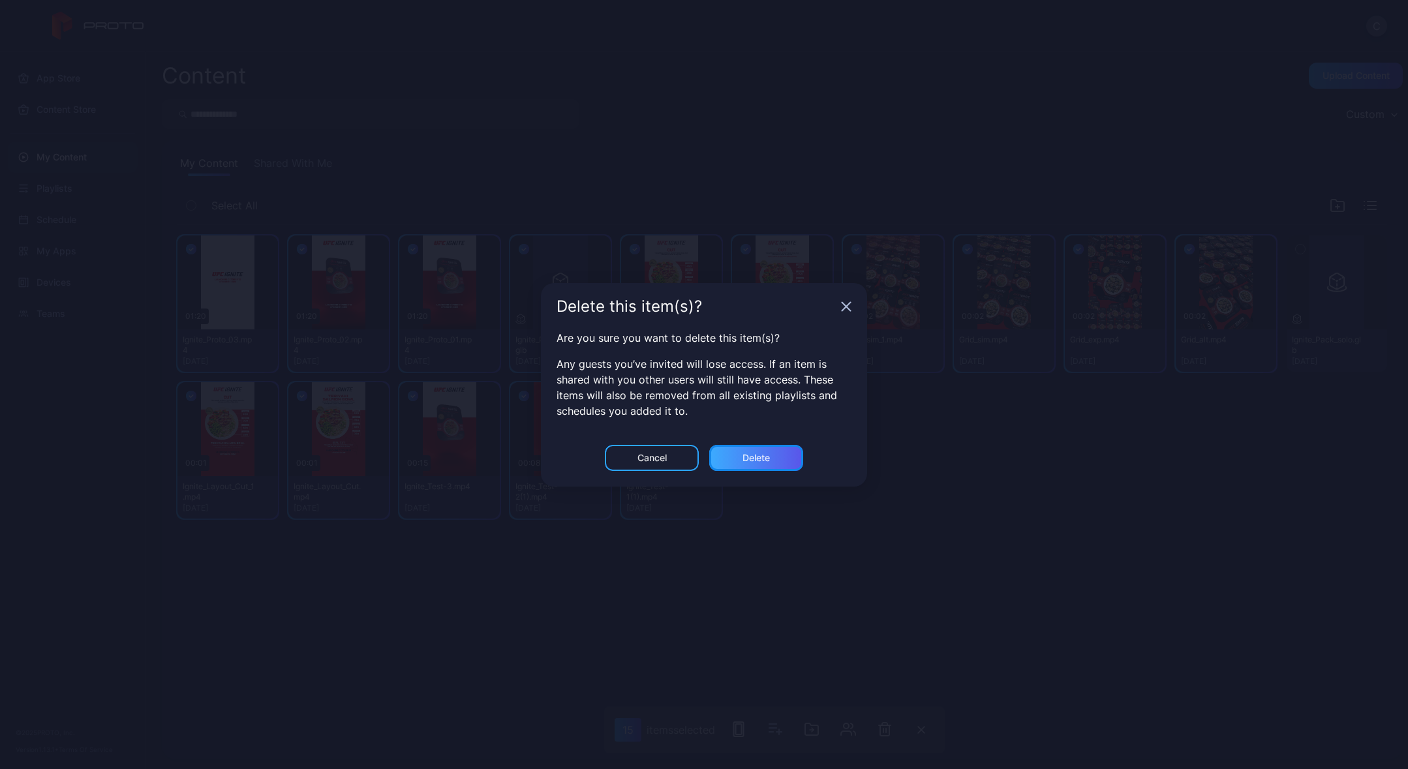
click at [756, 455] on div "Delete" at bounding box center [755, 458] width 27 height 10
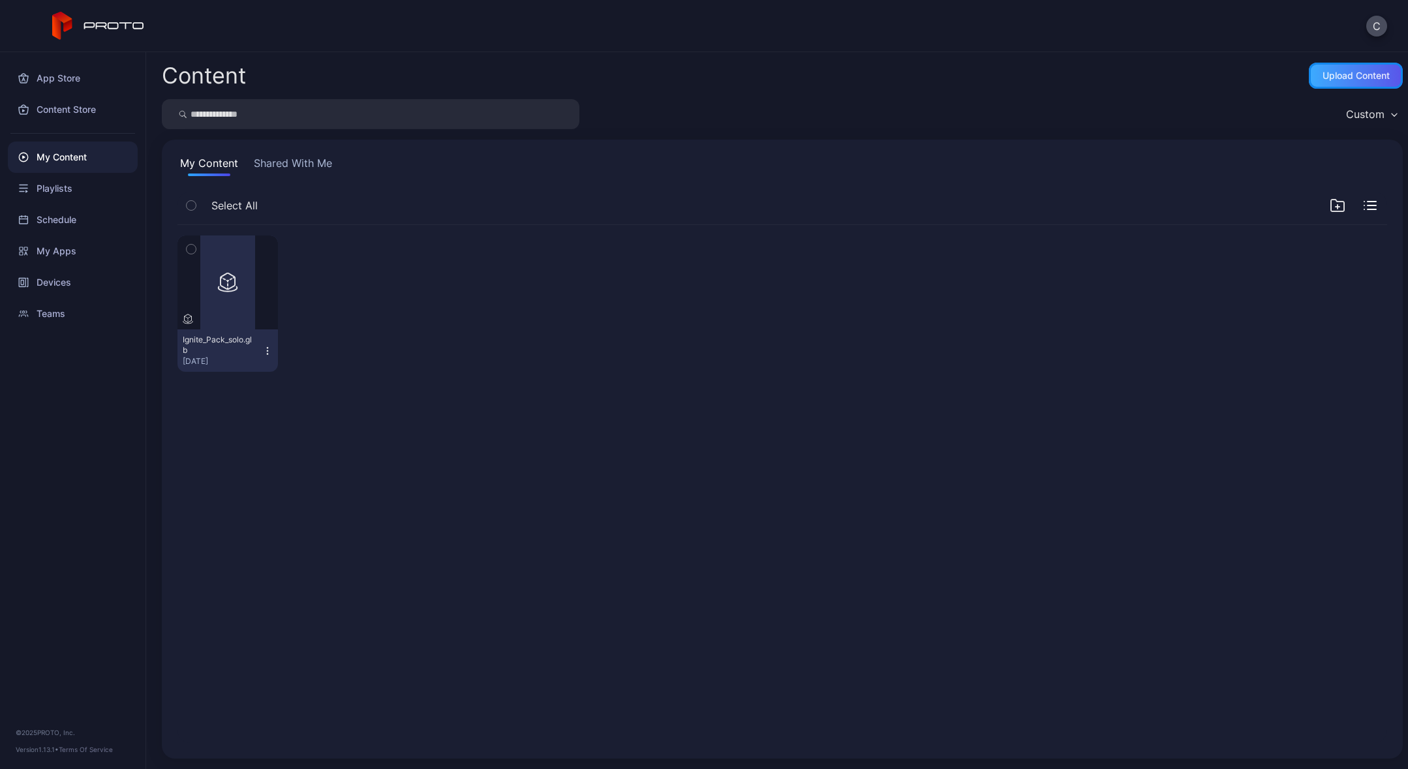
click at [1328, 73] on div "Upload Content" at bounding box center [1355, 75] width 67 height 10
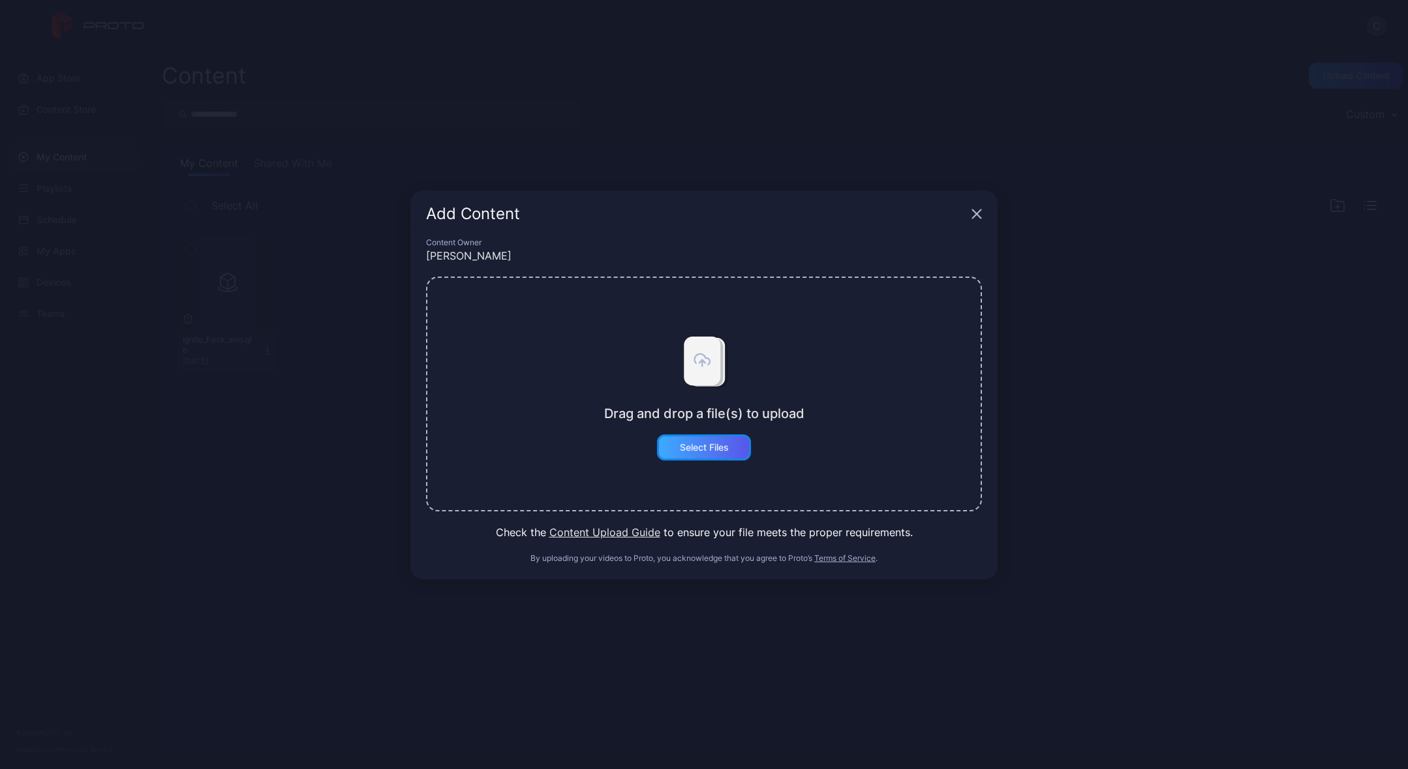
click at [699, 451] on div "Select Files" at bounding box center [704, 447] width 49 height 10
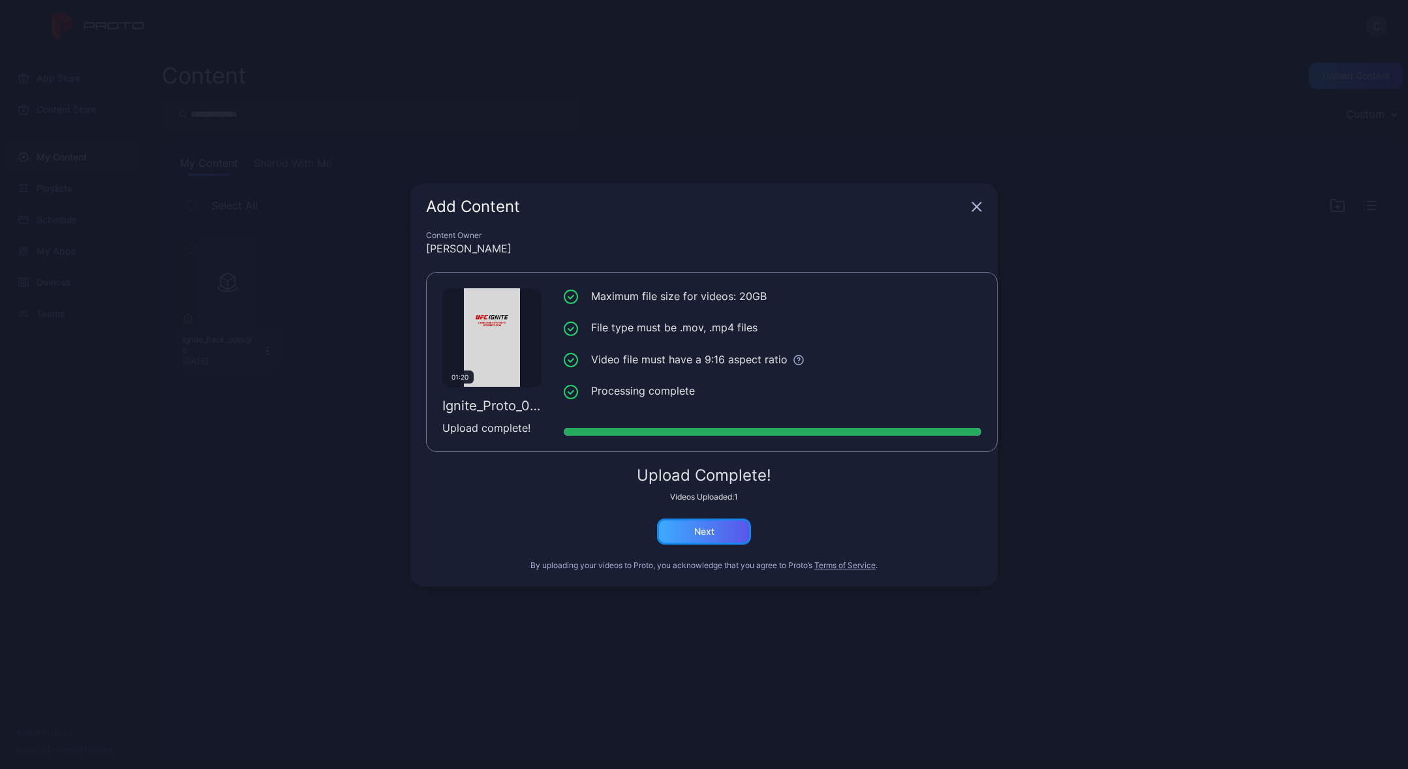
click at [710, 541] on div "Next" at bounding box center [704, 532] width 94 height 26
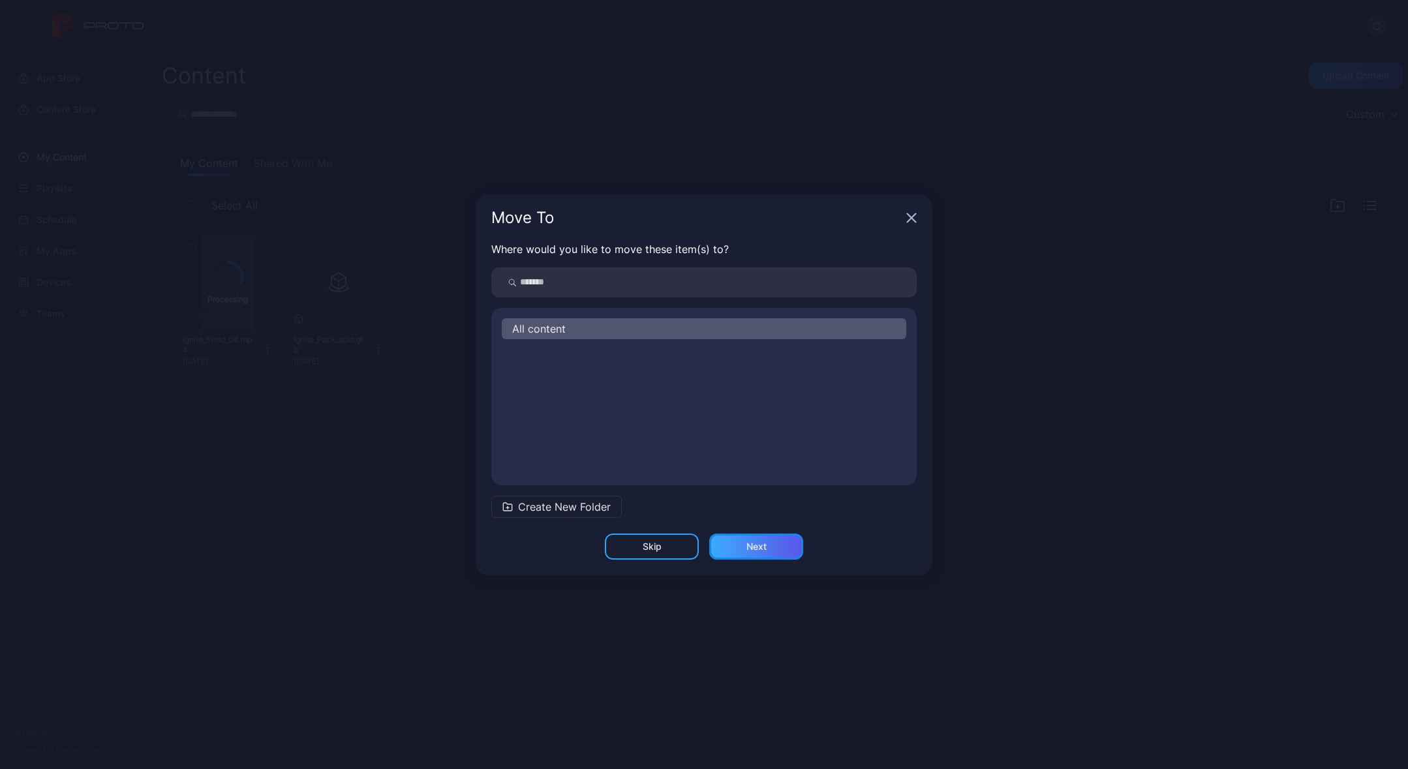
click at [747, 547] on div "Next" at bounding box center [756, 546] width 20 height 10
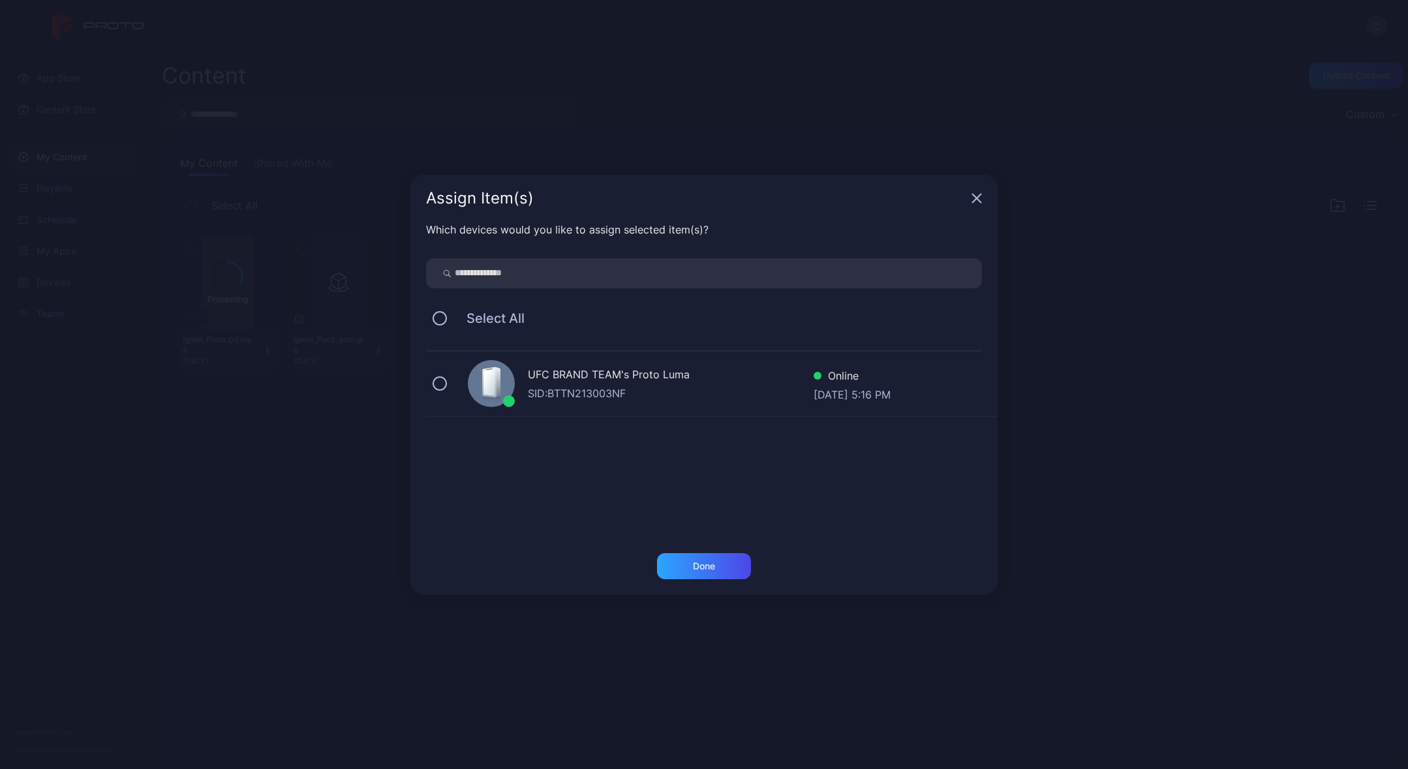
click at [636, 395] on div "SID: BTTN213003NF" at bounding box center [671, 394] width 286 height 16
click at [696, 568] on div "Done" at bounding box center [704, 566] width 22 height 10
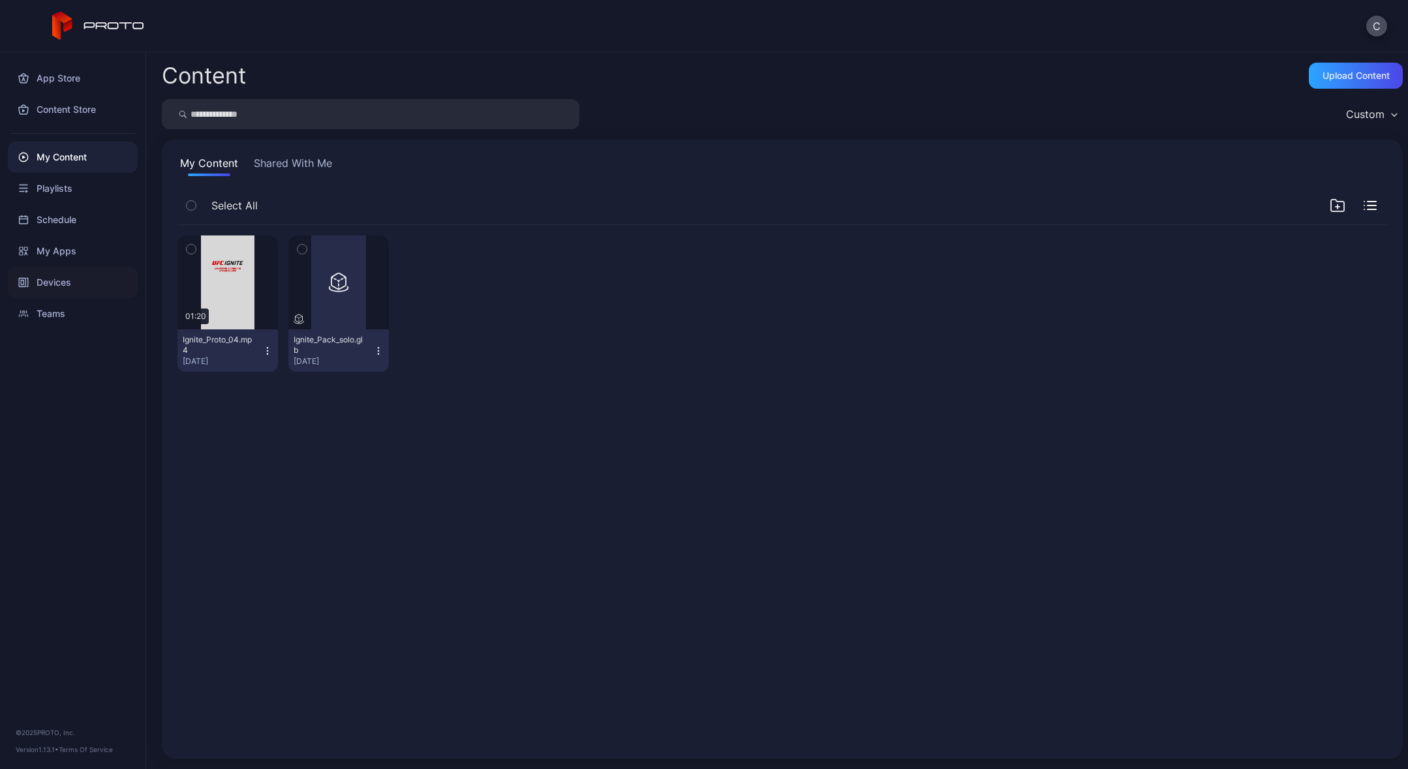
click at [87, 281] on div "Devices" at bounding box center [73, 282] width 130 height 31
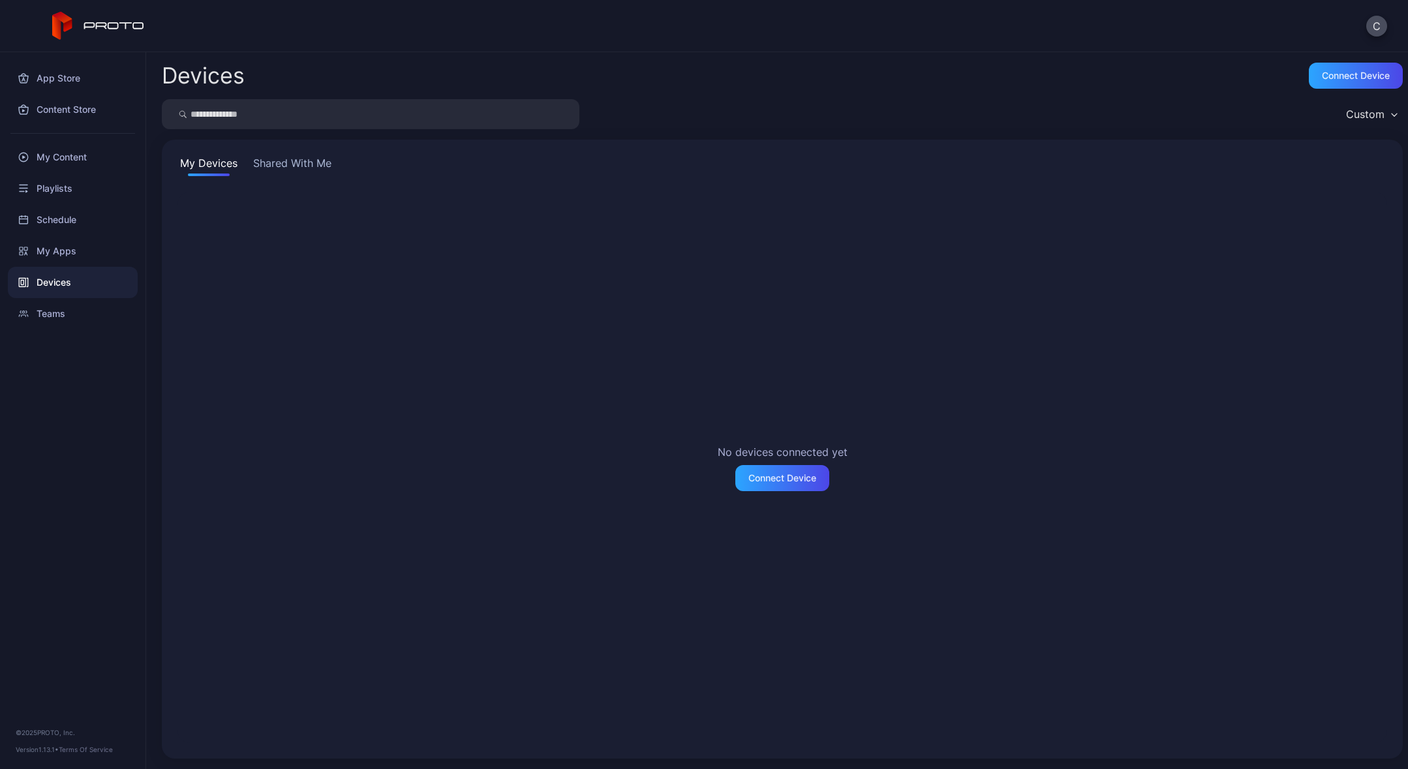
click at [276, 171] on button "Shared With Me" at bounding box center [293, 165] width 84 height 21
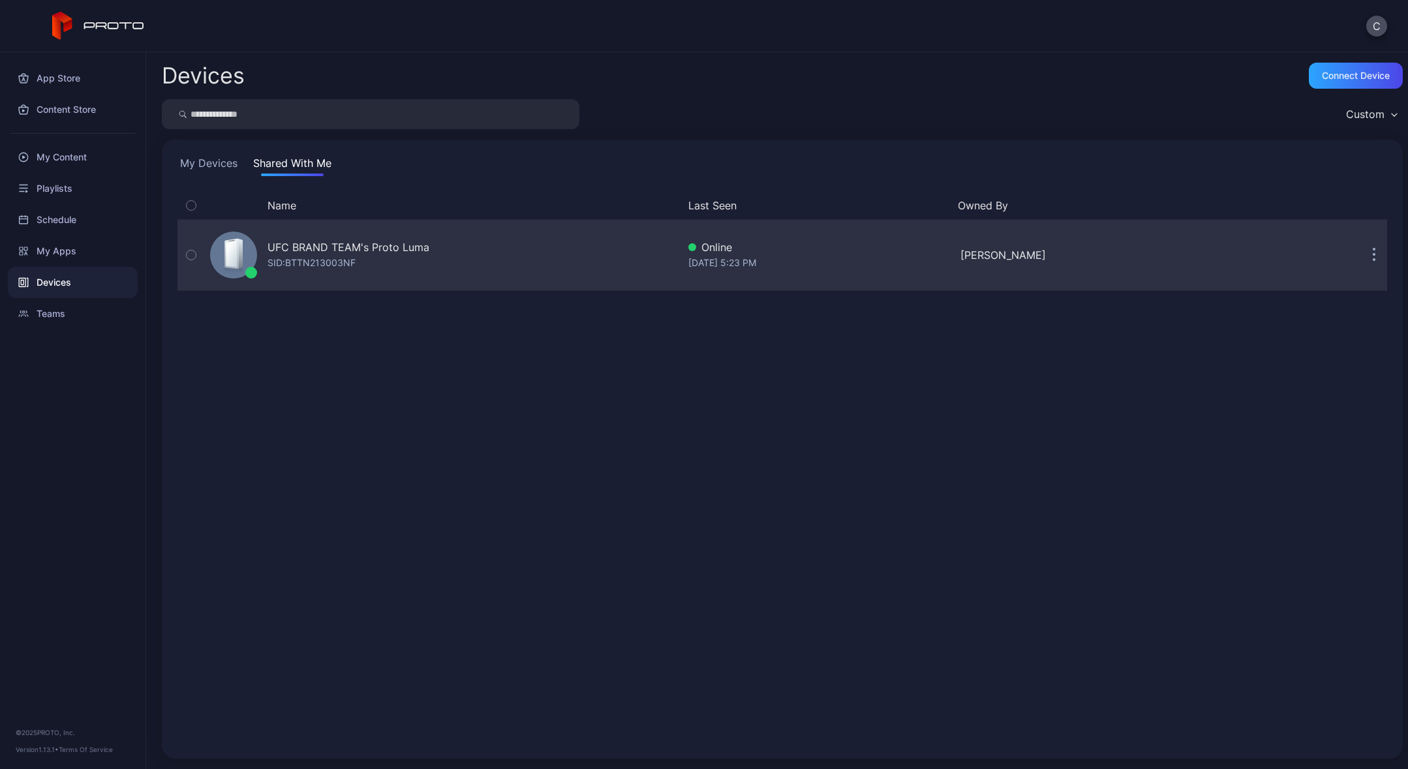
click at [314, 249] on div "UFC BRAND TEAM's Proto Luma" at bounding box center [348, 247] width 162 height 16
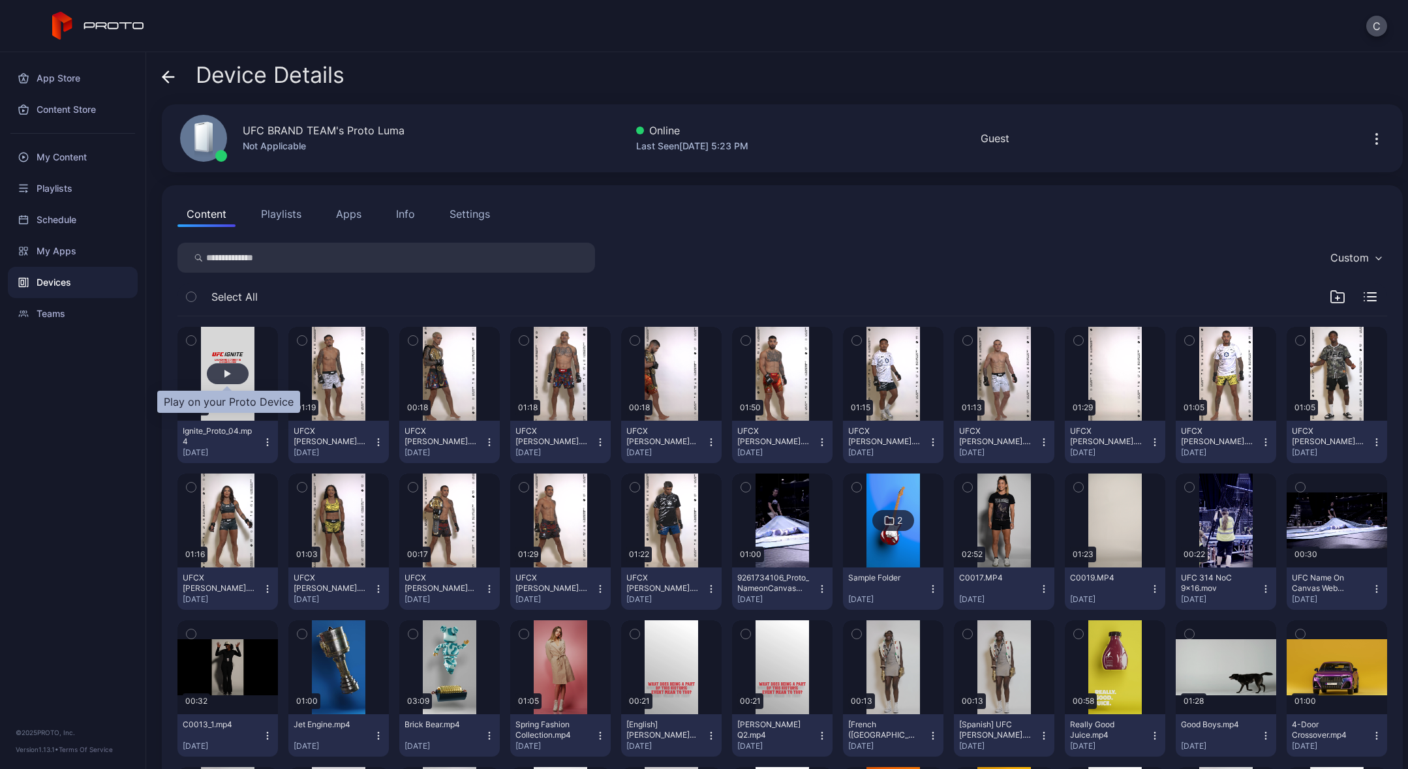
click at [230, 376] on div "button" at bounding box center [227, 374] width 7 height 8
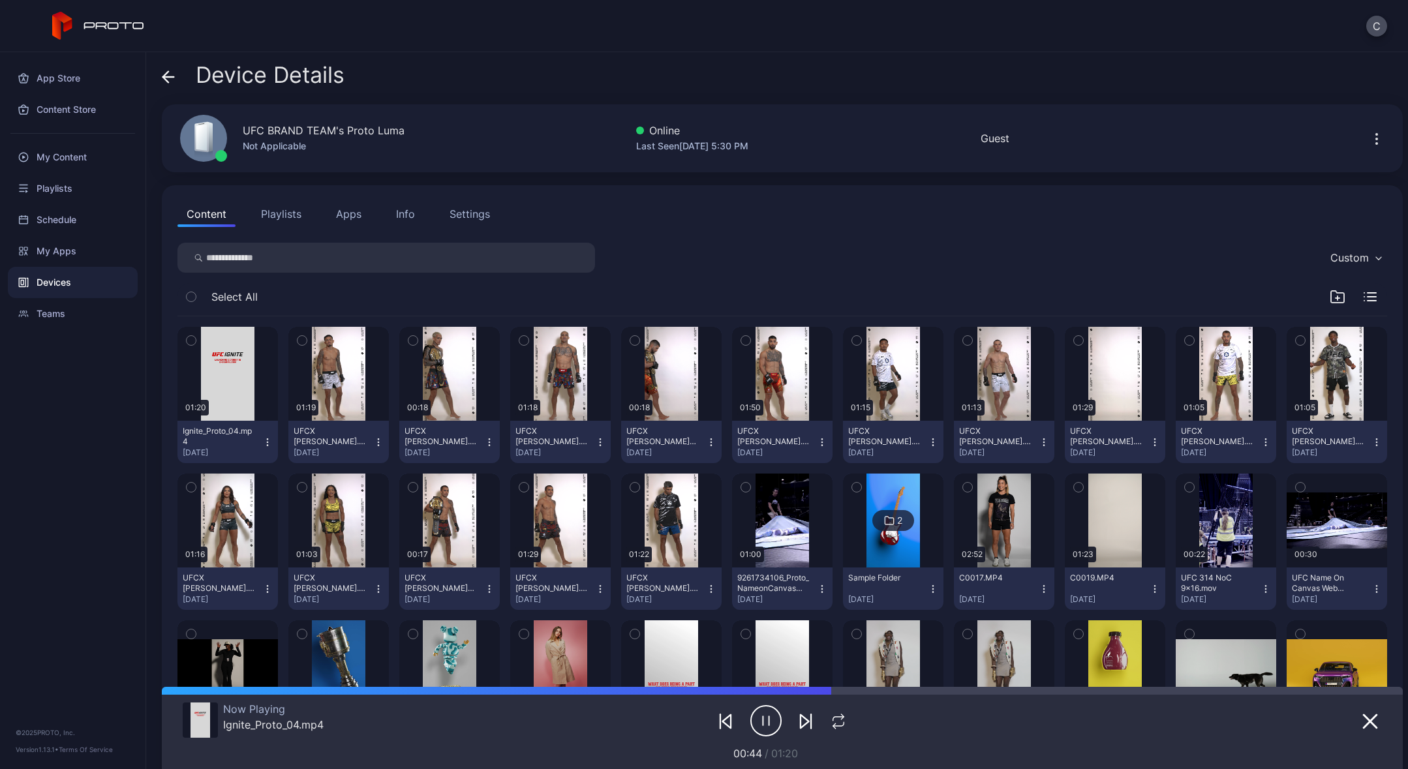
click at [758, 719] on icon "button" at bounding box center [765, 721] width 31 height 33
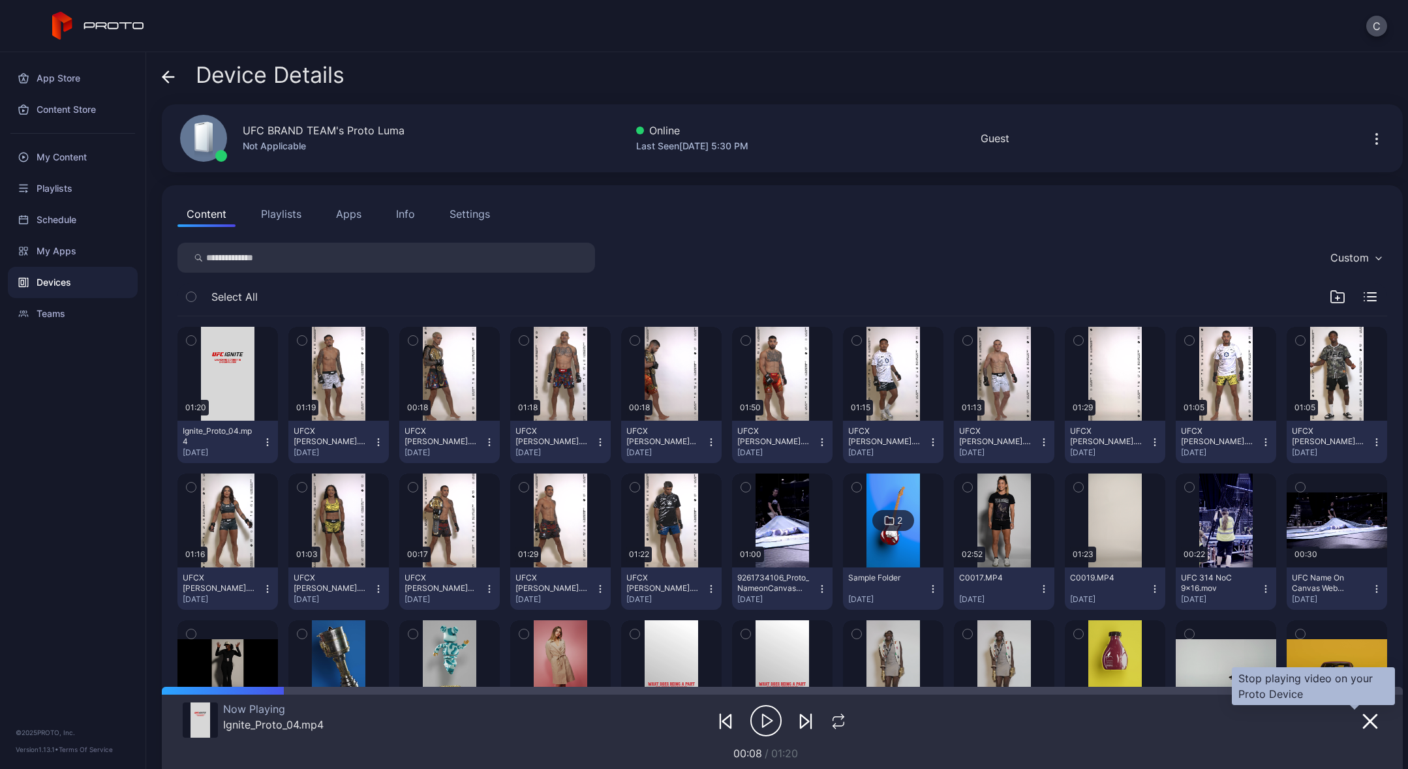
click at [1362, 724] on icon "button" at bounding box center [1370, 722] width 16 height 16
